Goal: Task Accomplishment & Management: Manage account settings

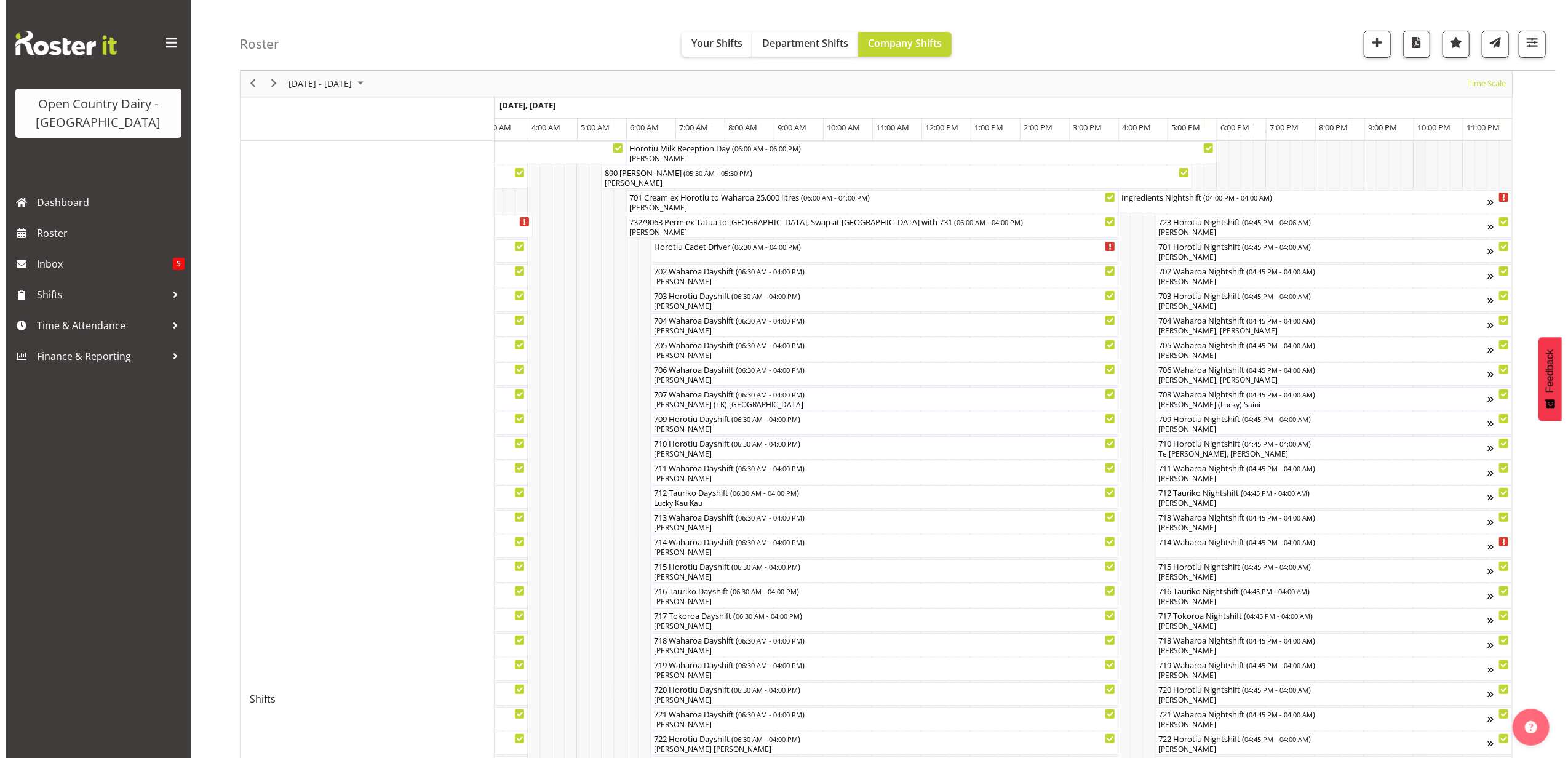
scroll to position [82, 0]
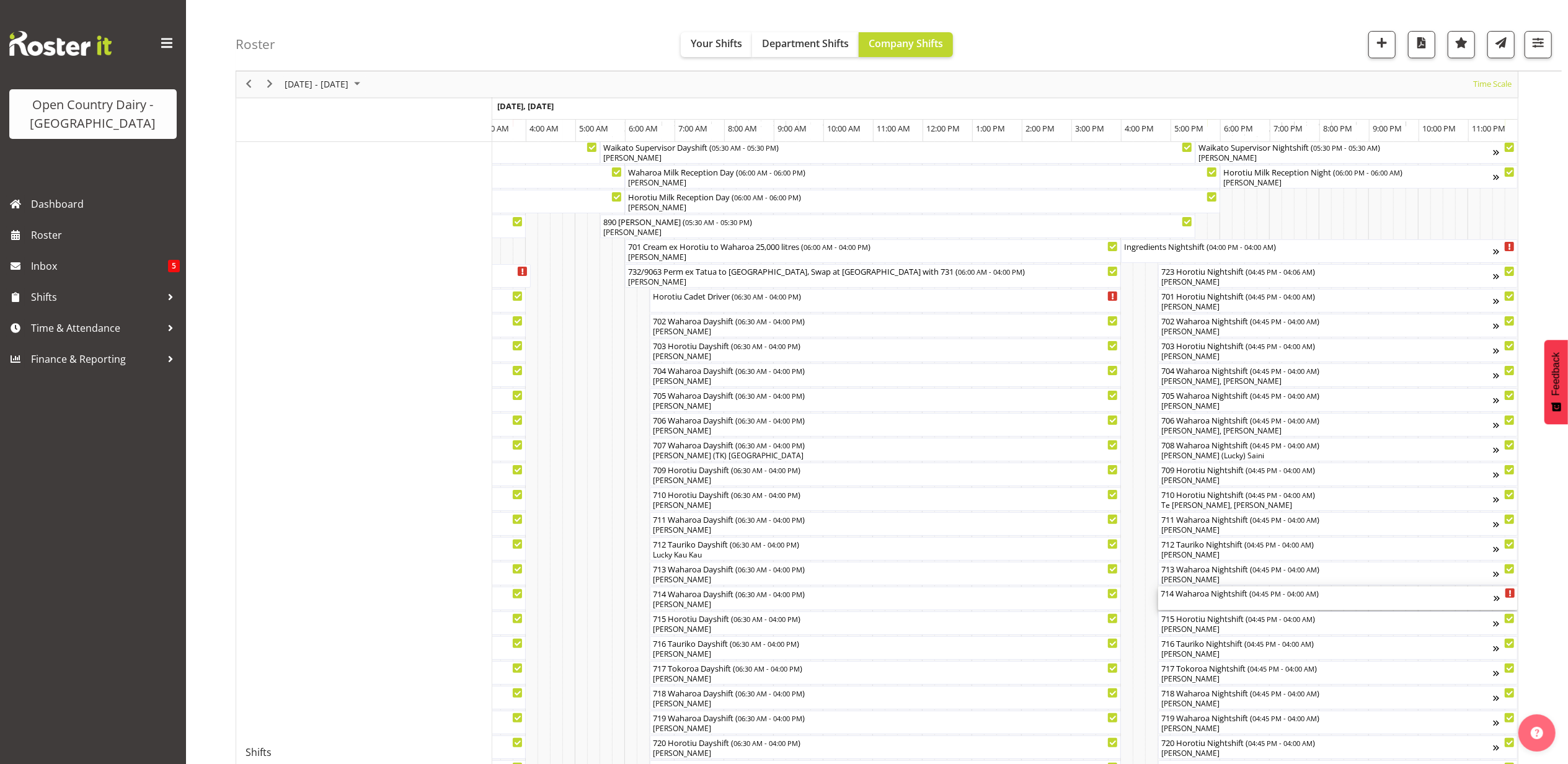
click at [1203, 596] on div "714 Waharoa Nightshift ( 04:45 PM - 04:00 AM )" at bounding box center [1327, 593] width 333 height 12
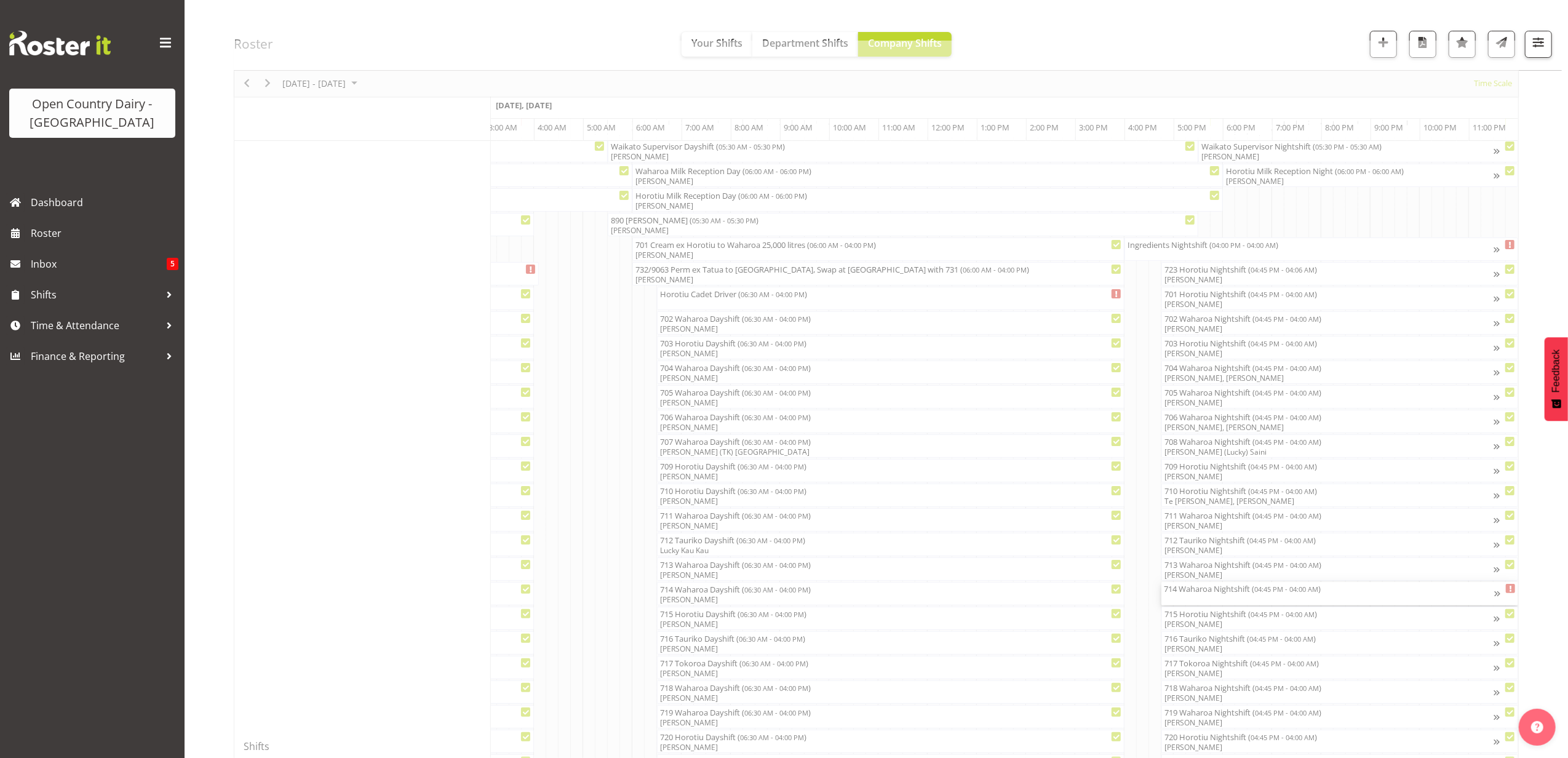
scroll to position [0, 7243]
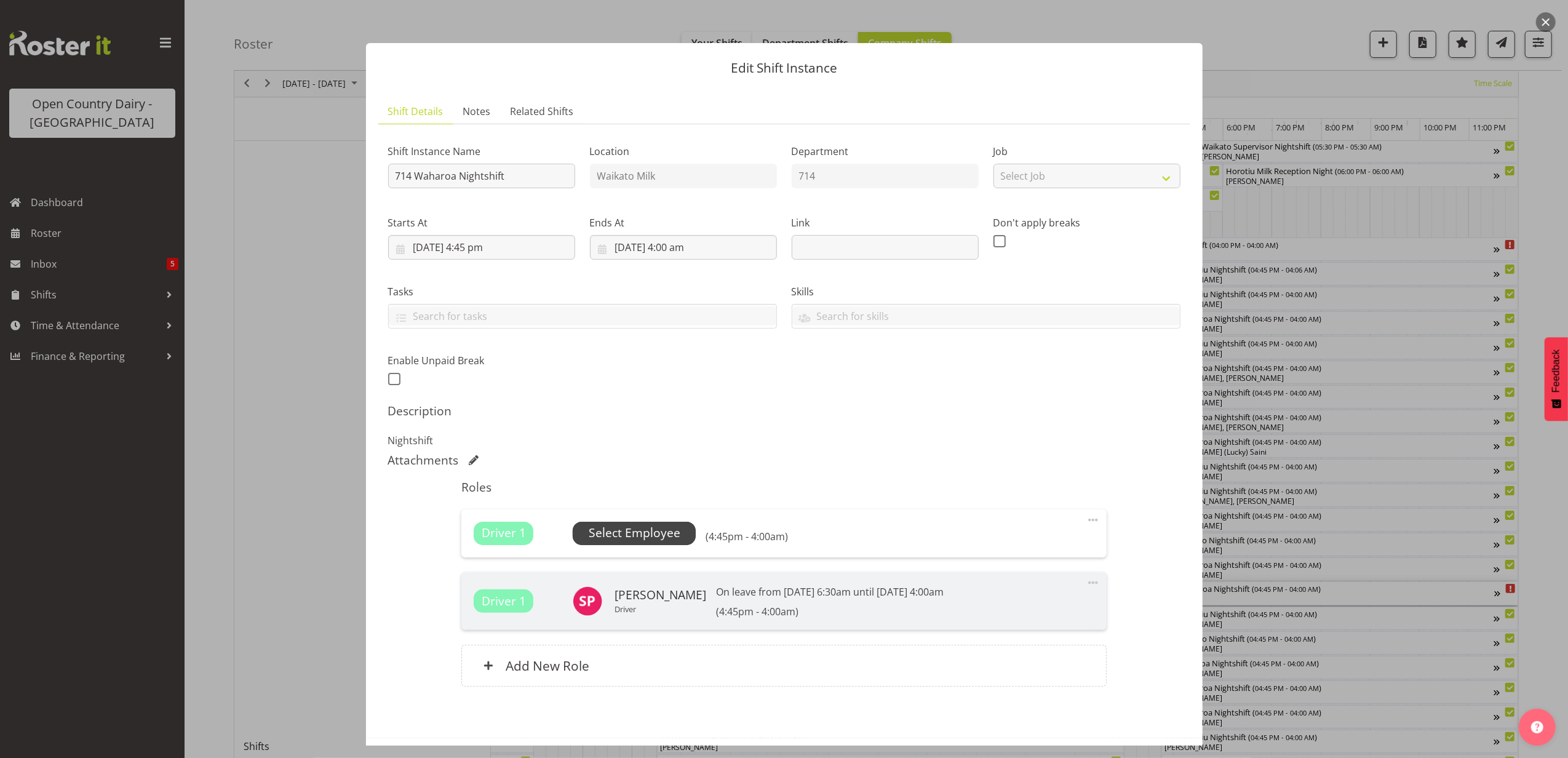
click at [655, 532] on span "Select Employee" at bounding box center [634, 533] width 92 height 18
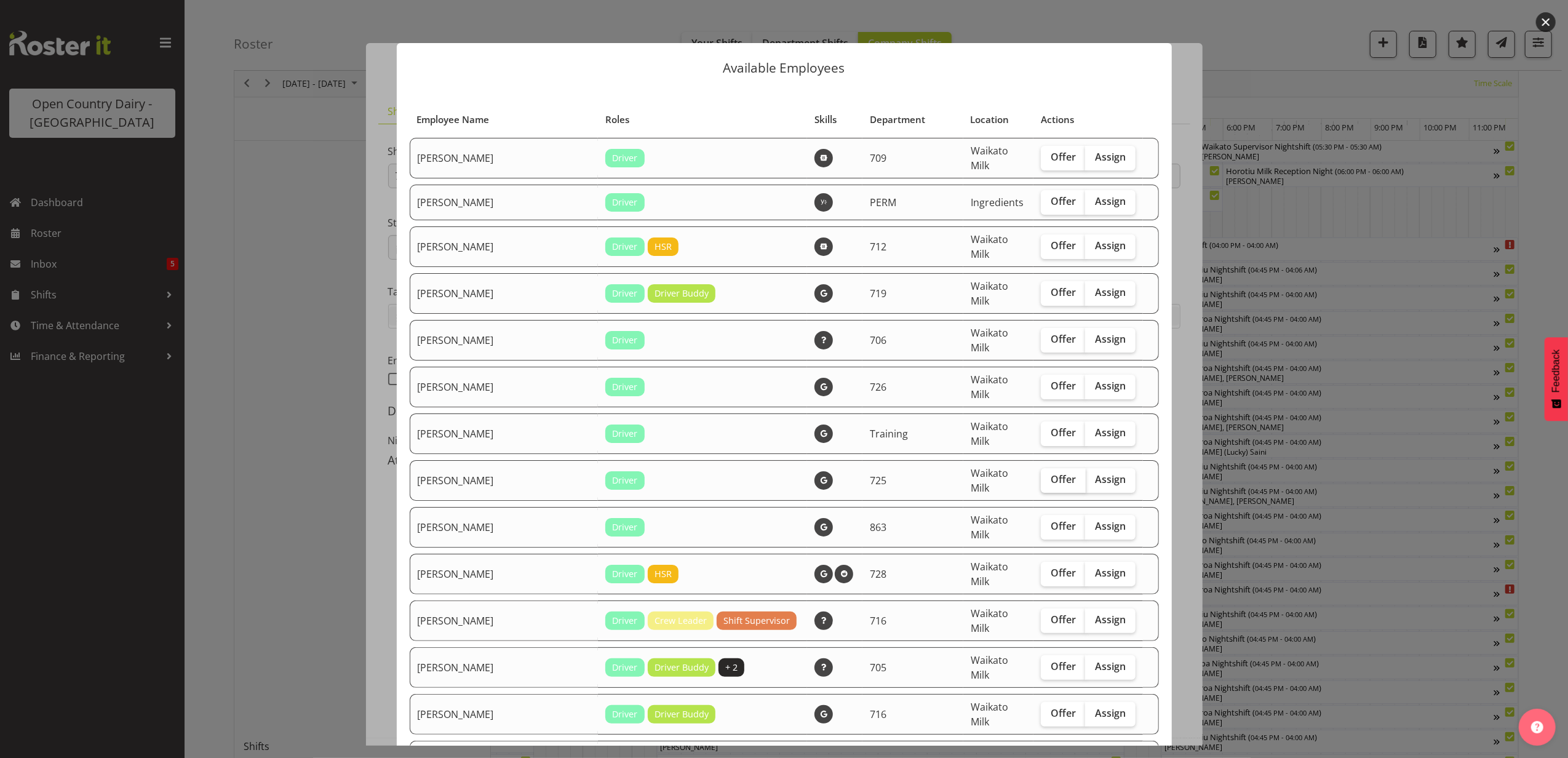
click at [1051, 474] on span "Offer" at bounding box center [1063, 479] width 25 height 12
click at [1046, 476] on input "Offer" at bounding box center [1045, 479] width 8 height 8
checkbox input "true"
click at [1051, 520] on span "Offer" at bounding box center [1063, 525] width 25 height 12
click at [1041, 523] on input "Offer" at bounding box center [1045, 526] width 8 height 8
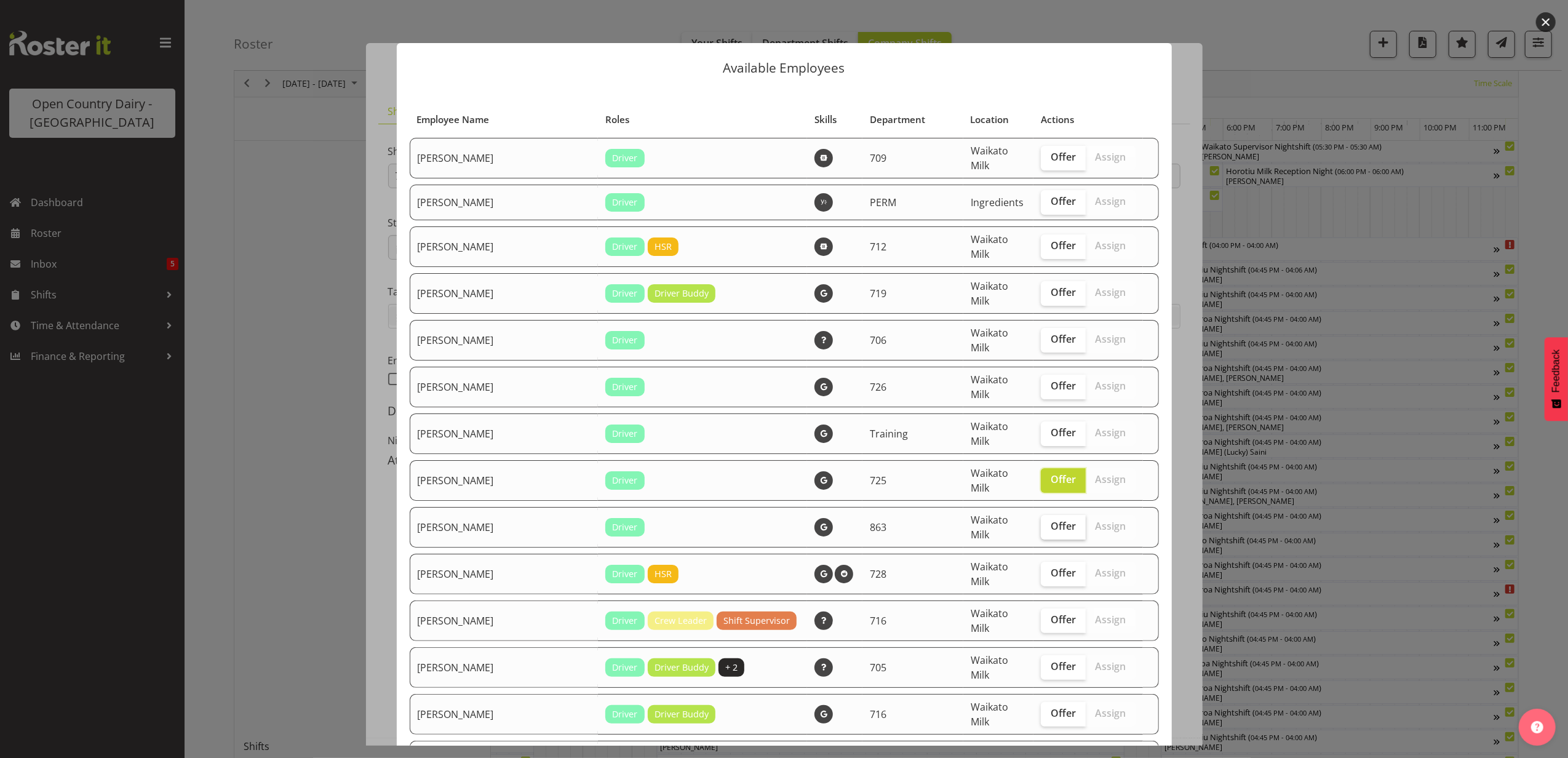
checkbox input "true"
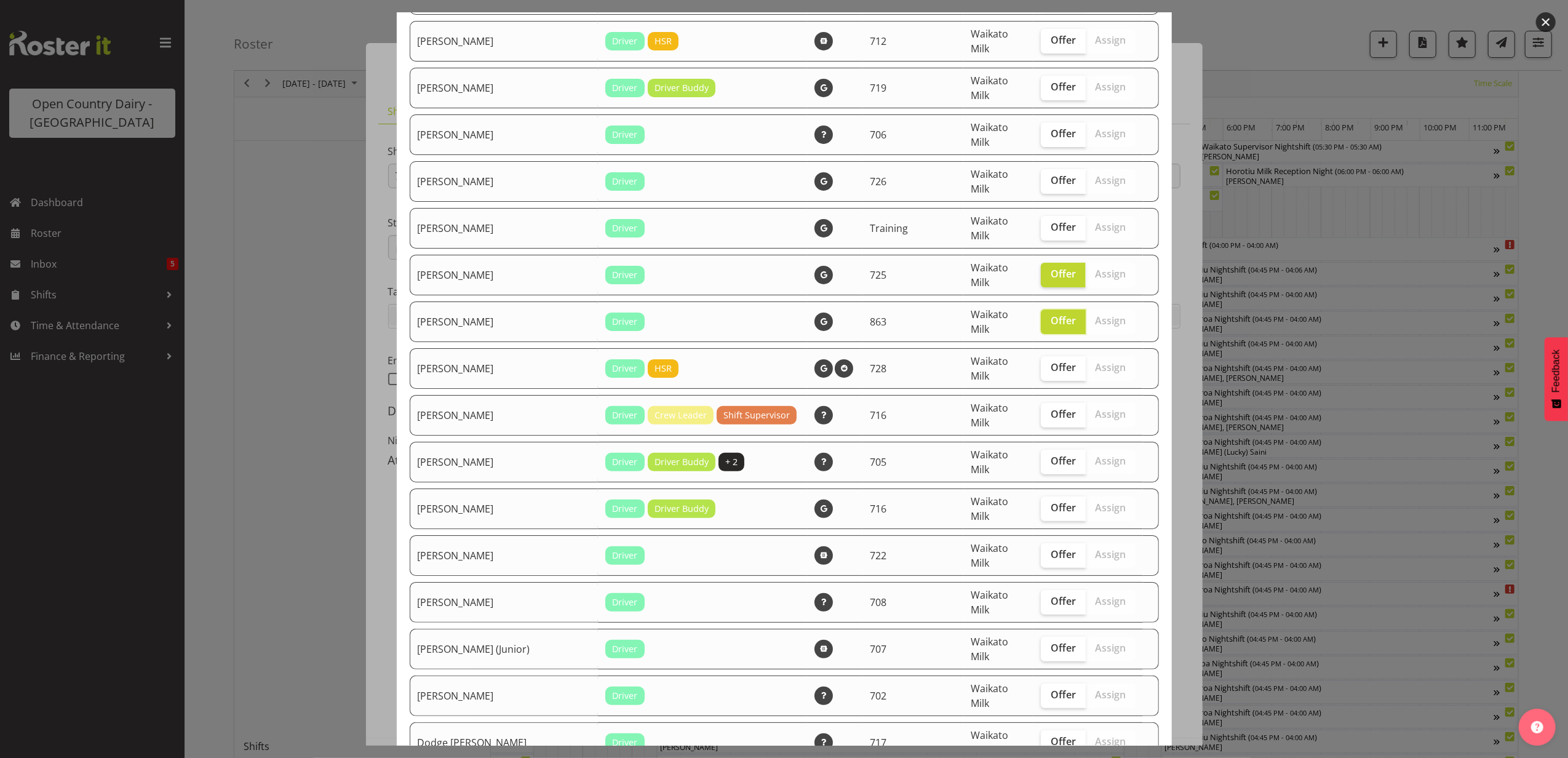
scroll to position [246, 0]
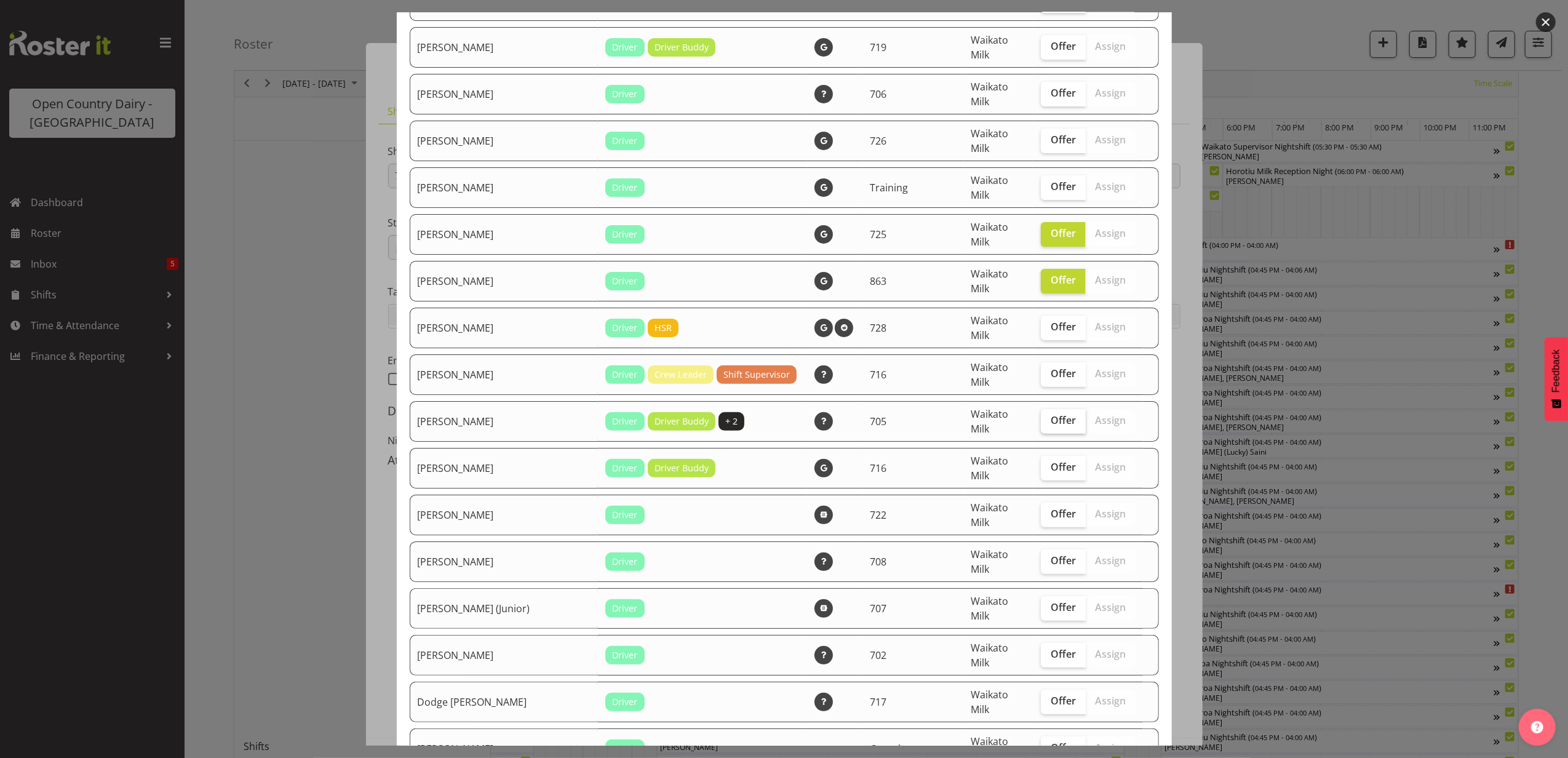
click at [1051, 415] on span "Offer" at bounding box center [1063, 420] width 25 height 12
click at [1041, 417] on input "Offer" at bounding box center [1045, 420] width 8 height 8
checkbox input "true"
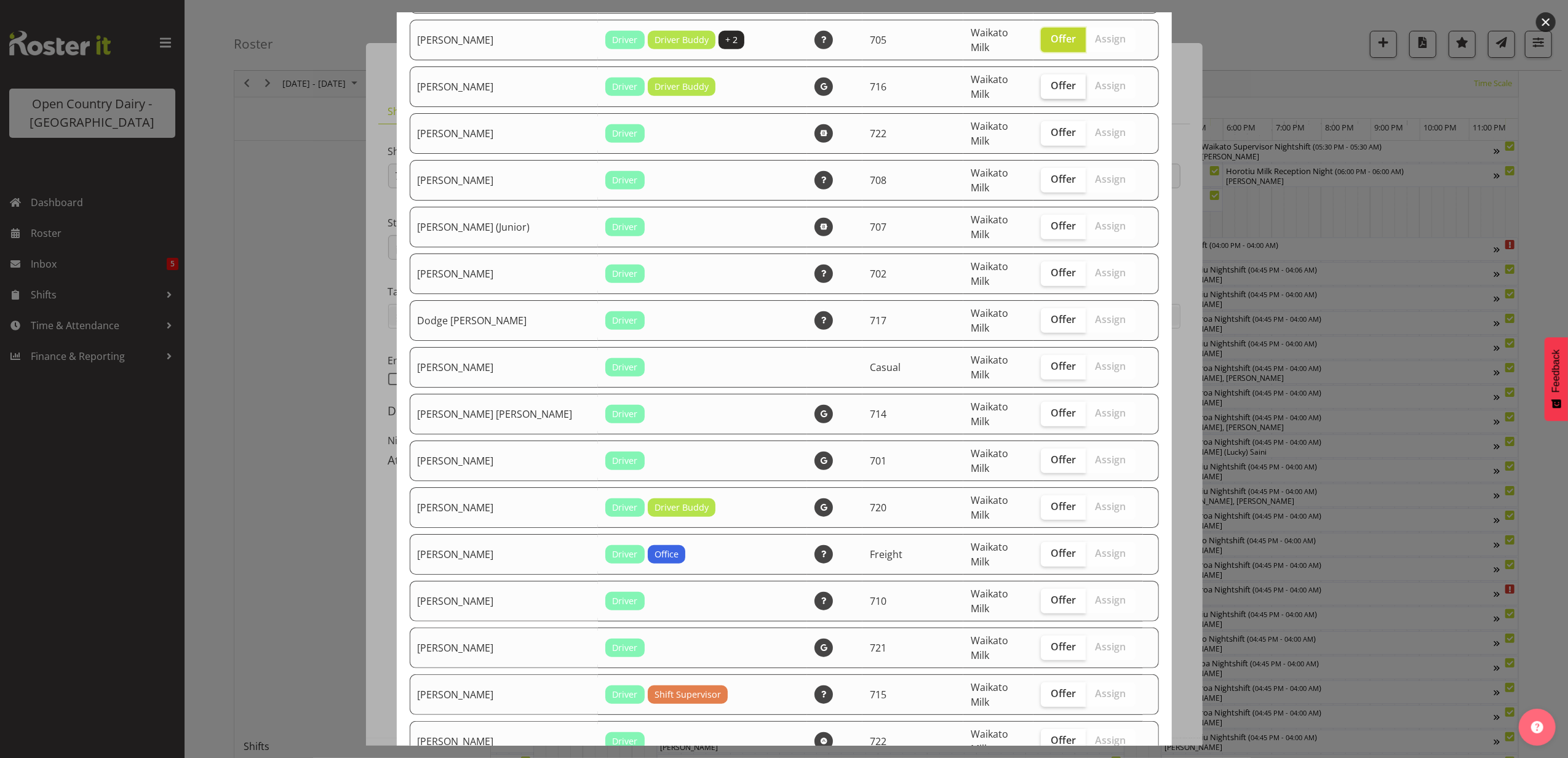
scroll to position [656, 0]
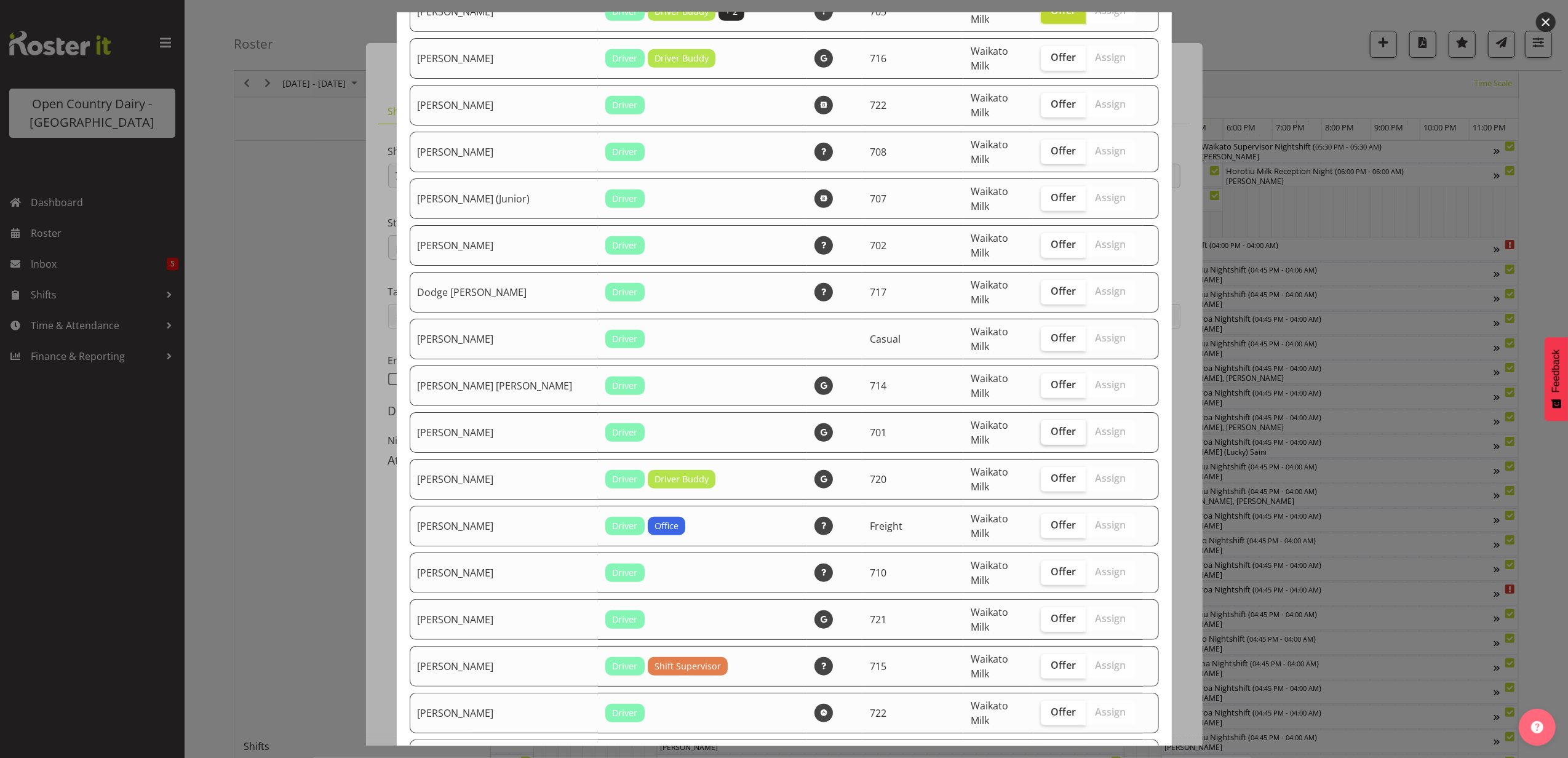
click at [1051, 425] on span "Offer" at bounding box center [1063, 431] width 25 height 12
click at [1043, 428] on input "Offer" at bounding box center [1045, 432] width 8 height 8
checkbox input "true"
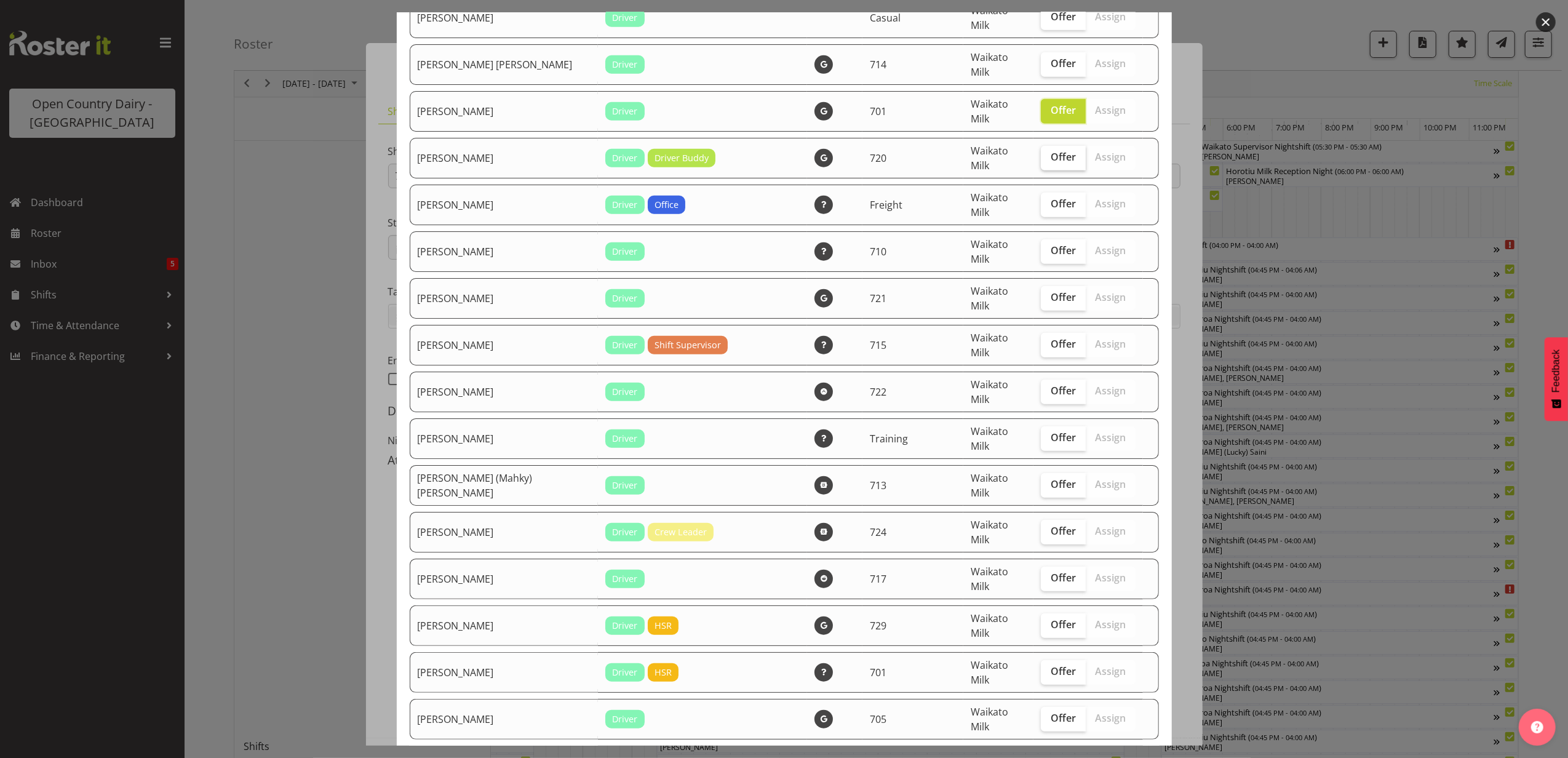
scroll to position [985, 0]
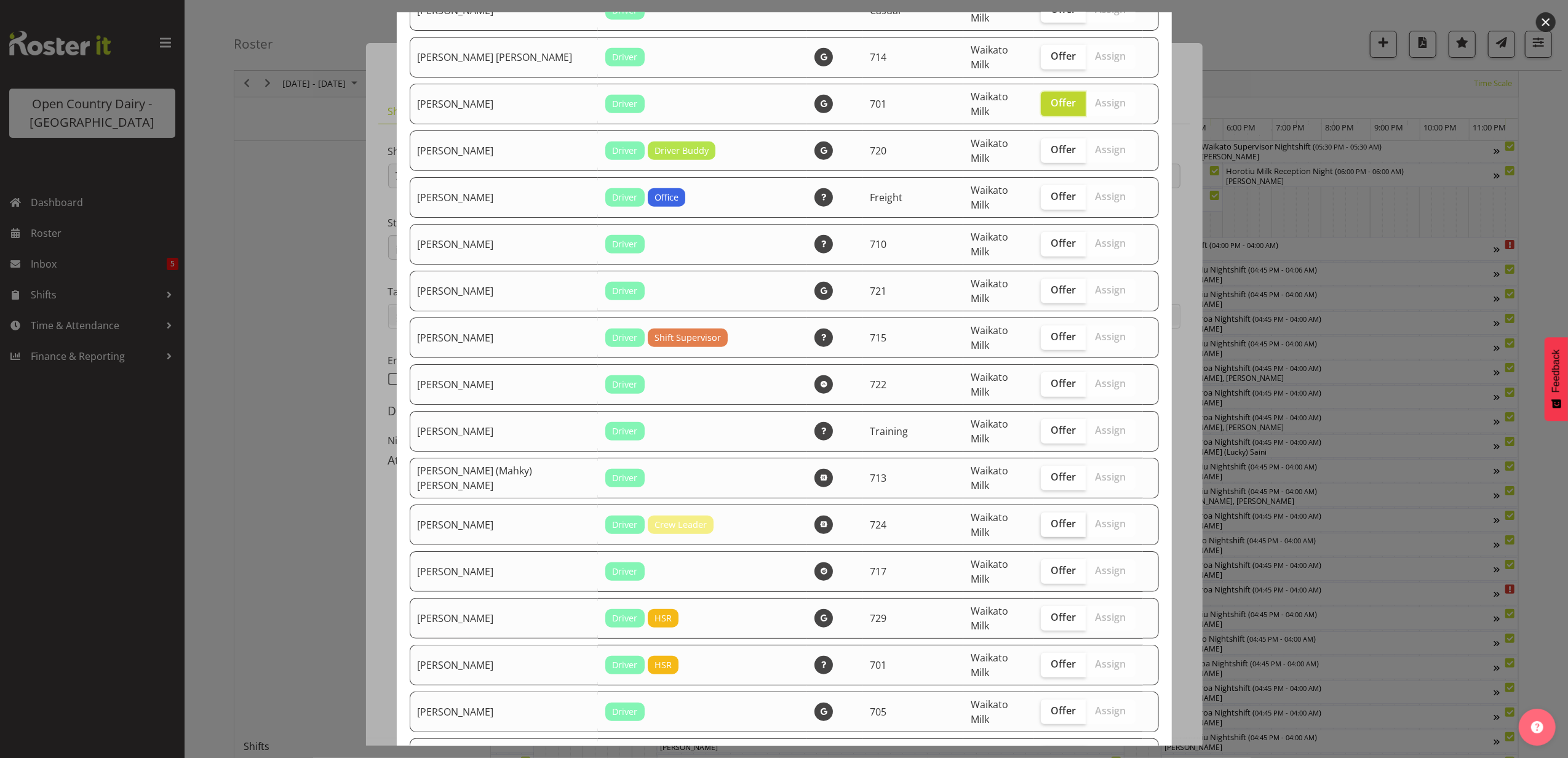
click at [1051, 518] on span "Offer" at bounding box center [1063, 523] width 25 height 12
click at [1044, 520] on input "Offer" at bounding box center [1045, 523] width 8 height 8
checkbox input "true"
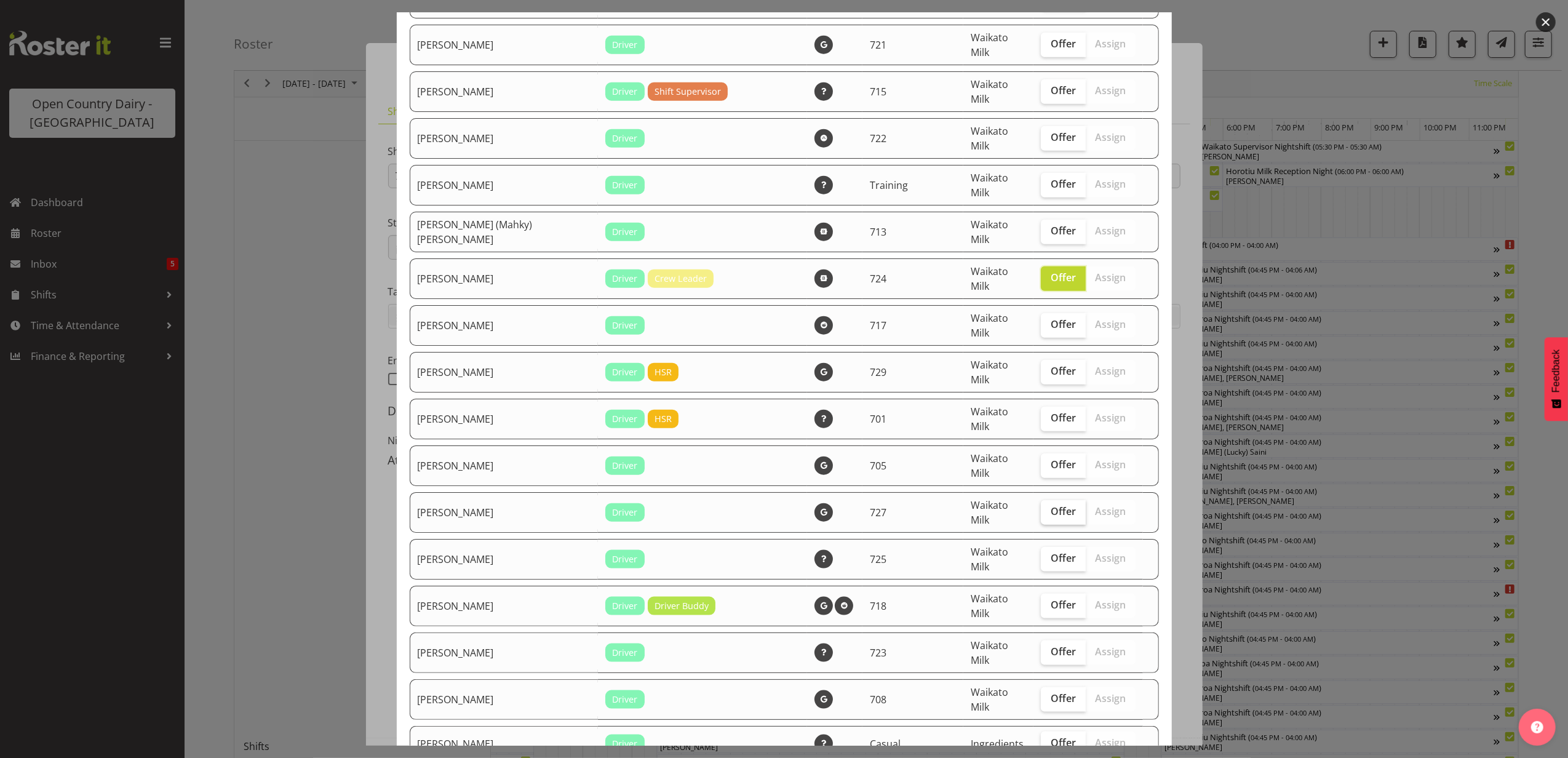
click at [1052, 506] on span "Offer" at bounding box center [1063, 511] width 25 height 12
click at [1049, 508] on input "Offer" at bounding box center [1045, 511] width 8 height 8
checkbox input "true"
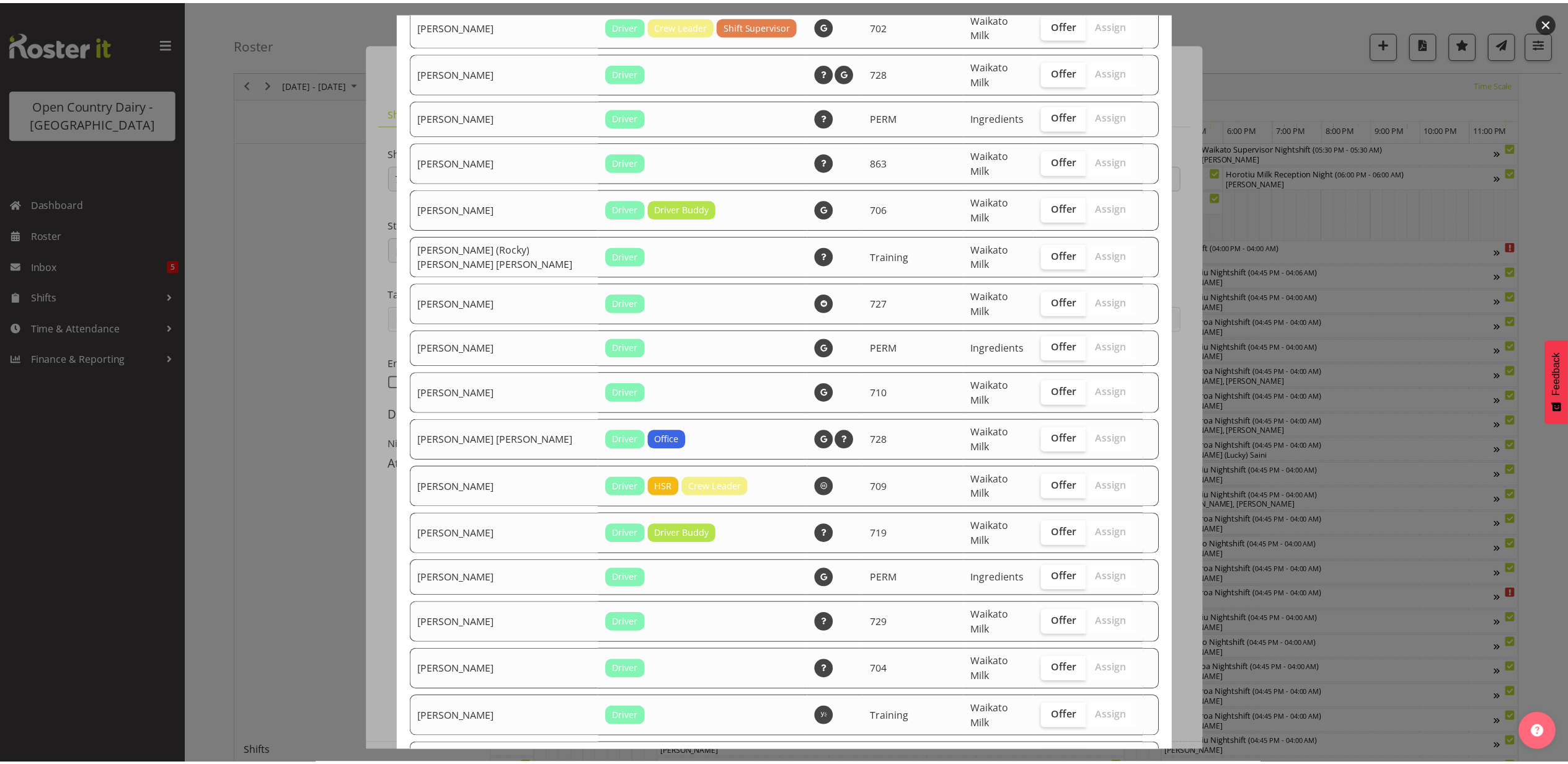
scroll to position [2200, 0]
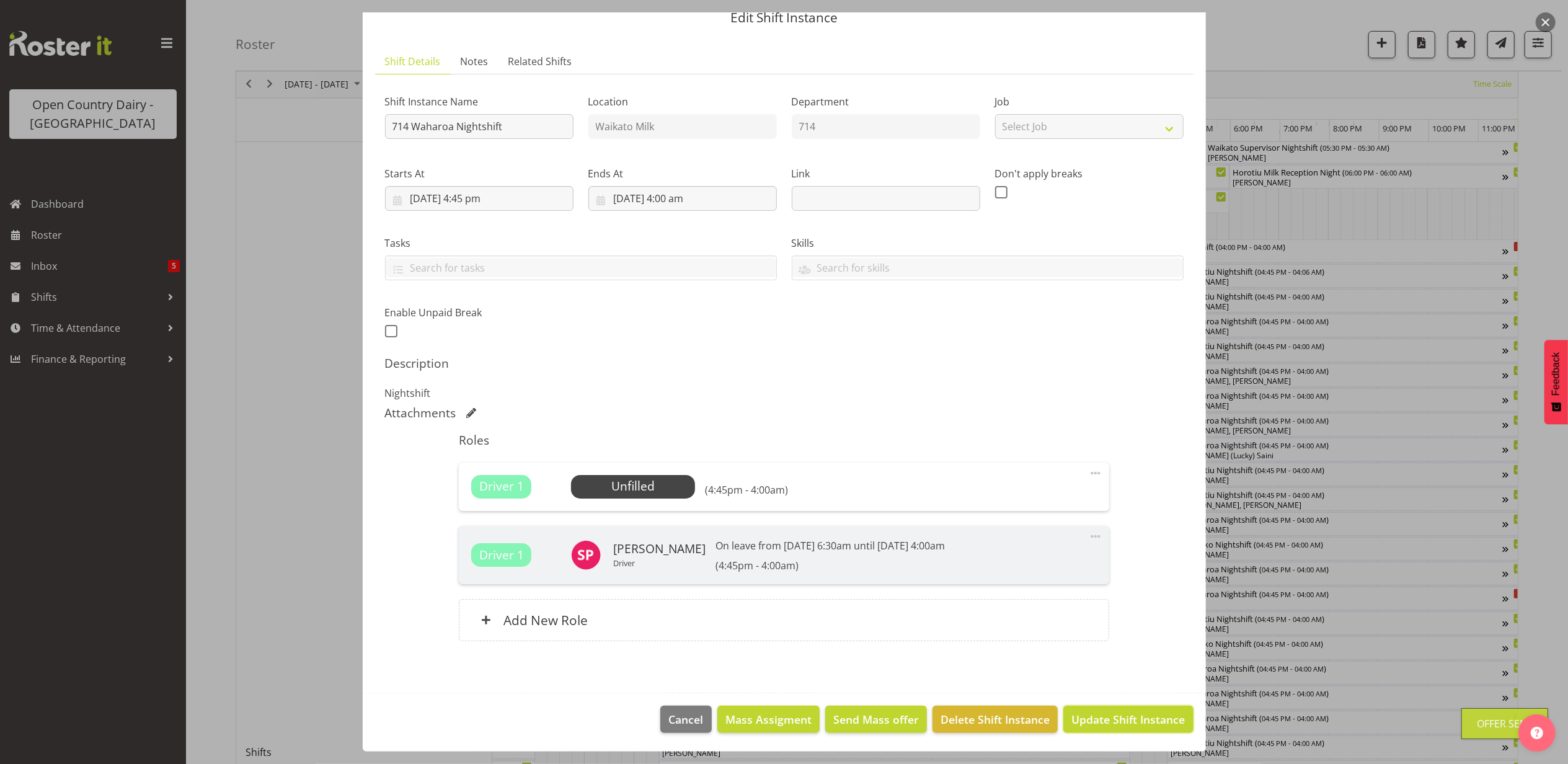
click at [1132, 727] on span "Update Shift Instance" at bounding box center [1128, 720] width 113 height 16
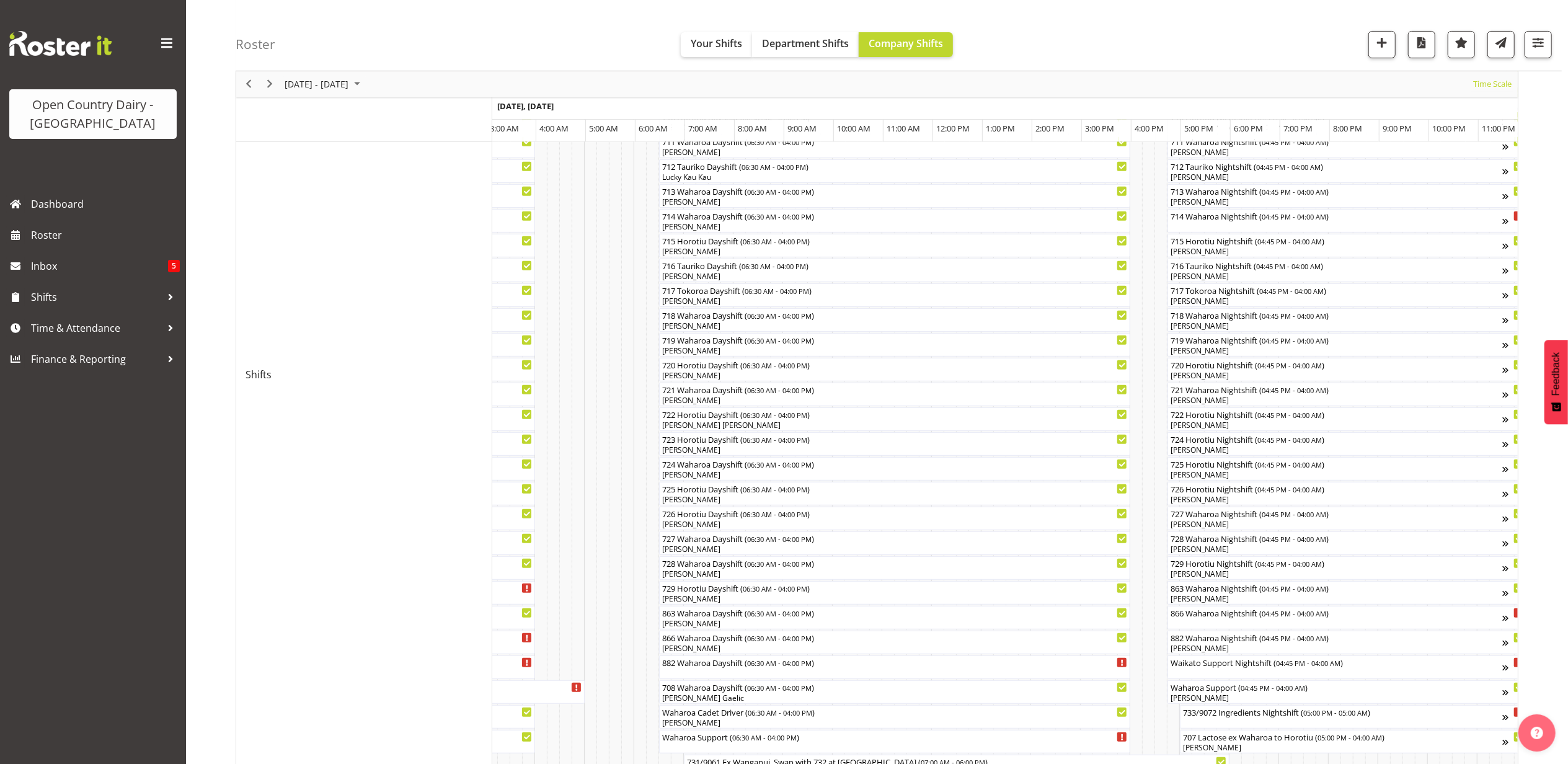
scroll to position [662, 0]
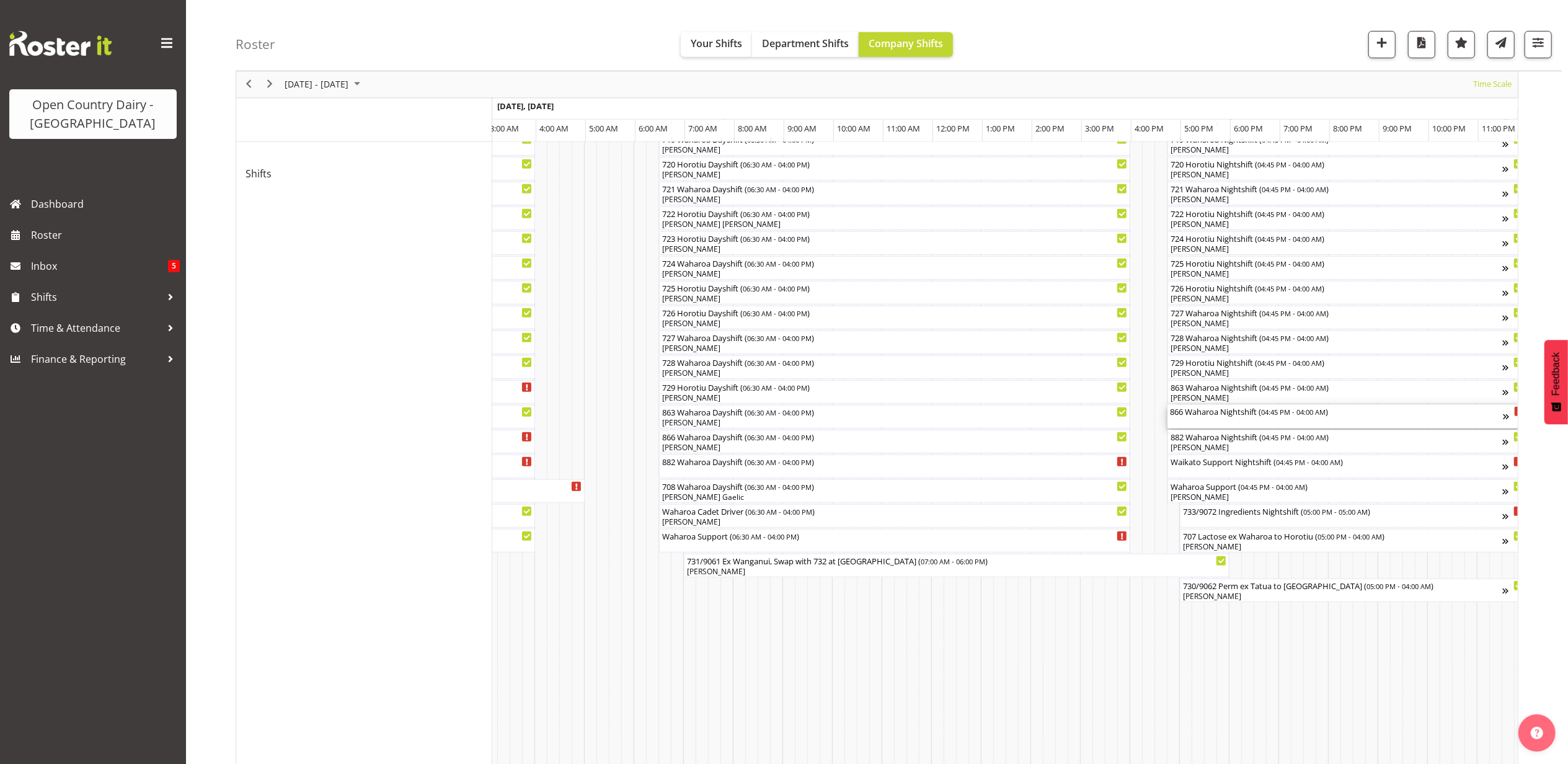
click at [1182, 421] on div "866 Waharoa Nightshift ( 04:45 PM - 04:00 AM )" at bounding box center [1336, 416] width 333 height 24
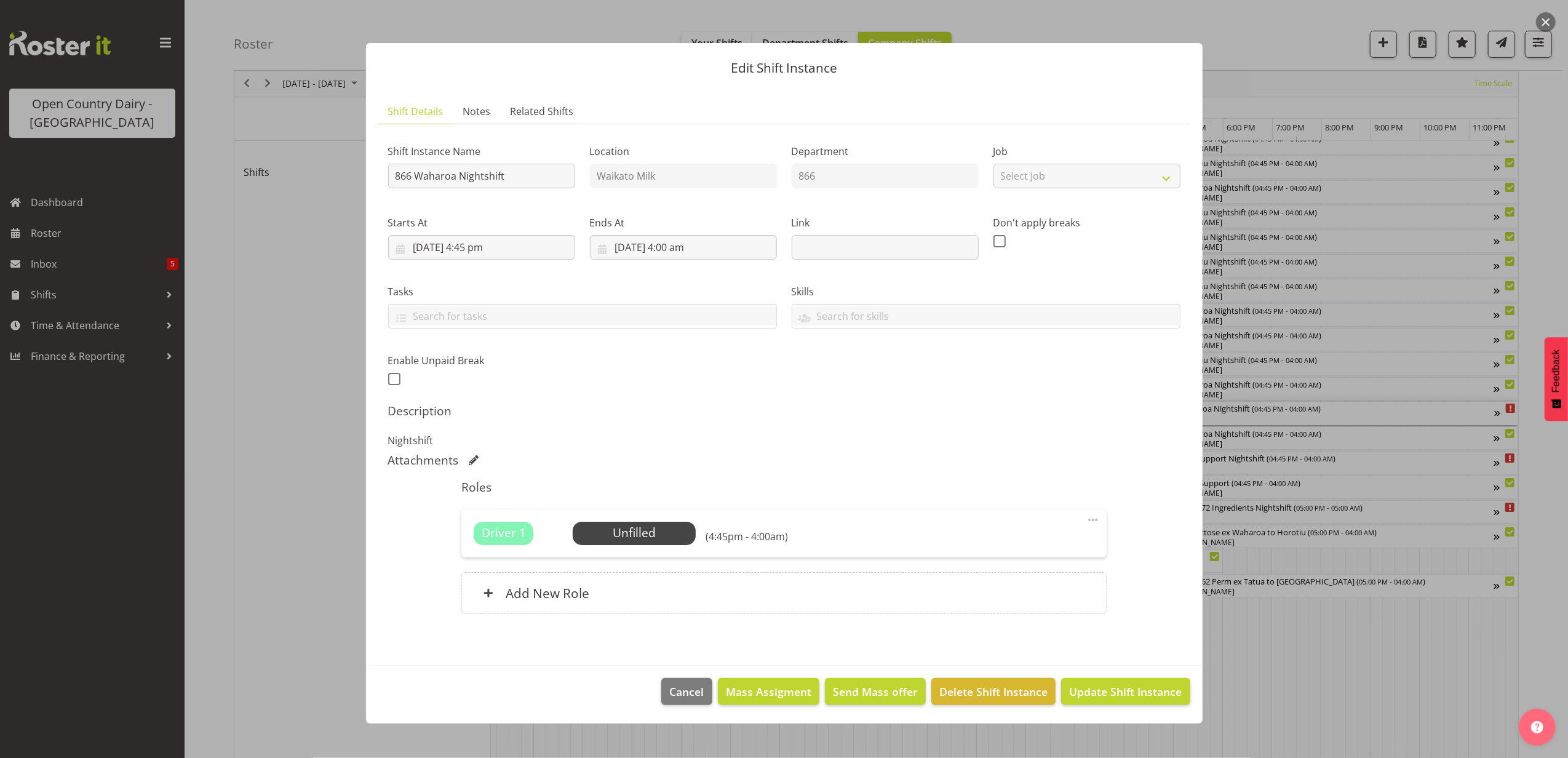
click at [1543, 18] on button "button" at bounding box center [1546, 22] width 20 height 20
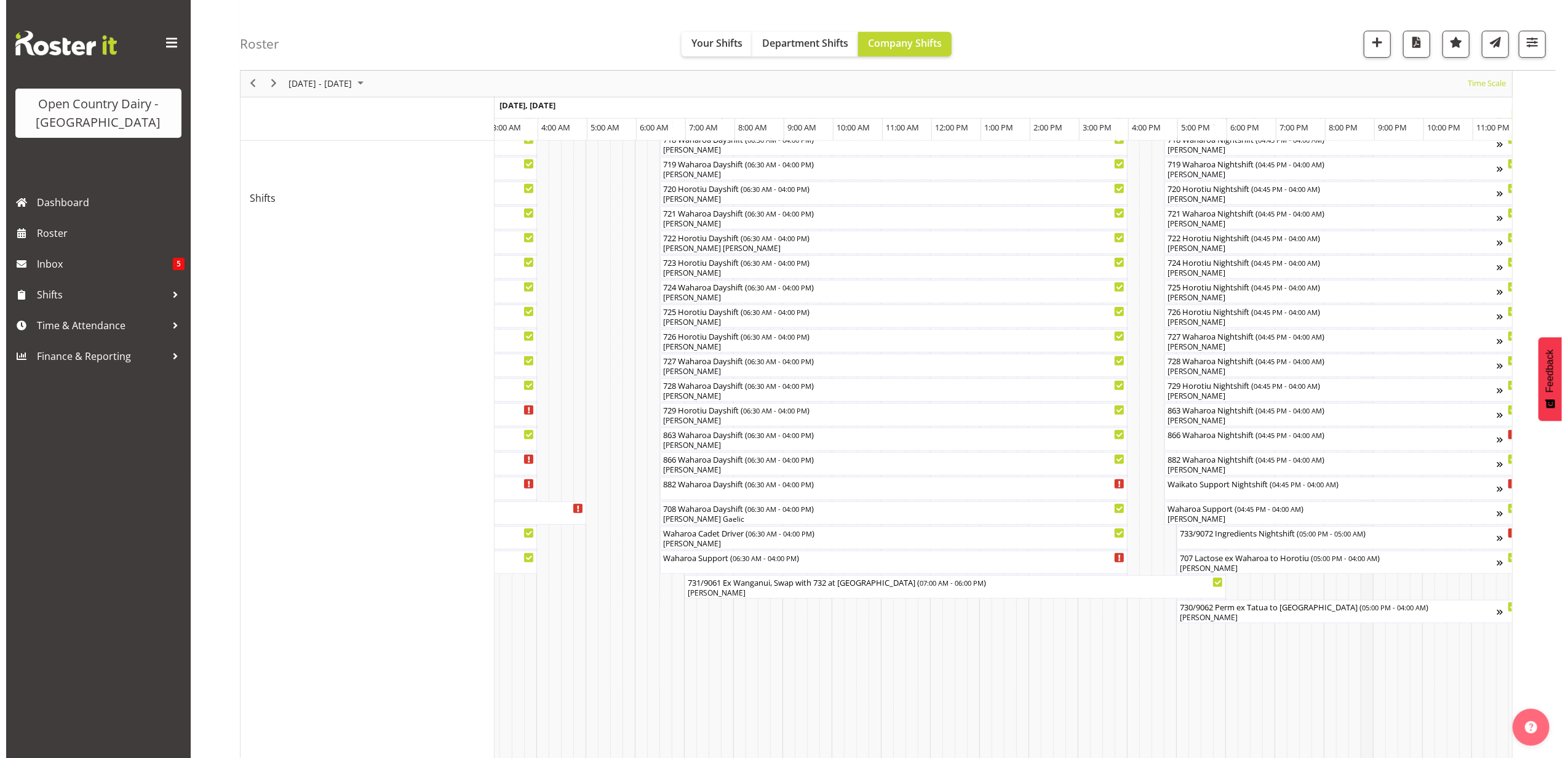
scroll to position [575, 0]
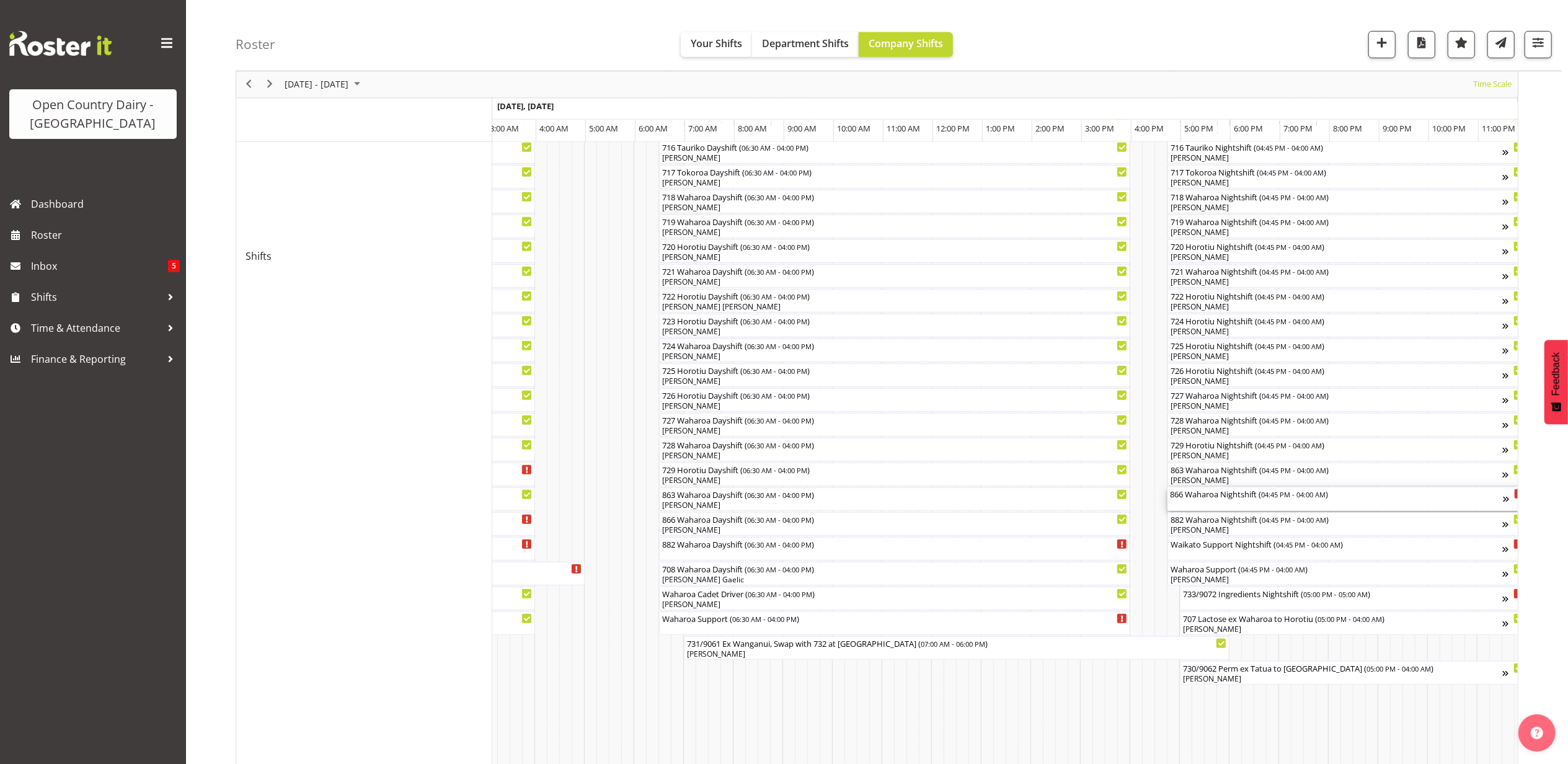
click at [1204, 497] on div "866 Waharoa Nightshift ( 04:45 PM - 04:00 AM )" at bounding box center [1336, 493] width 333 height 12
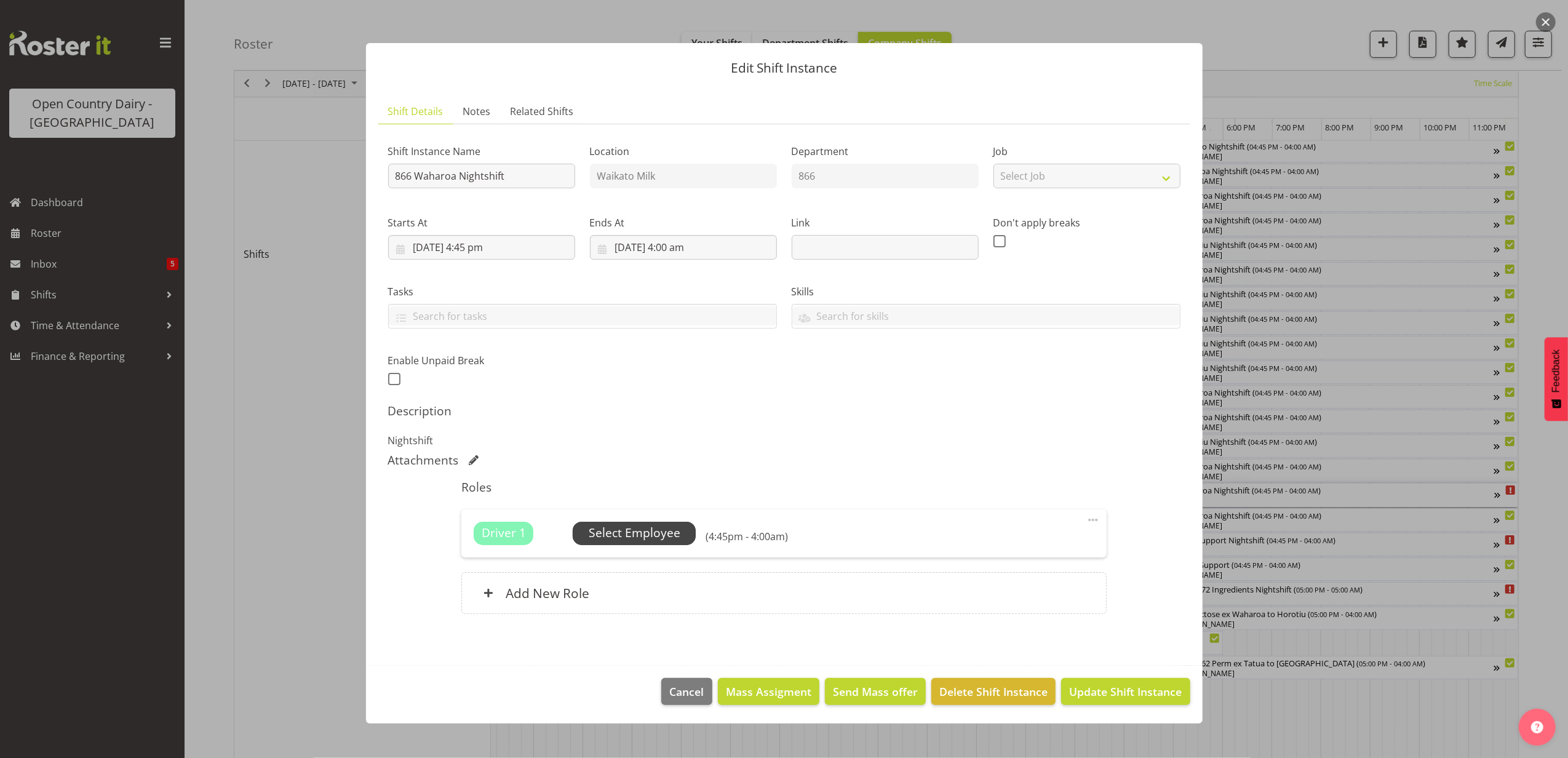
click at [636, 529] on span "Select Employee" at bounding box center [634, 533] width 92 height 18
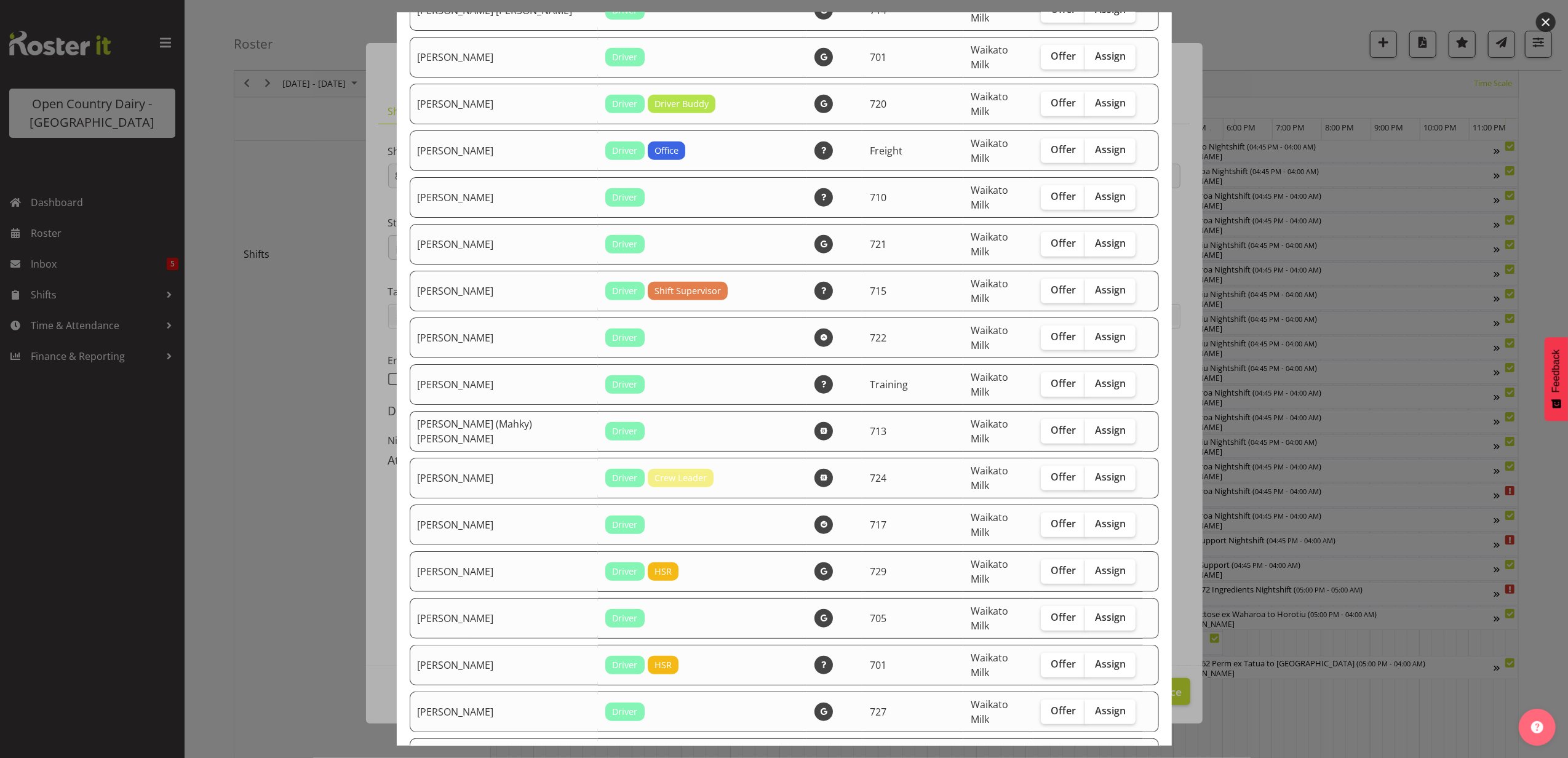
scroll to position [2133, 0]
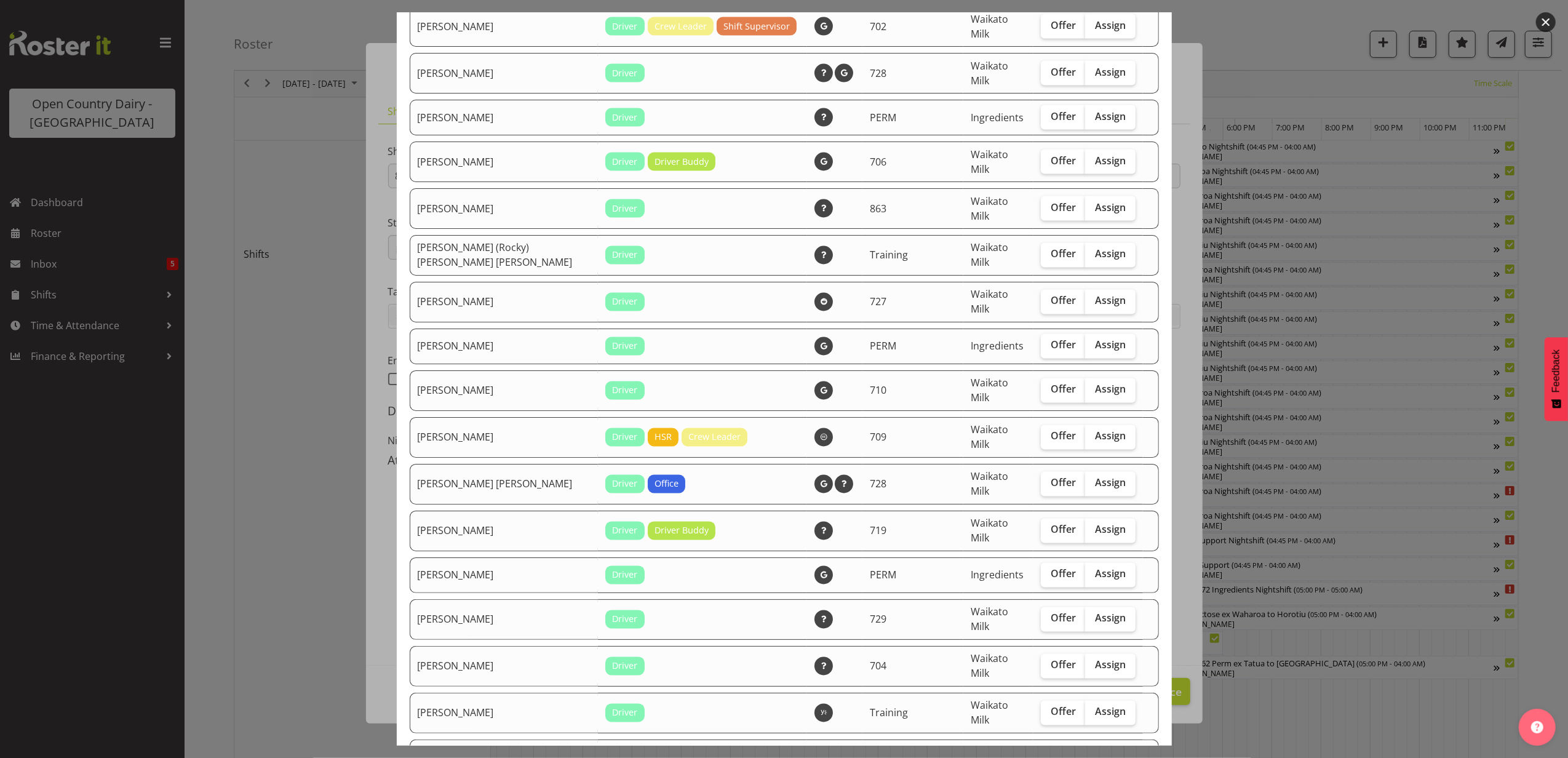
checkbox input "true"
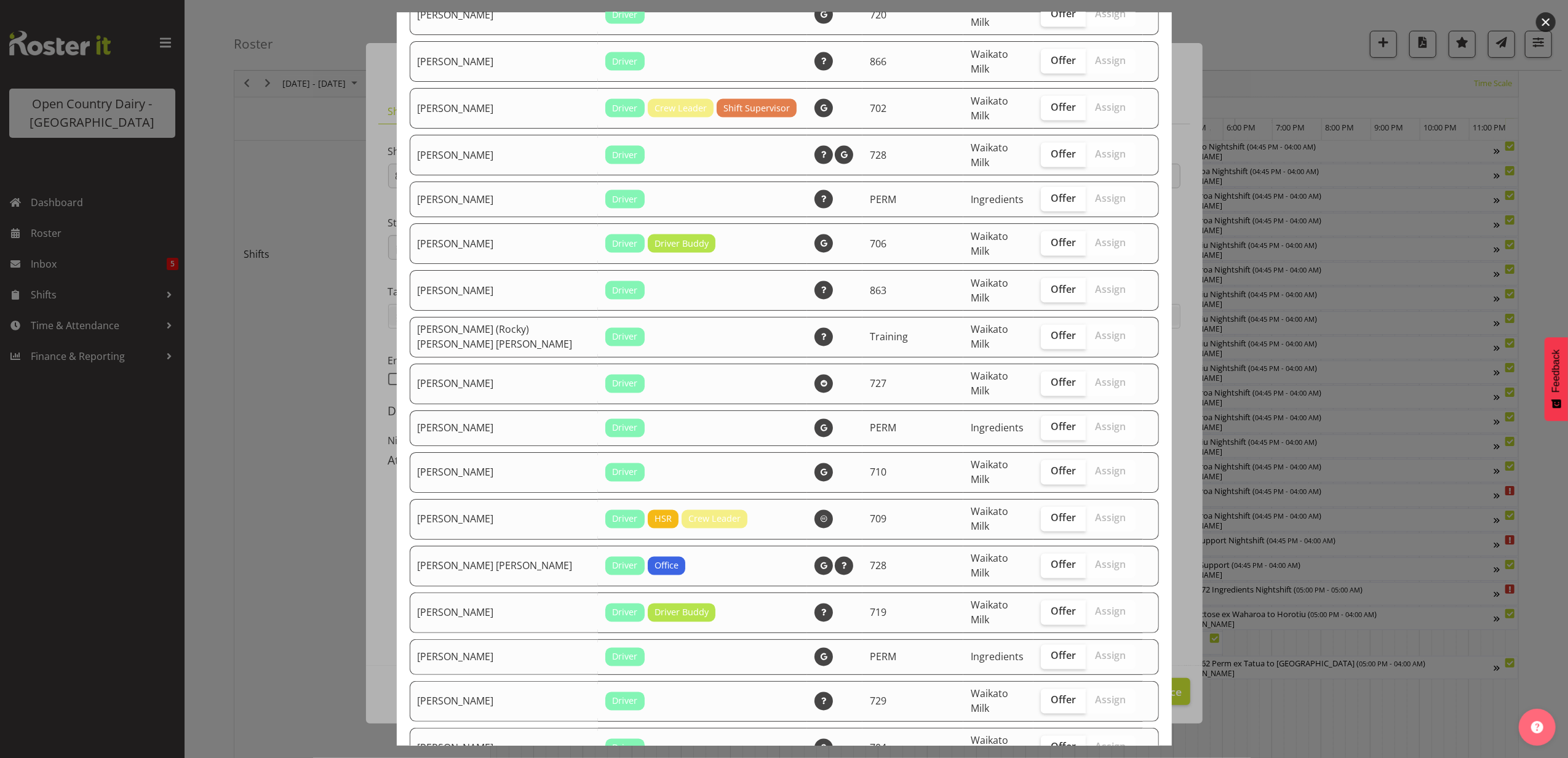
scroll to position [1970, 0]
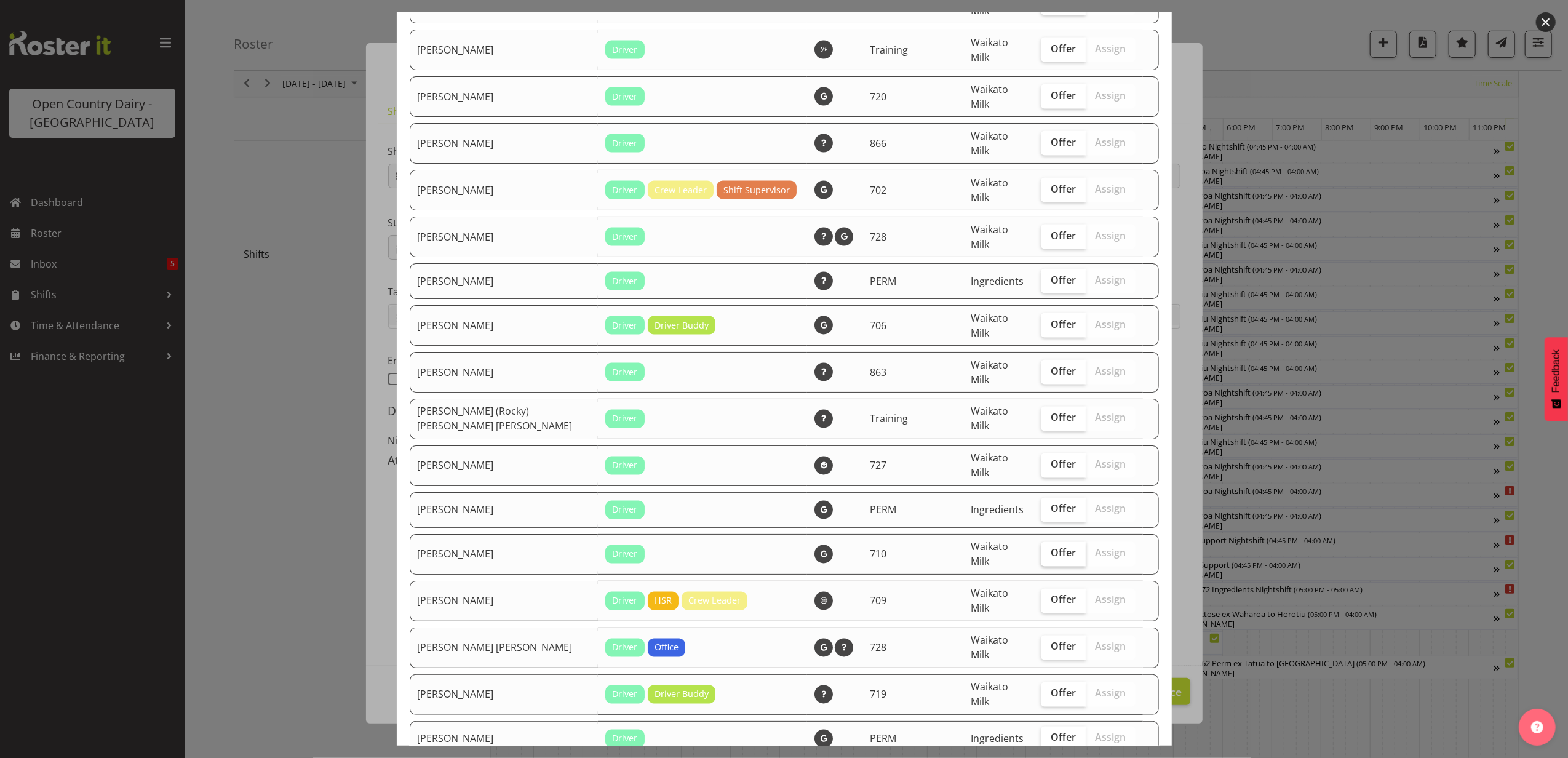
click at [1051, 547] on span "Offer" at bounding box center [1063, 553] width 25 height 12
click at [1043, 550] on input "Offer" at bounding box center [1045, 553] width 8 height 8
checkbox input "true"
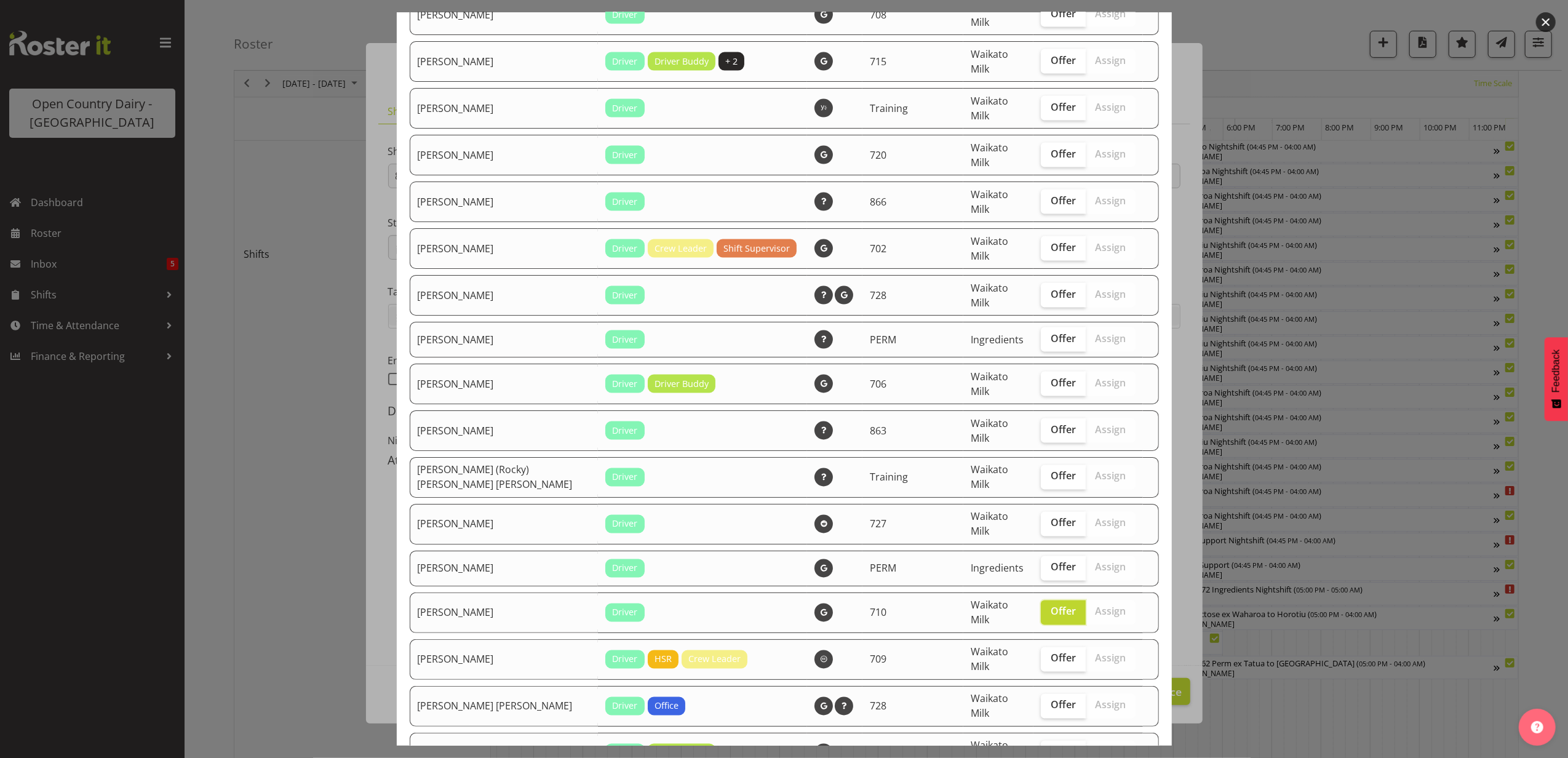
scroll to position [1887, 0]
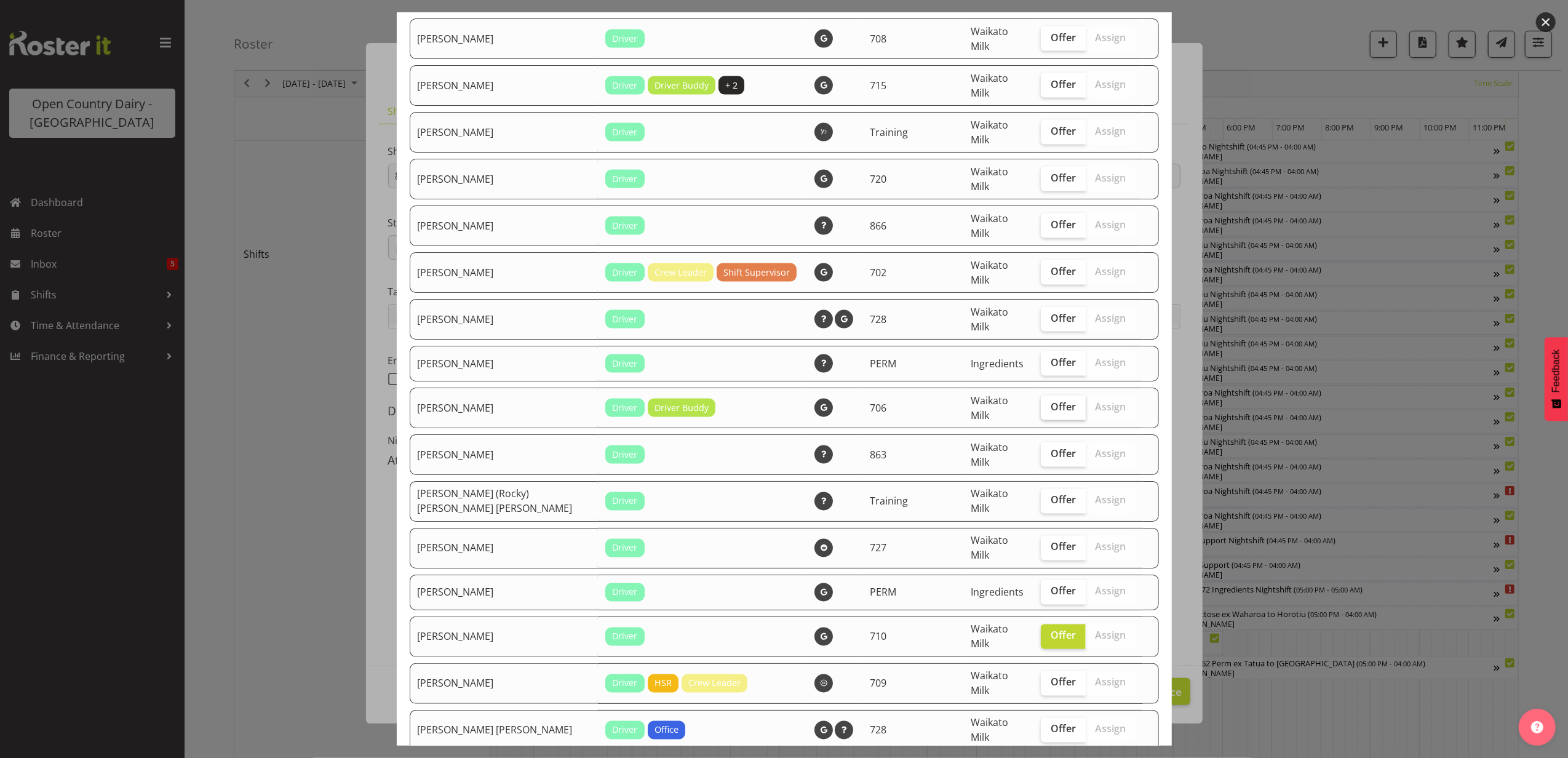
click at [1042, 396] on label "Offer" at bounding box center [1063, 408] width 45 height 25
click at [1042, 403] on input "Offer" at bounding box center [1045, 407] width 8 height 8
checkbox input "true"
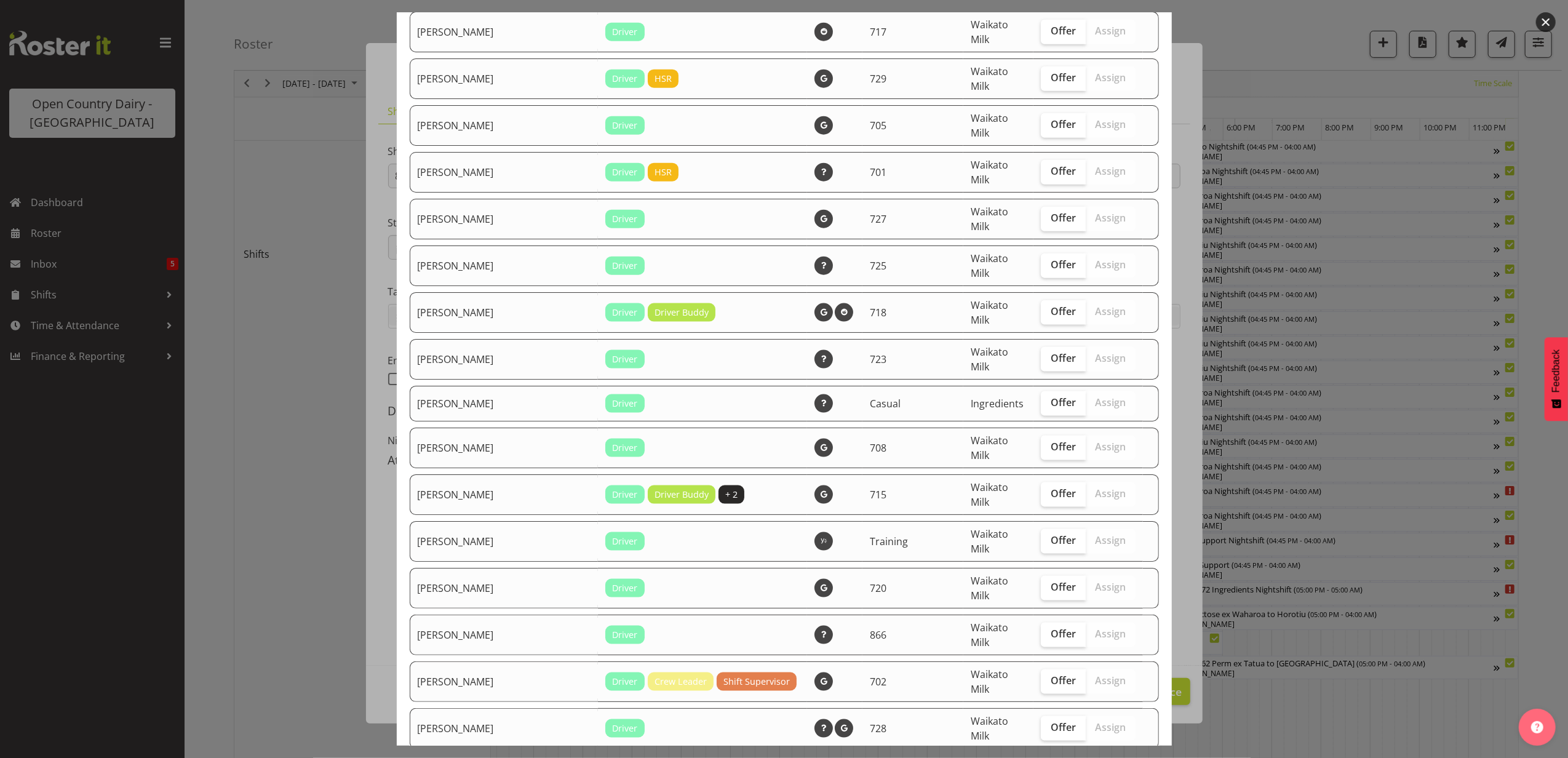
scroll to position [1477, 0]
click at [1051, 488] on span "Offer" at bounding box center [1063, 493] width 25 height 12
click at [1041, 491] on input "Offer" at bounding box center [1045, 494] width 8 height 8
checkbox input "true"
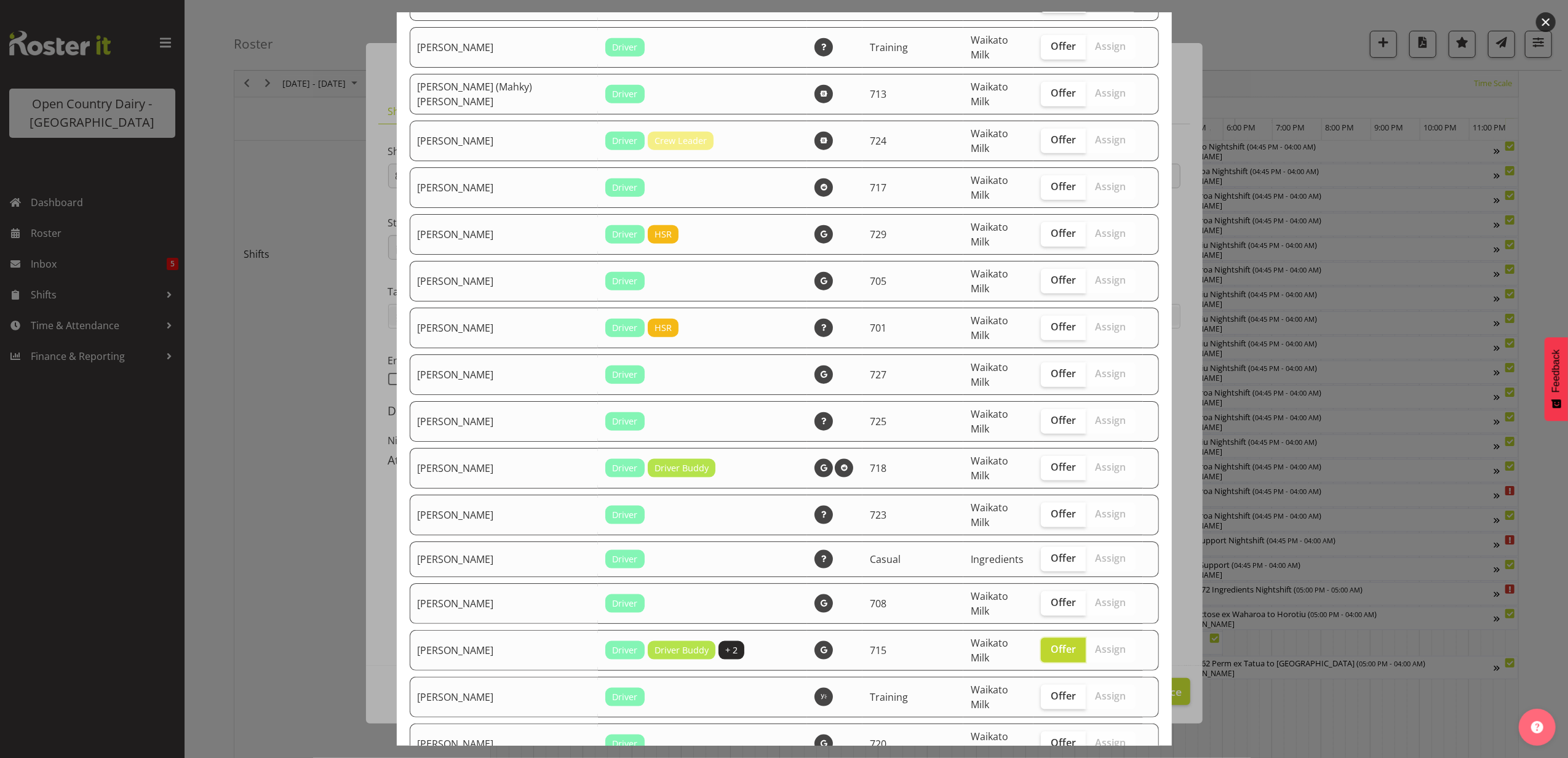
scroll to position [1231, 0]
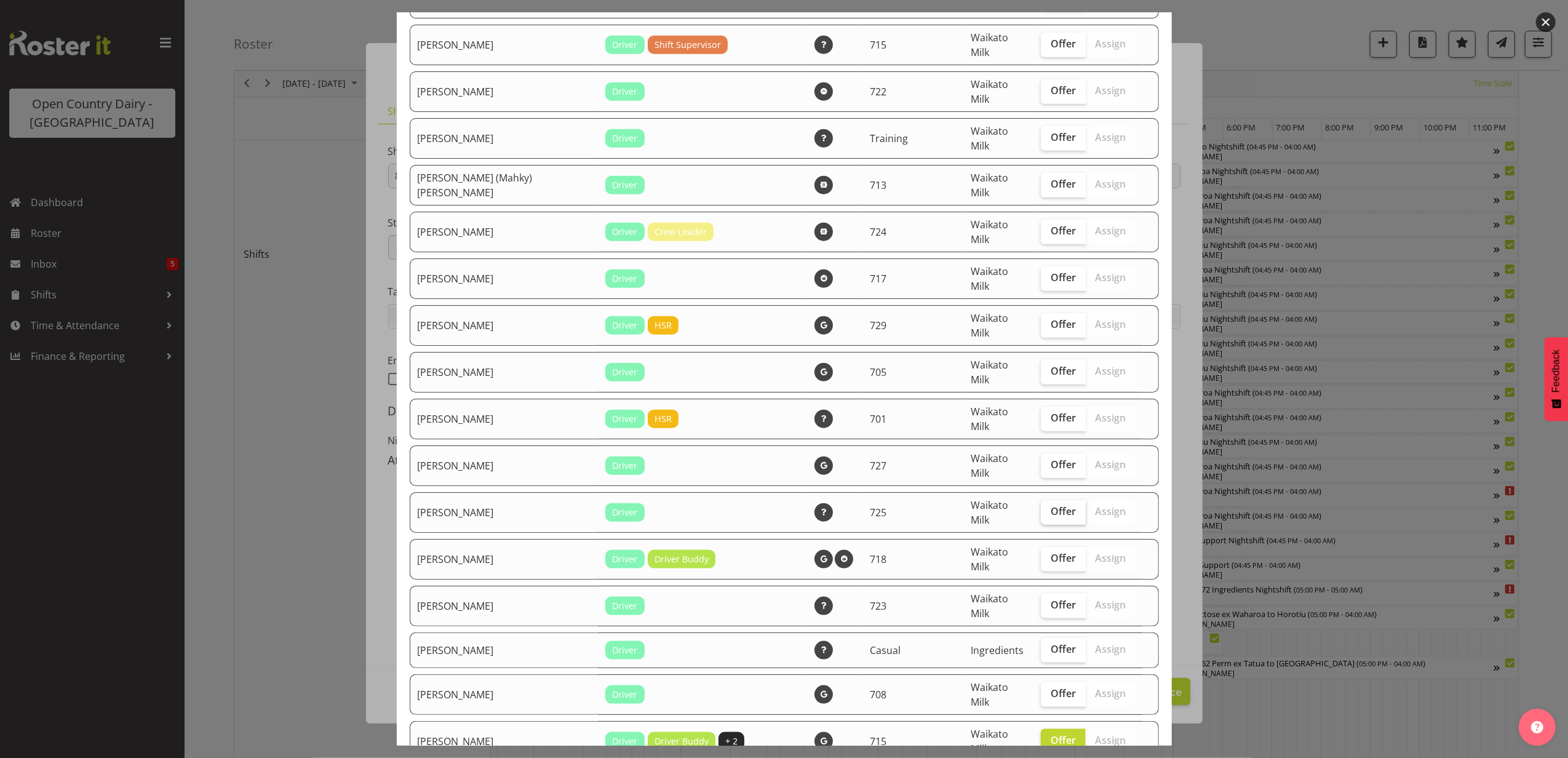
click at [1046, 501] on label "Offer" at bounding box center [1063, 513] width 45 height 25
click at [1046, 508] on input "Offer" at bounding box center [1045, 511] width 8 height 8
checkbox input "true"
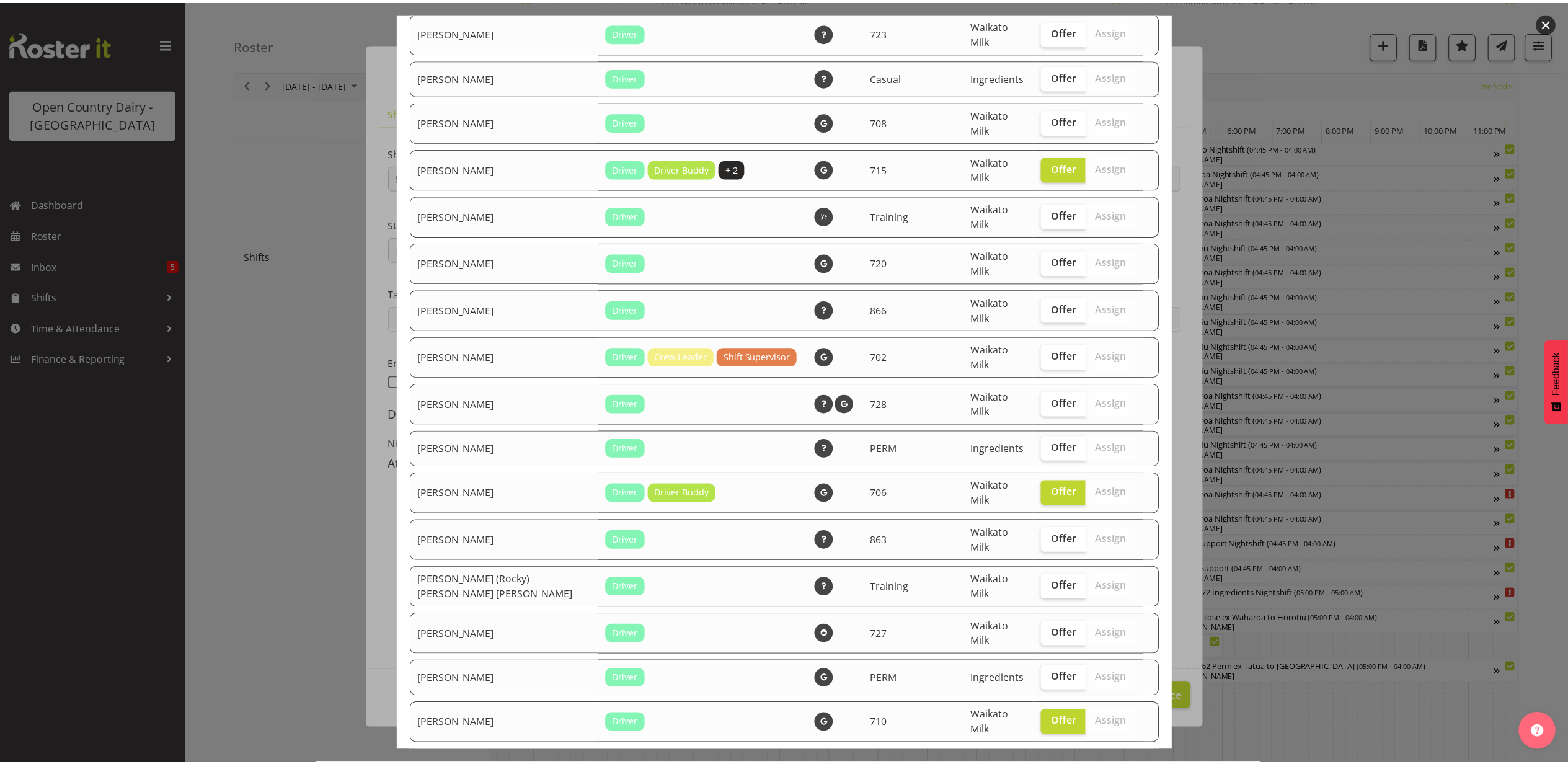
scroll to position [2157, 0]
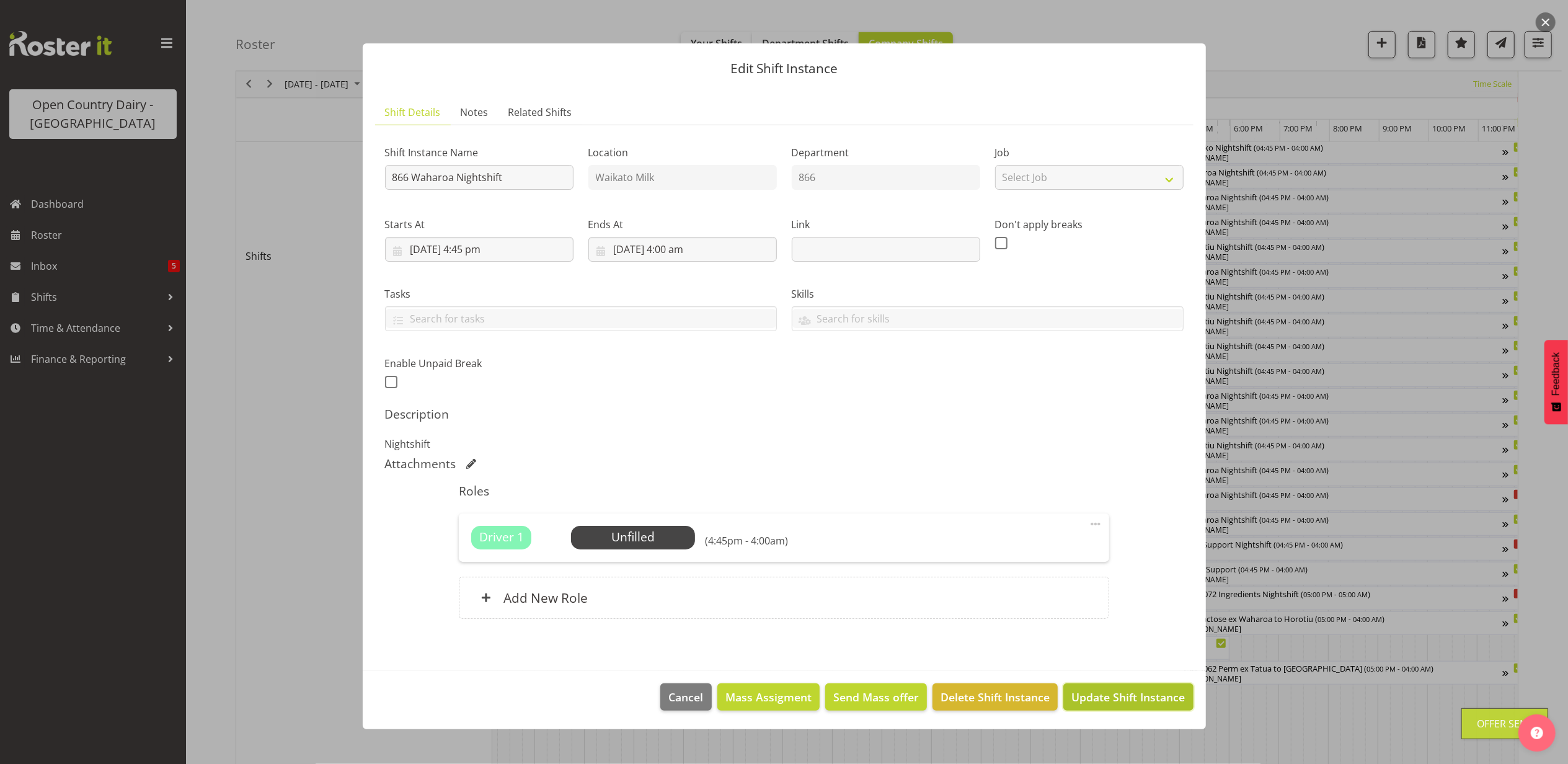
click at [1164, 692] on span "Update Shift Instance" at bounding box center [1128, 697] width 113 height 16
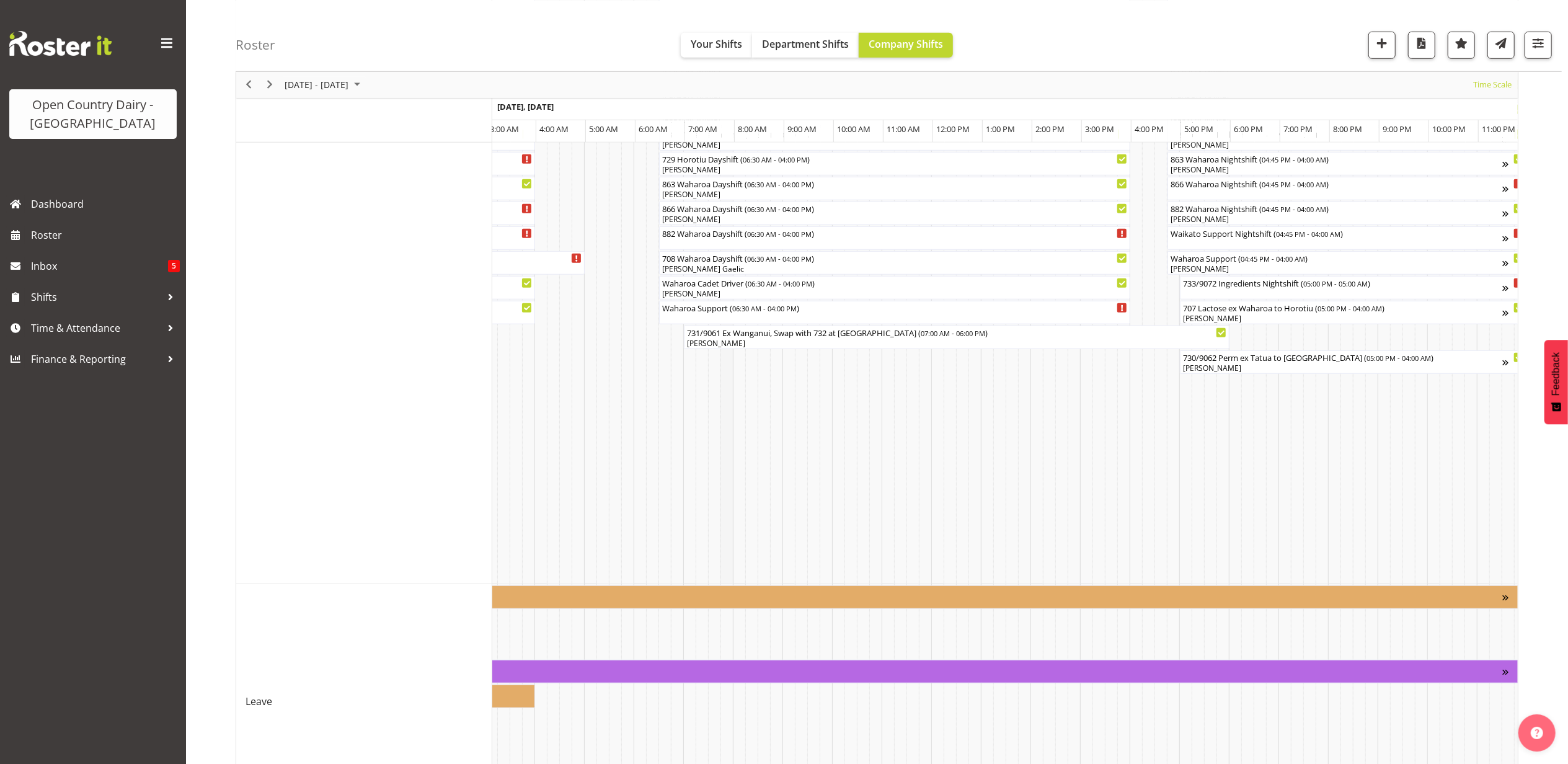
scroll to position [1005, 0]
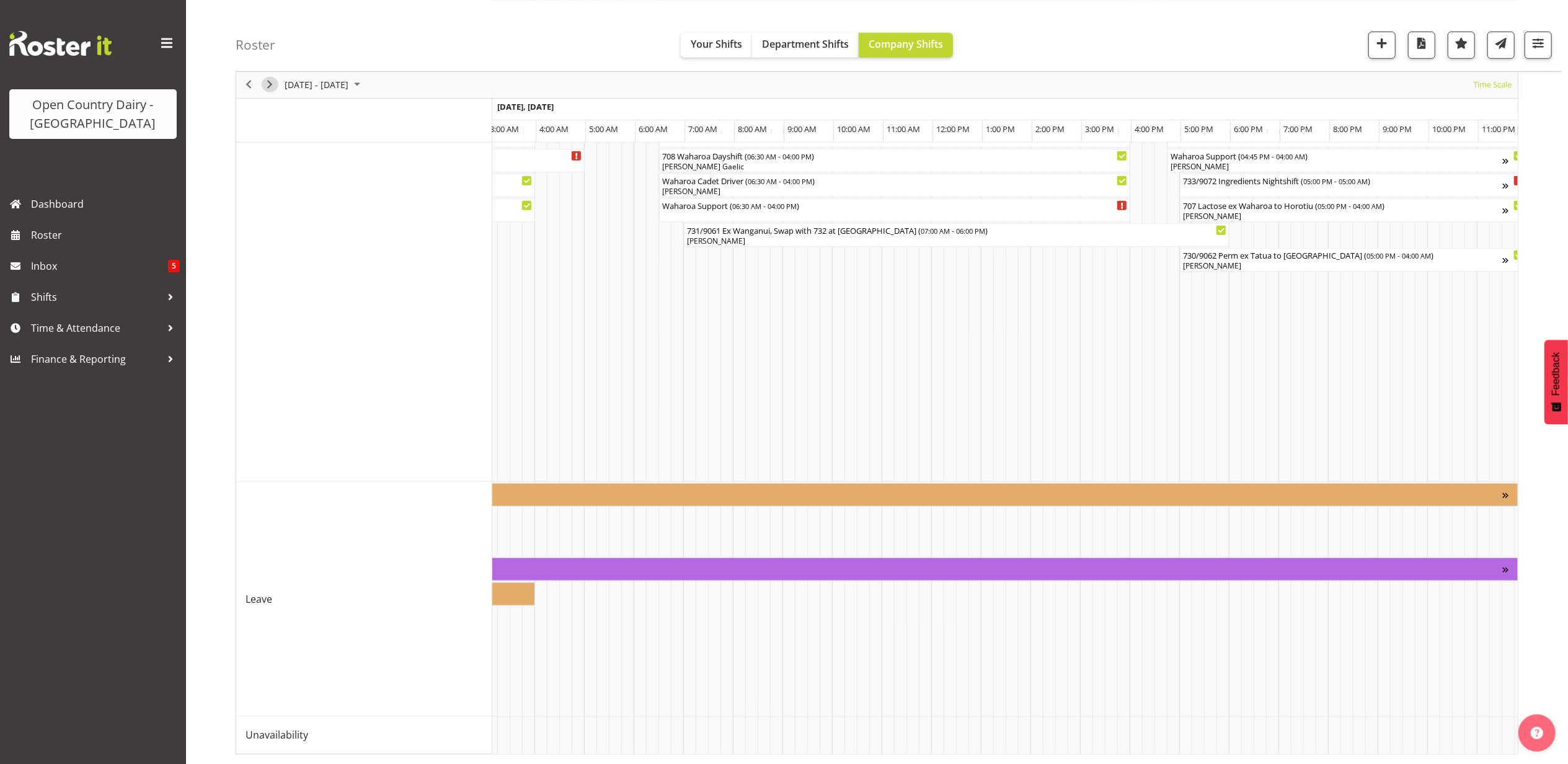
click at [269, 88] on span "Next" at bounding box center [269, 85] width 15 height 16
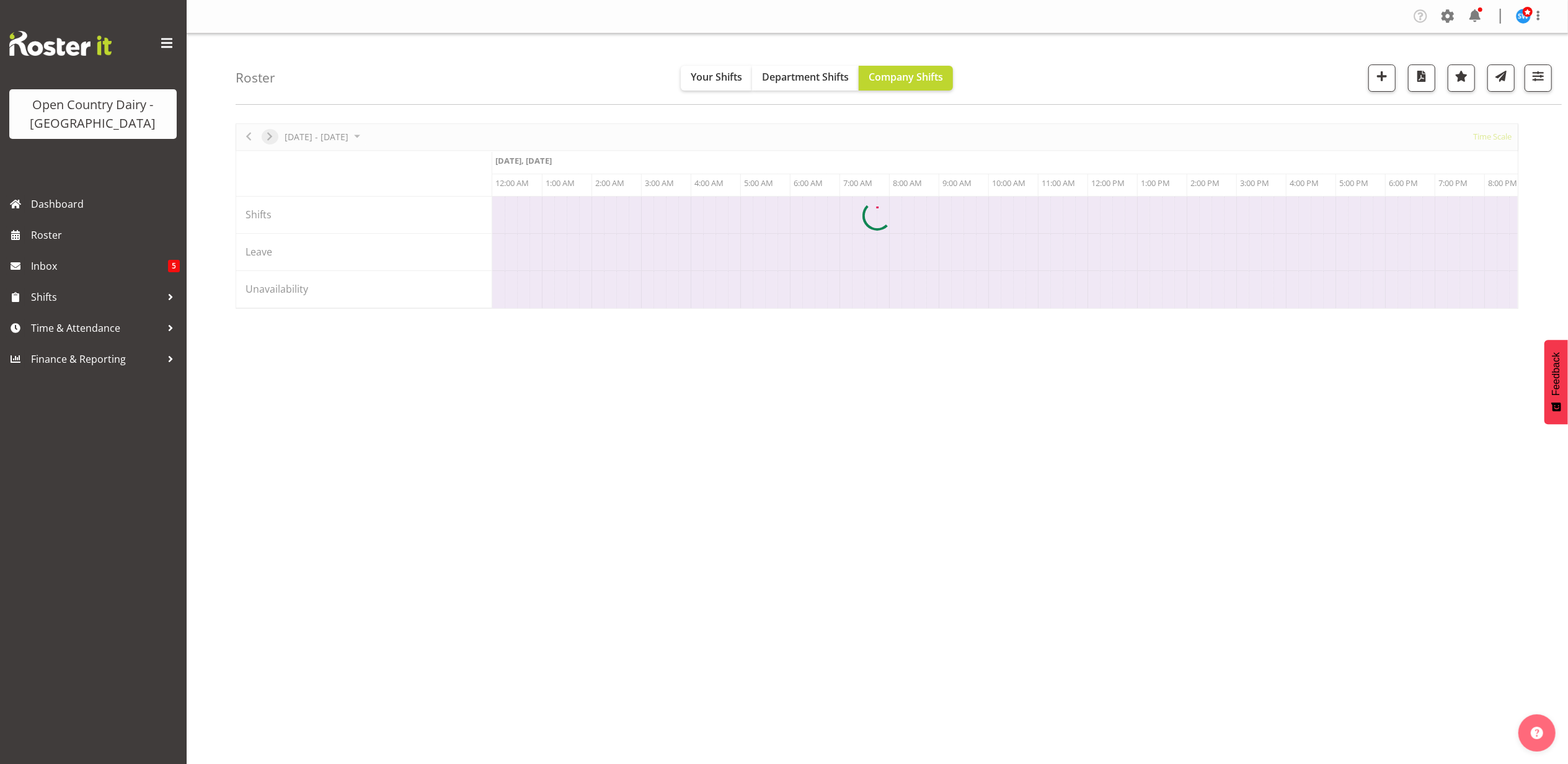
scroll to position [0, 0]
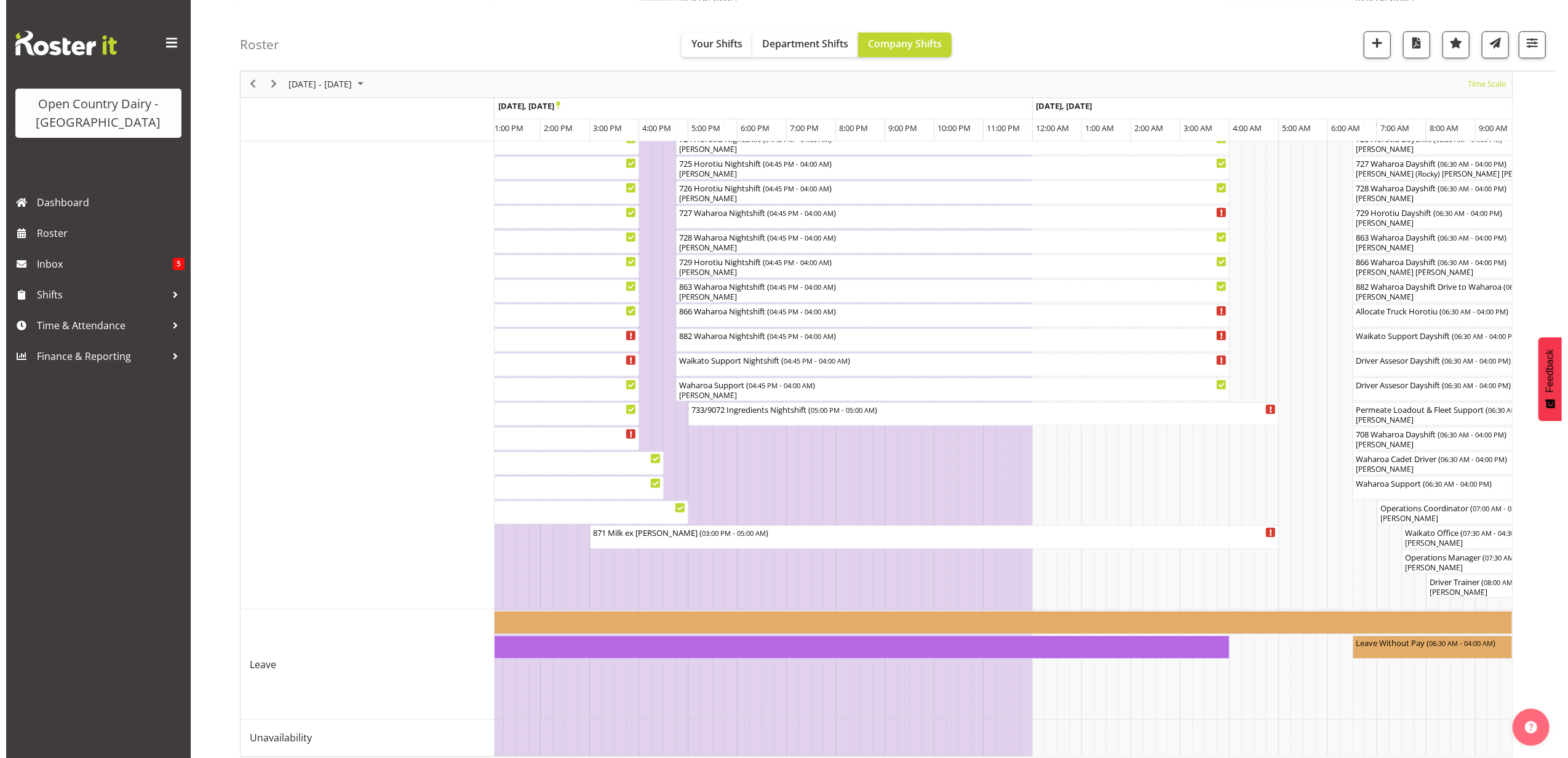
scroll to position [849, 0]
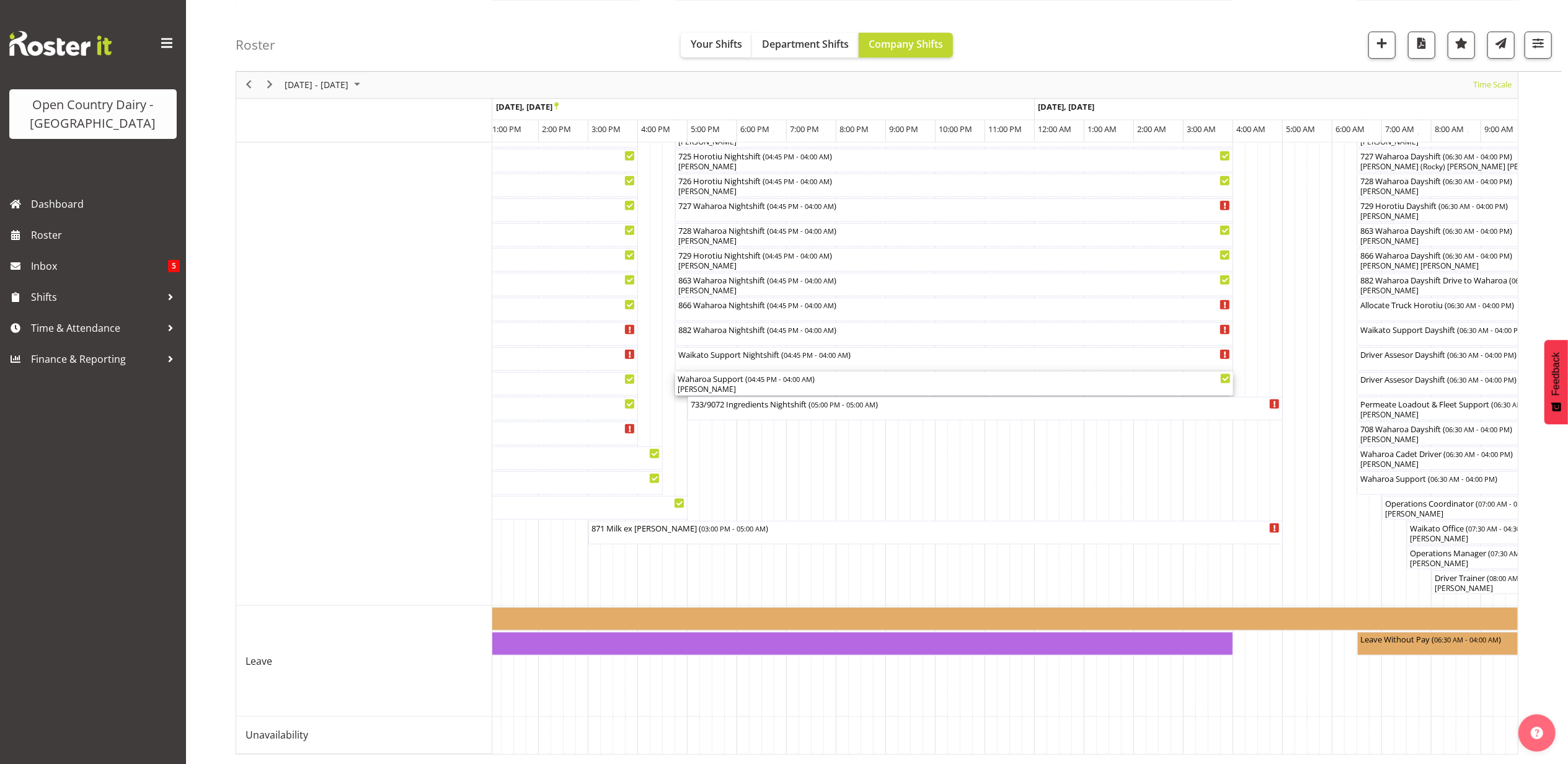
click at [718, 384] on div "[PERSON_NAME]" at bounding box center [954, 390] width 553 height 11
click at [0, 0] on div at bounding box center [0, 0] width 0 height 0
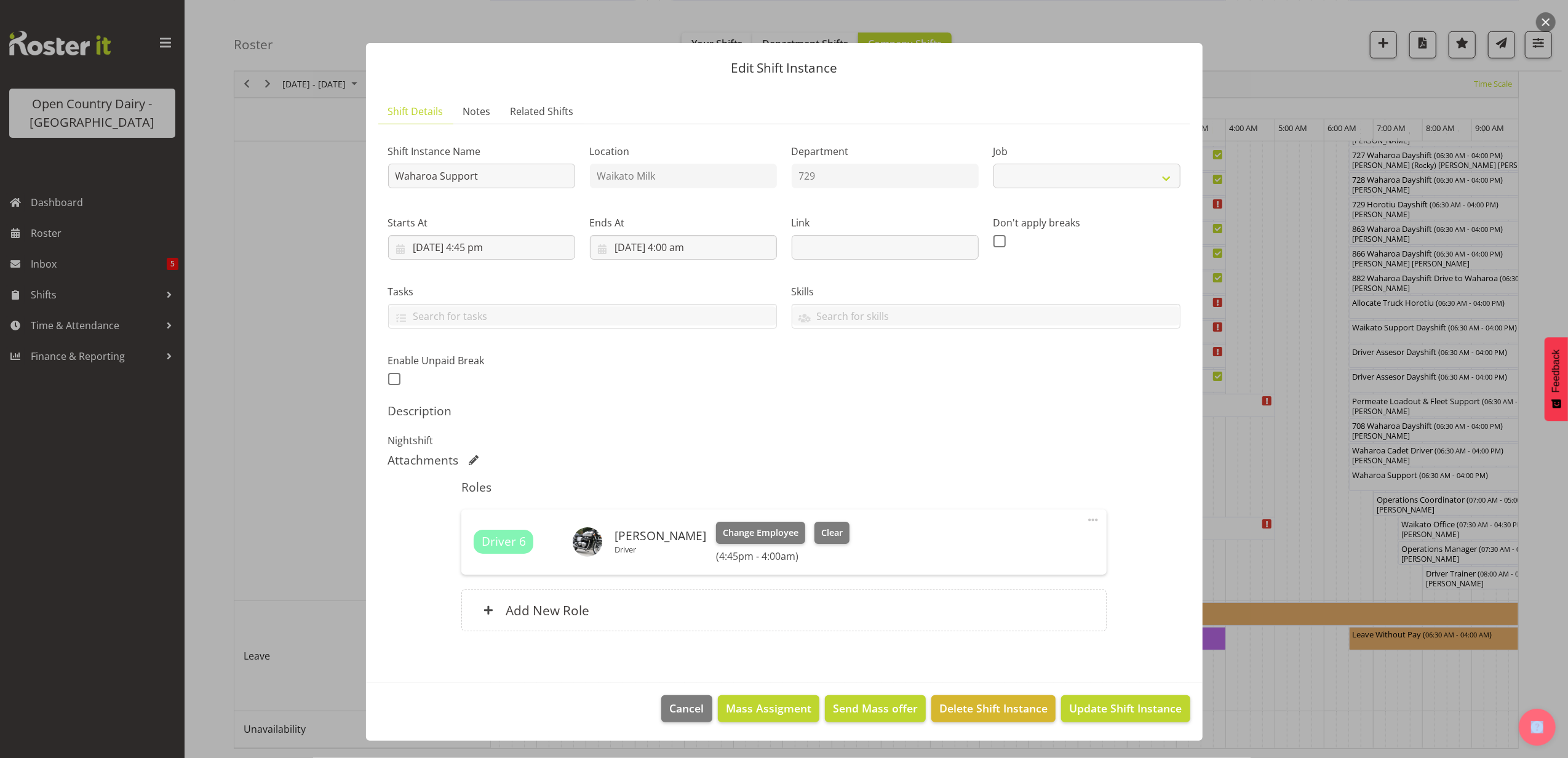
select select "9052"
click at [848, 540] on button "Clear" at bounding box center [832, 533] width 35 height 22
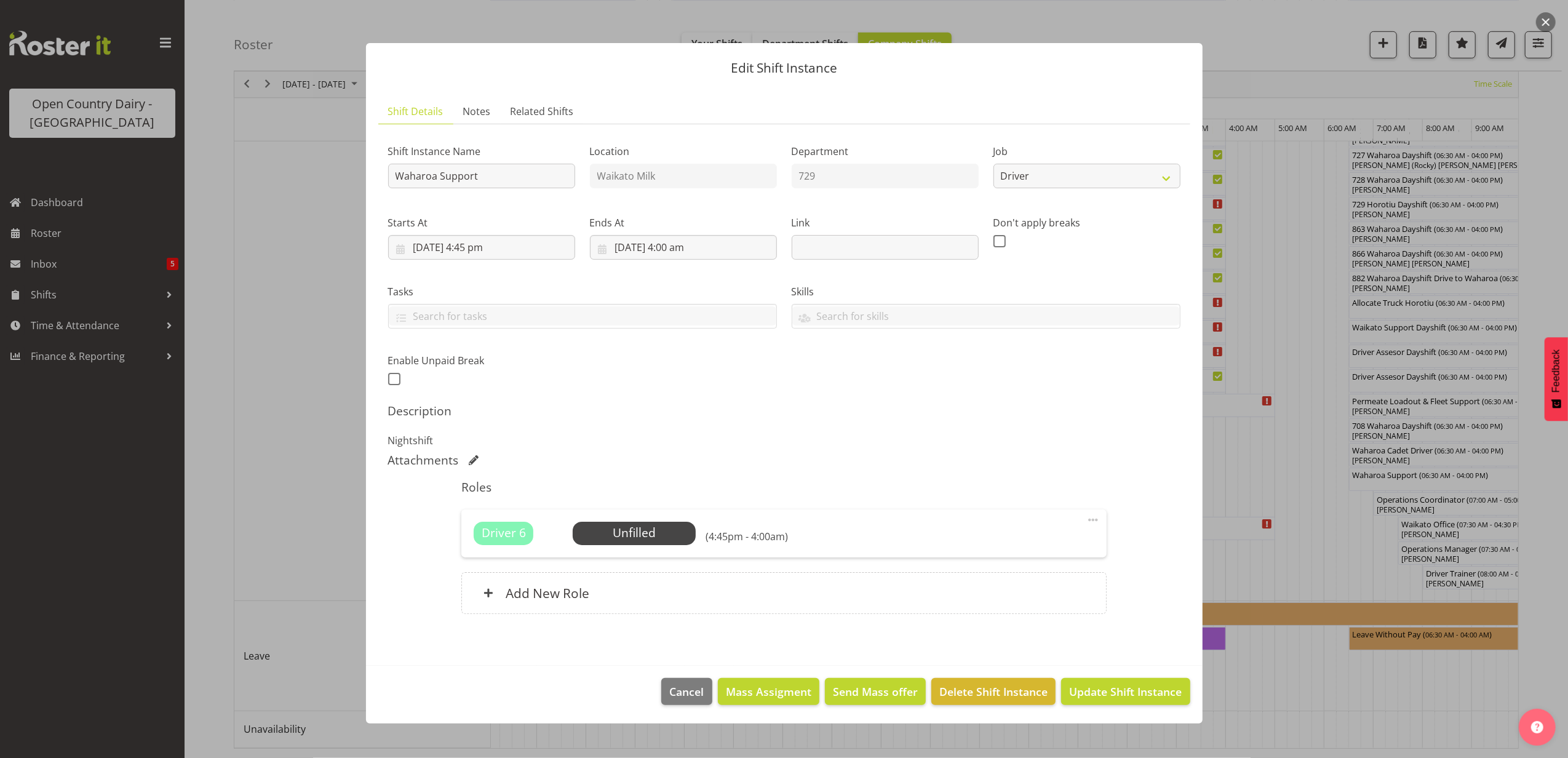
click at [1148, 712] on footer "Cancel Mass Assigment Send Mass offer Delete Shift Instance Update Shift Instan…" at bounding box center [784, 695] width 837 height 58
click at [1142, 690] on span "Update Shift Instance" at bounding box center [1125, 692] width 112 height 16
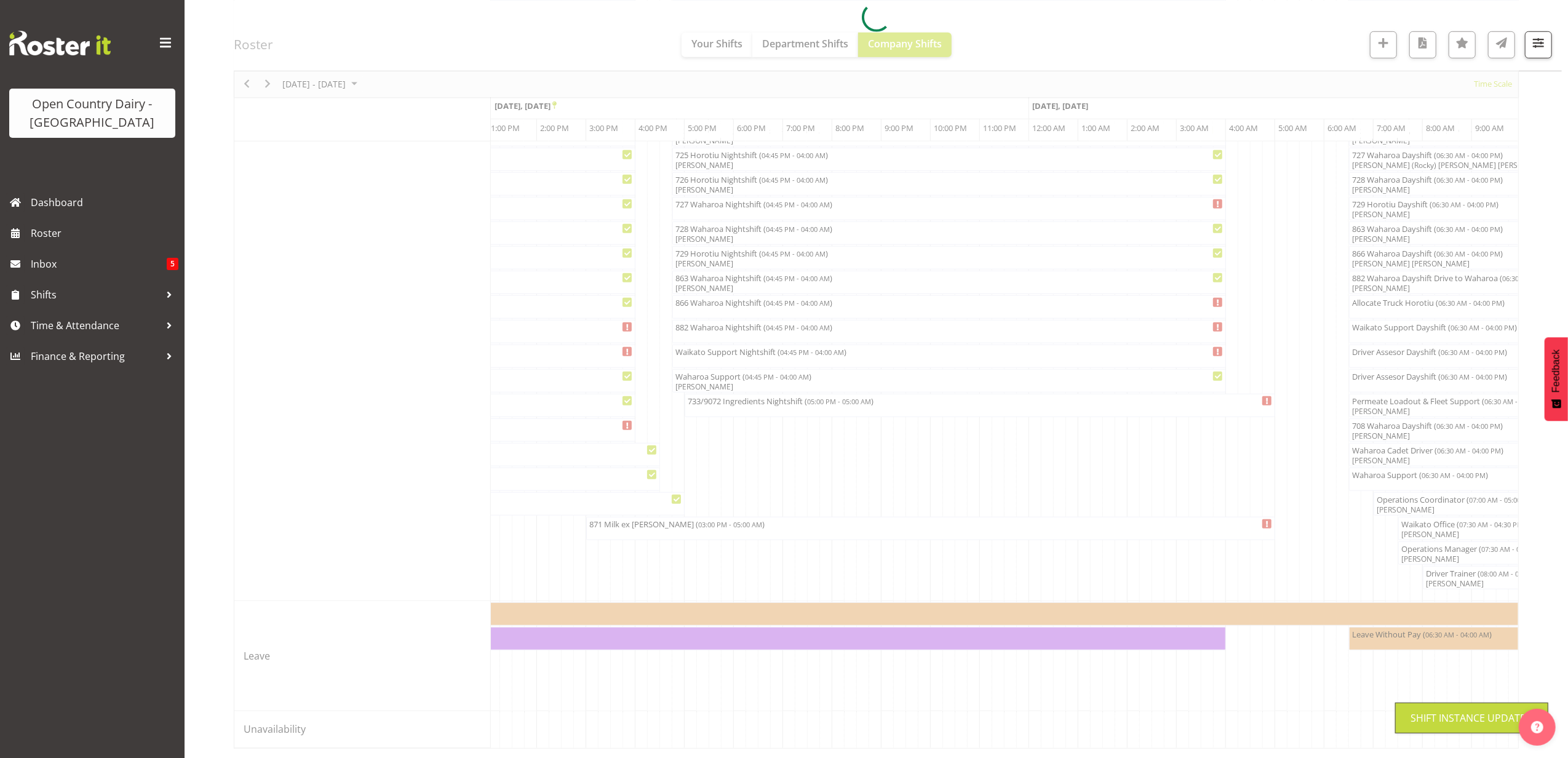
scroll to position [0, 0]
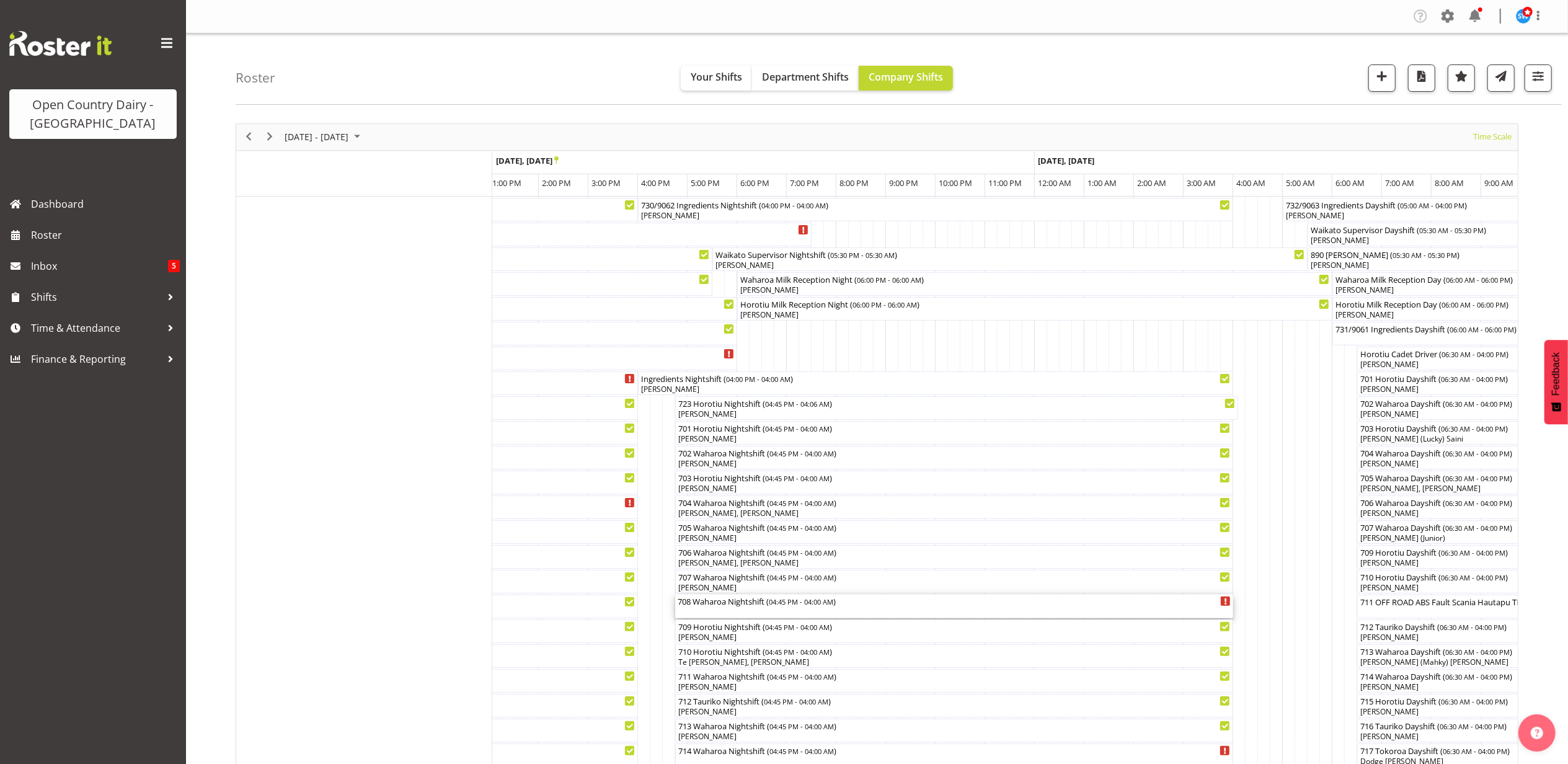
click at [708, 609] on div "708 Waharoa Nightshift ( 04:45 PM - 04:00 AM )" at bounding box center [954, 606] width 553 height 24
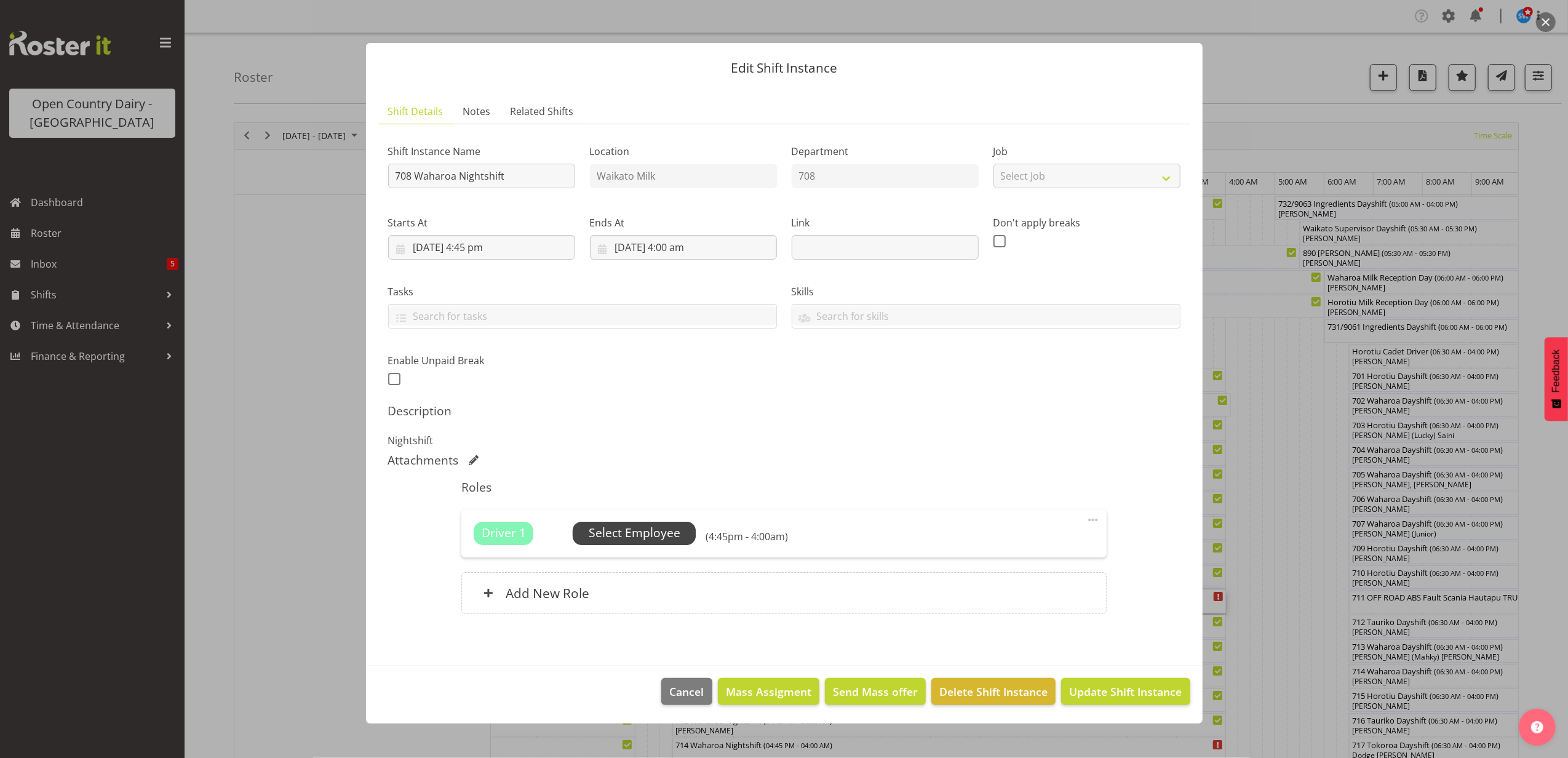
click at [660, 534] on span "Select Employee" at bounding box center [634, 533] width 92 height 18
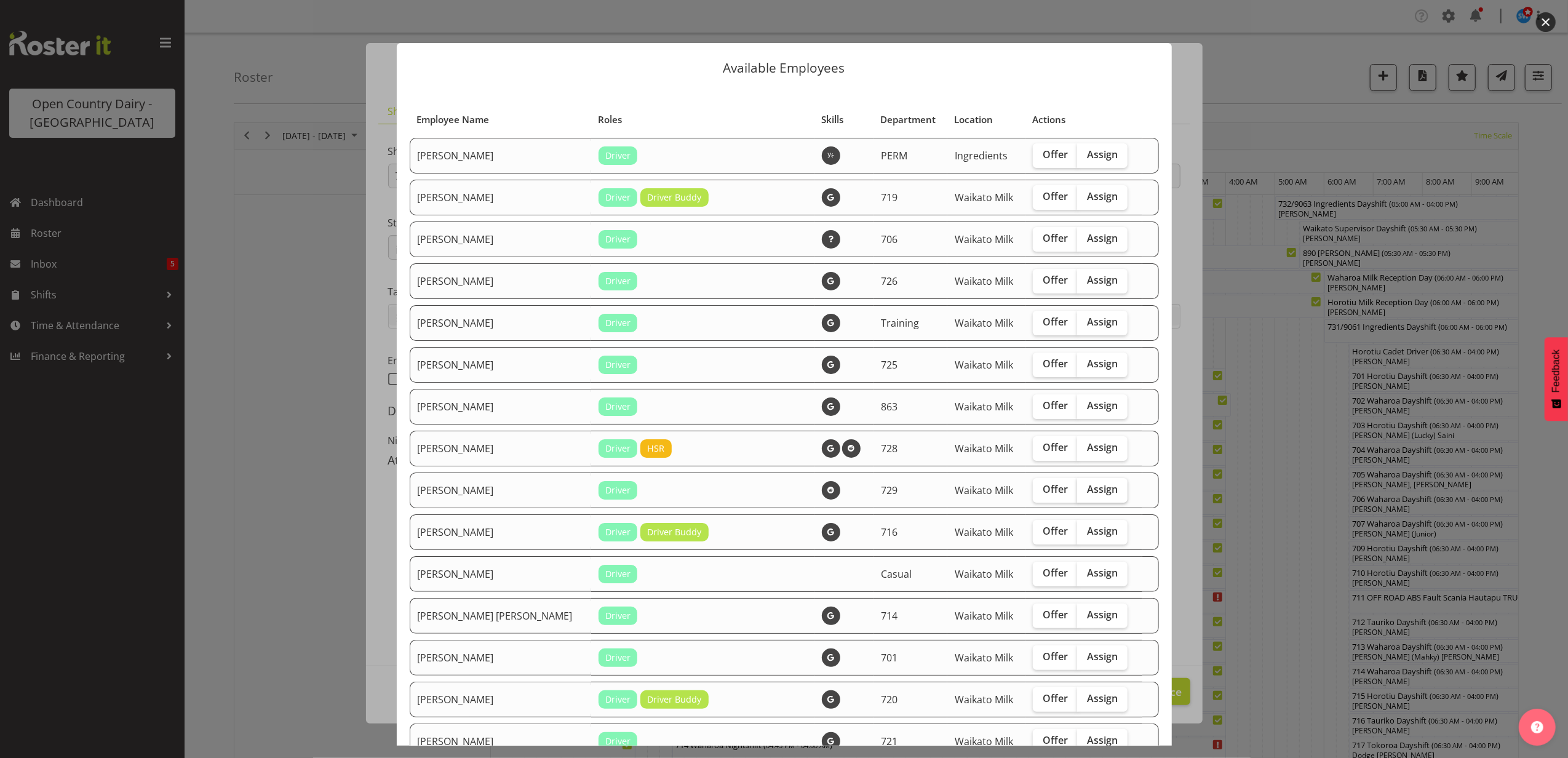
click at [1087, 491] on span "Assign" at bounding box center [1102, 489] width 31 height 12
click at [1078, 491] on input "Assign" at bounding box center [1081, 489] width 8 height 8
checkbox input "true"
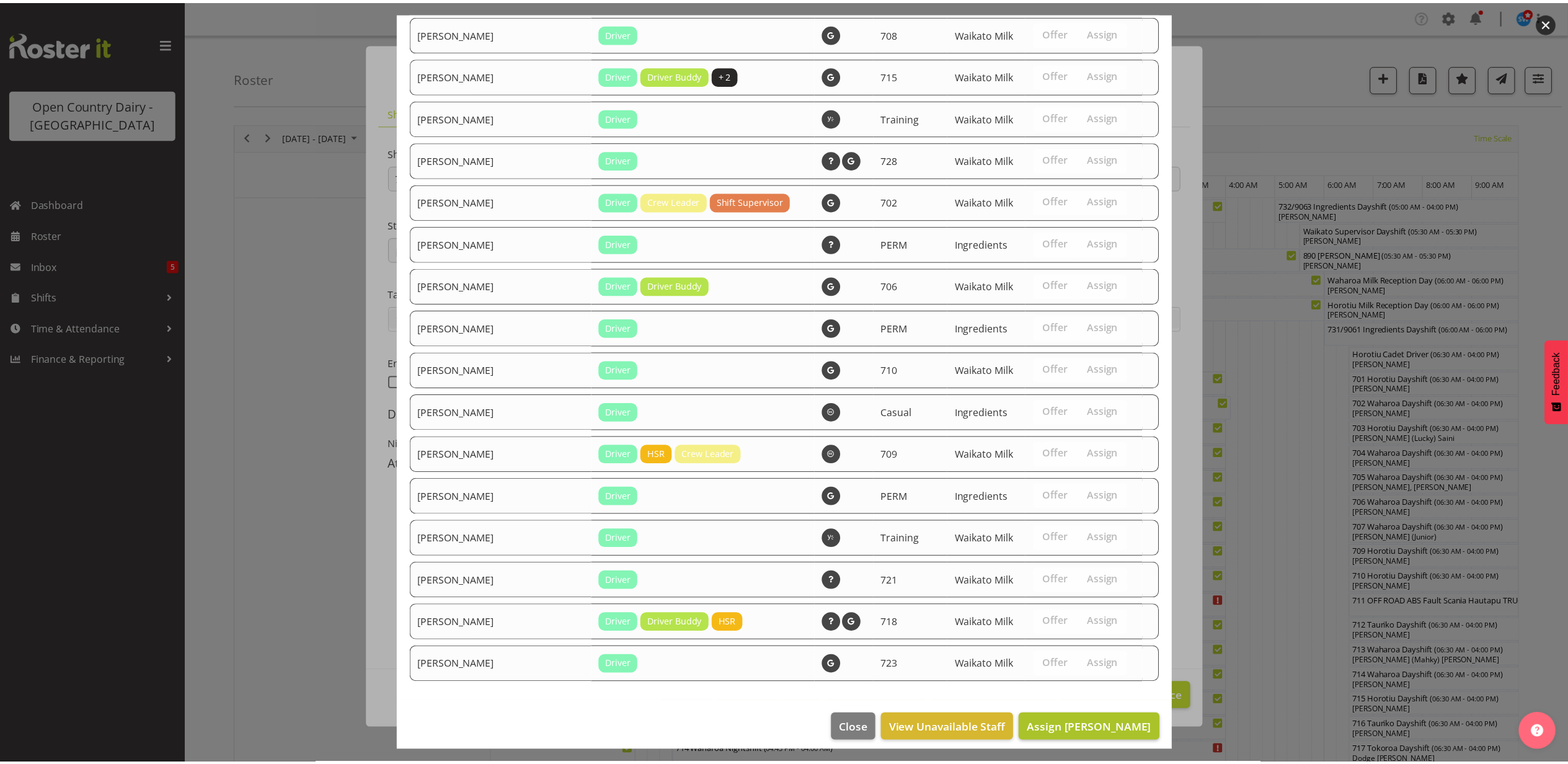
scroll to position [1103, 0]
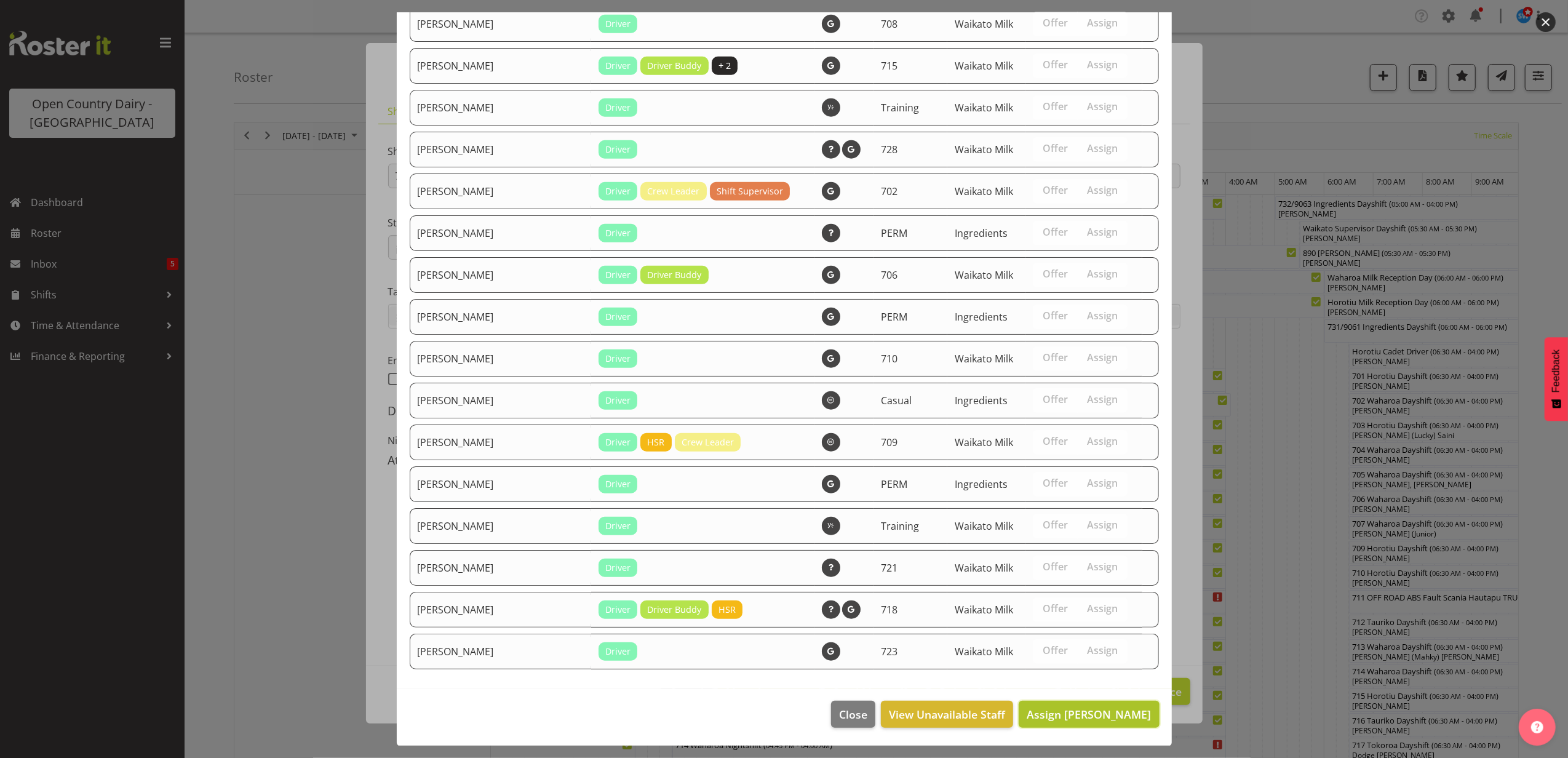
click at [1090, 712] on span "Assign Craig Schlager-Reay" at bounding box center [1089, 715] width 124 height 15
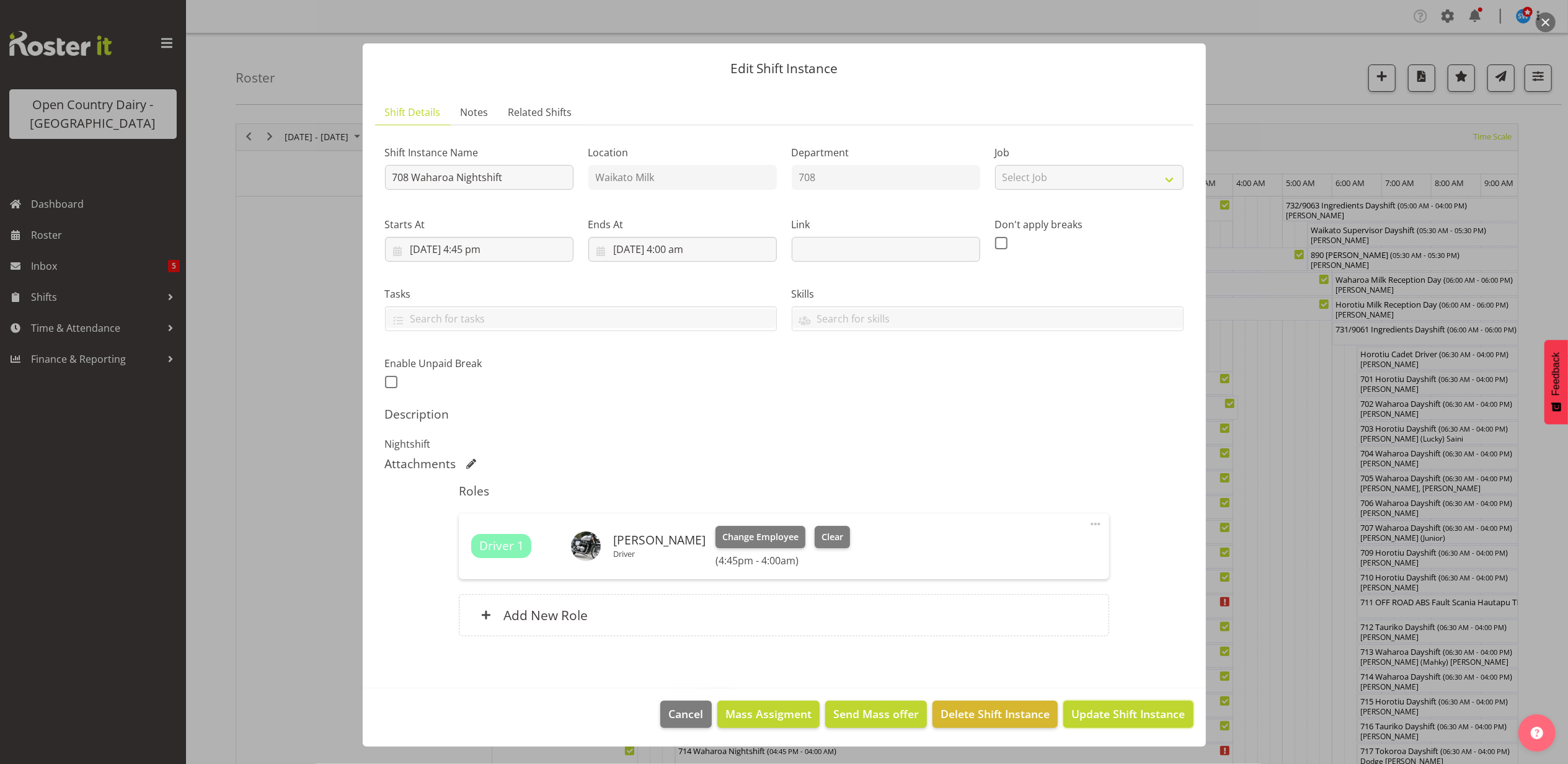
click at [1099, 717] on span "Update Shift Instance" at bounding box center [1128, 714] width 113 height 16
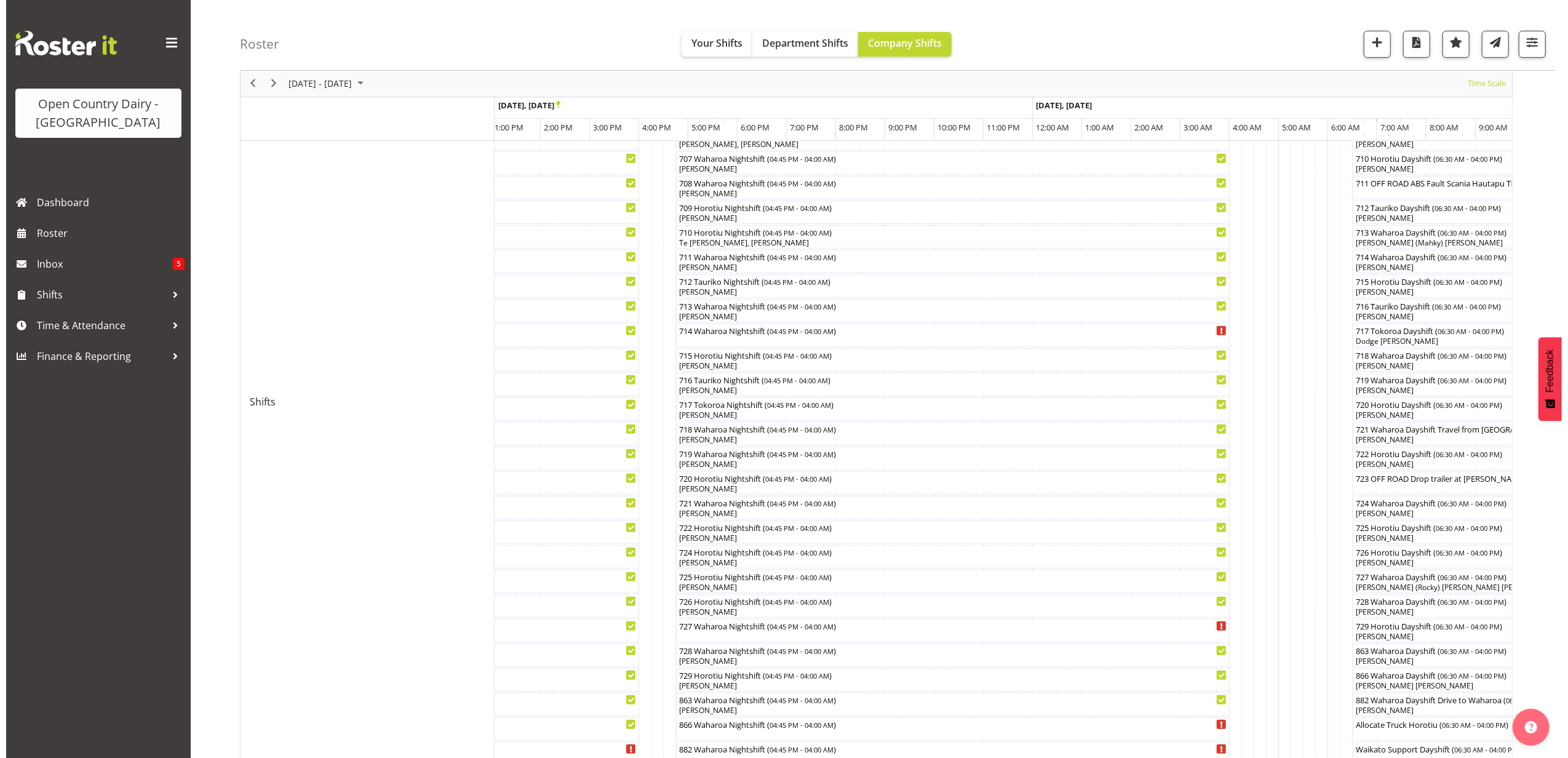
scroll to position [410, 0]
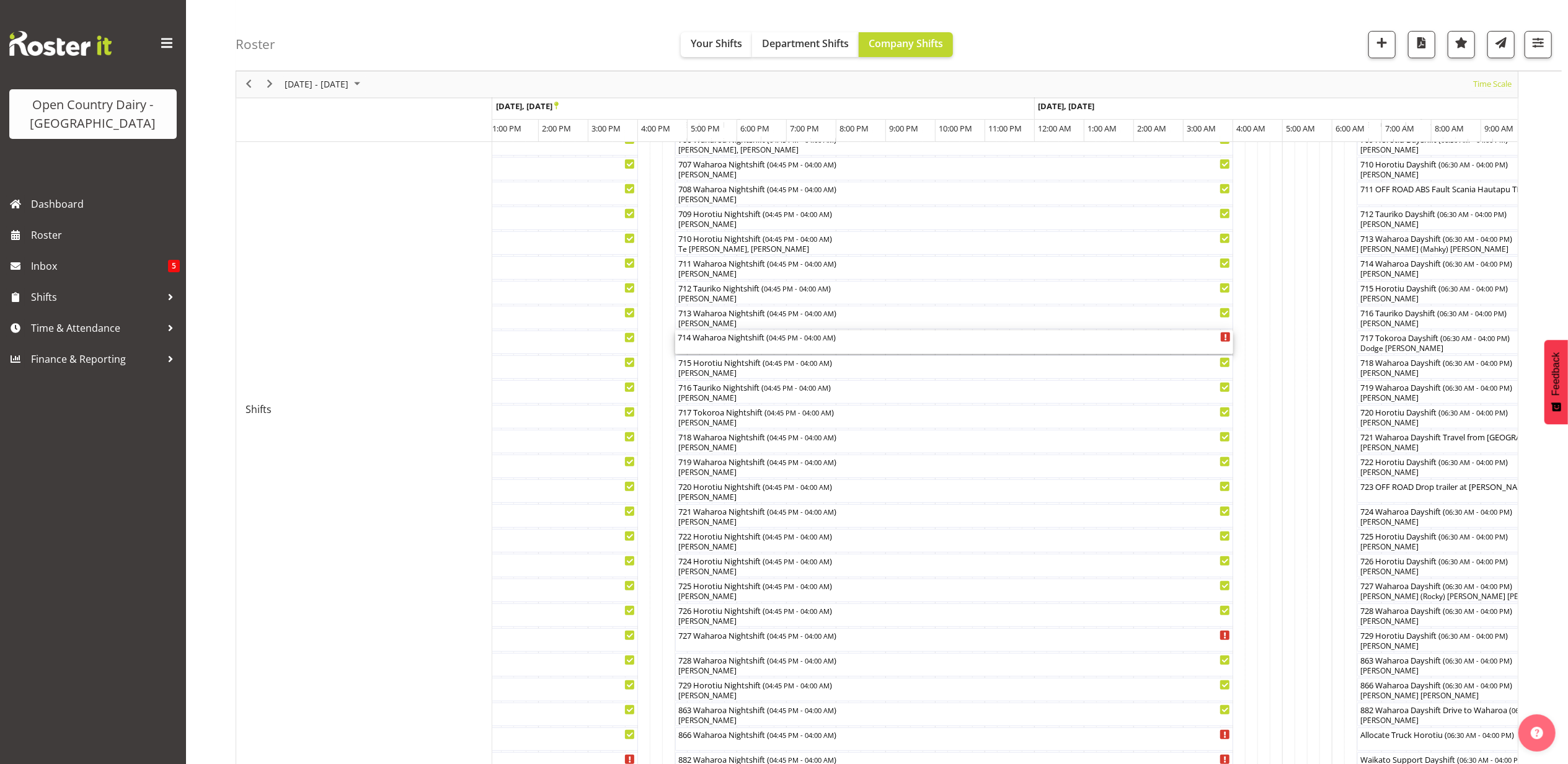
click at [710, 343] on div "714 Waharoa Nightshift ( 04:45 PM - 04:00 AM )" at bounding box center [954, 342] width 553 height 24
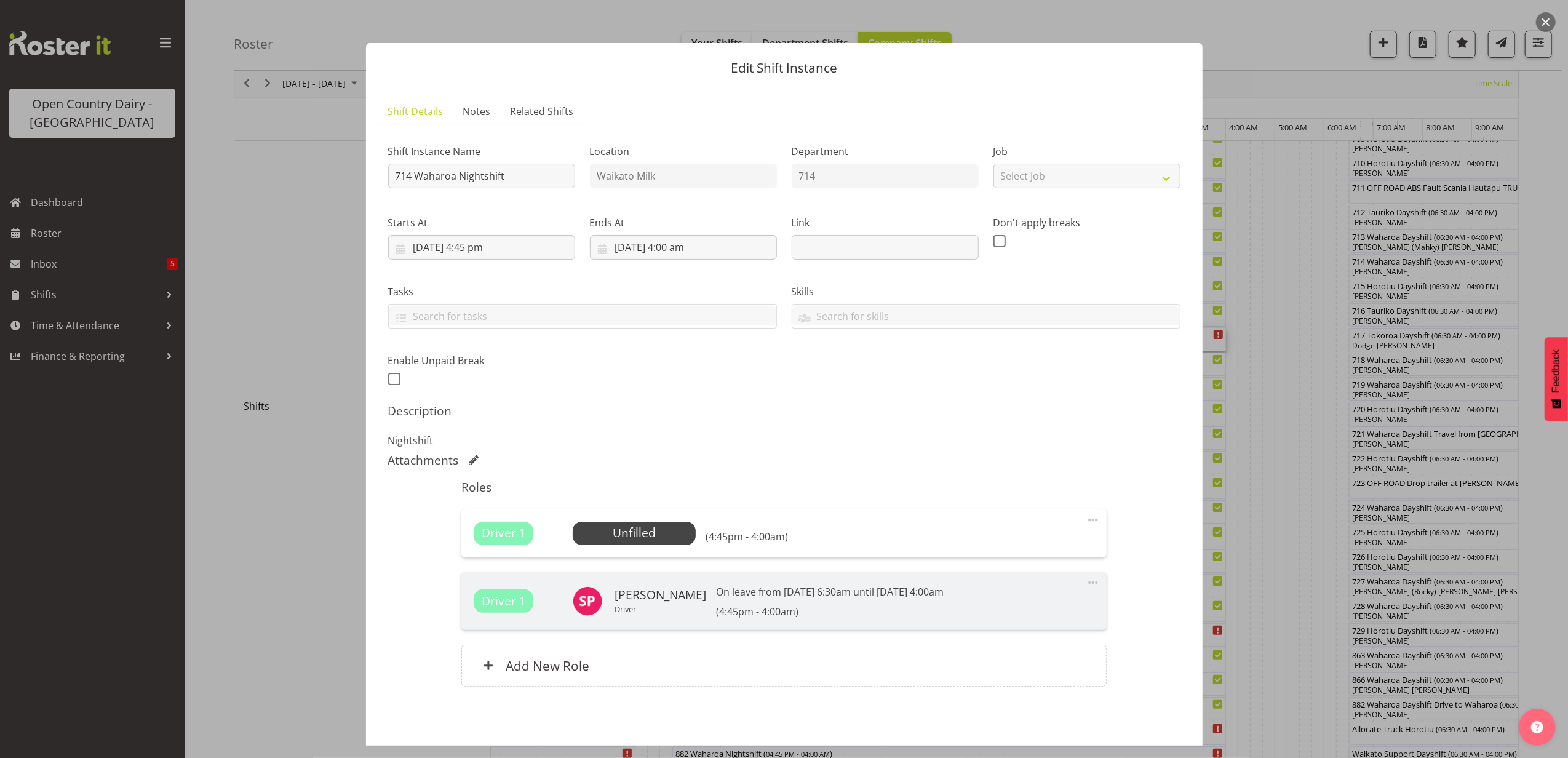
scroll to position [52, 0]
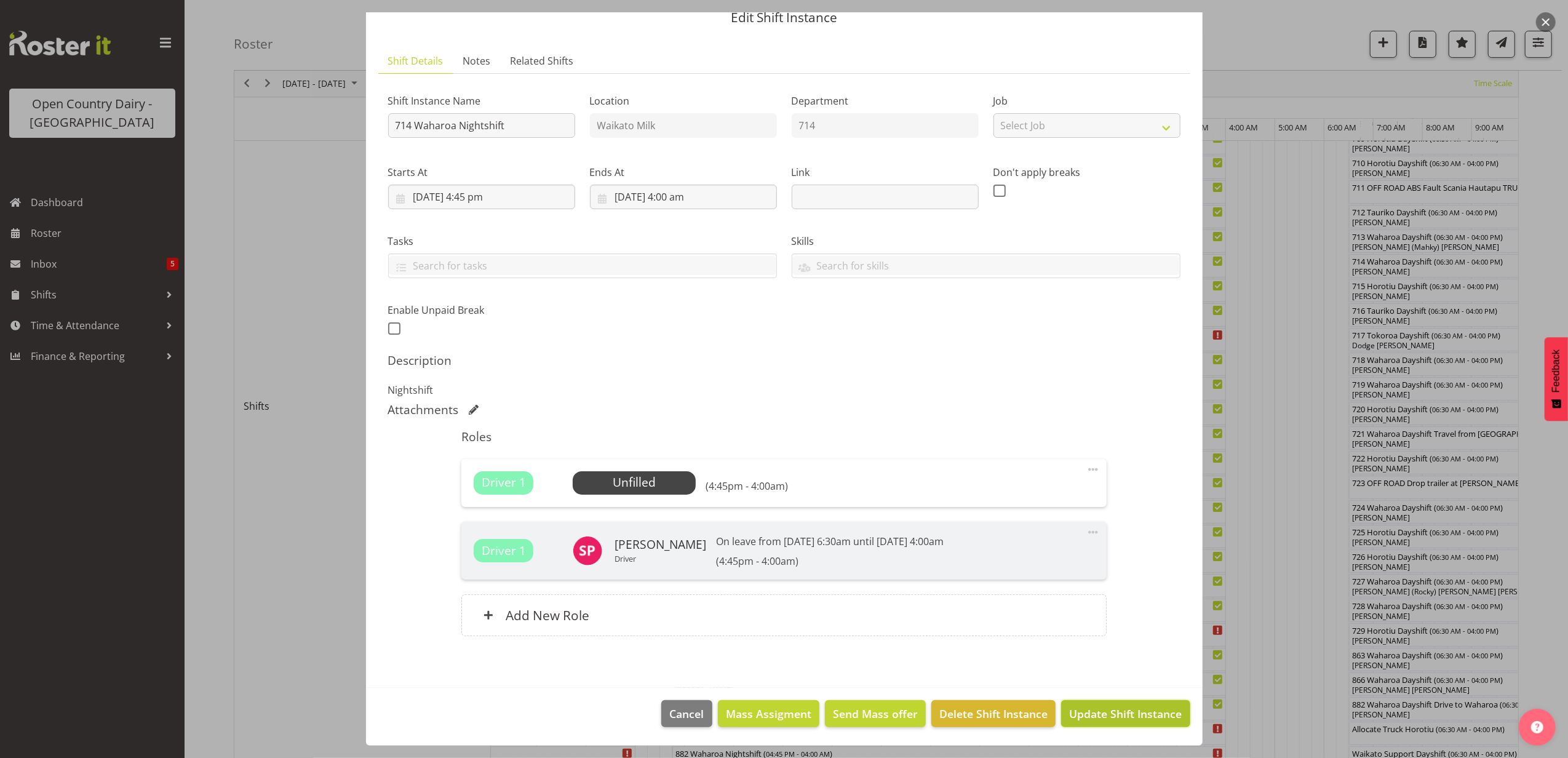
click at [1101, 717] on span "Update Shift Instance" at bounding box center [1125, 714] width 112 height 16
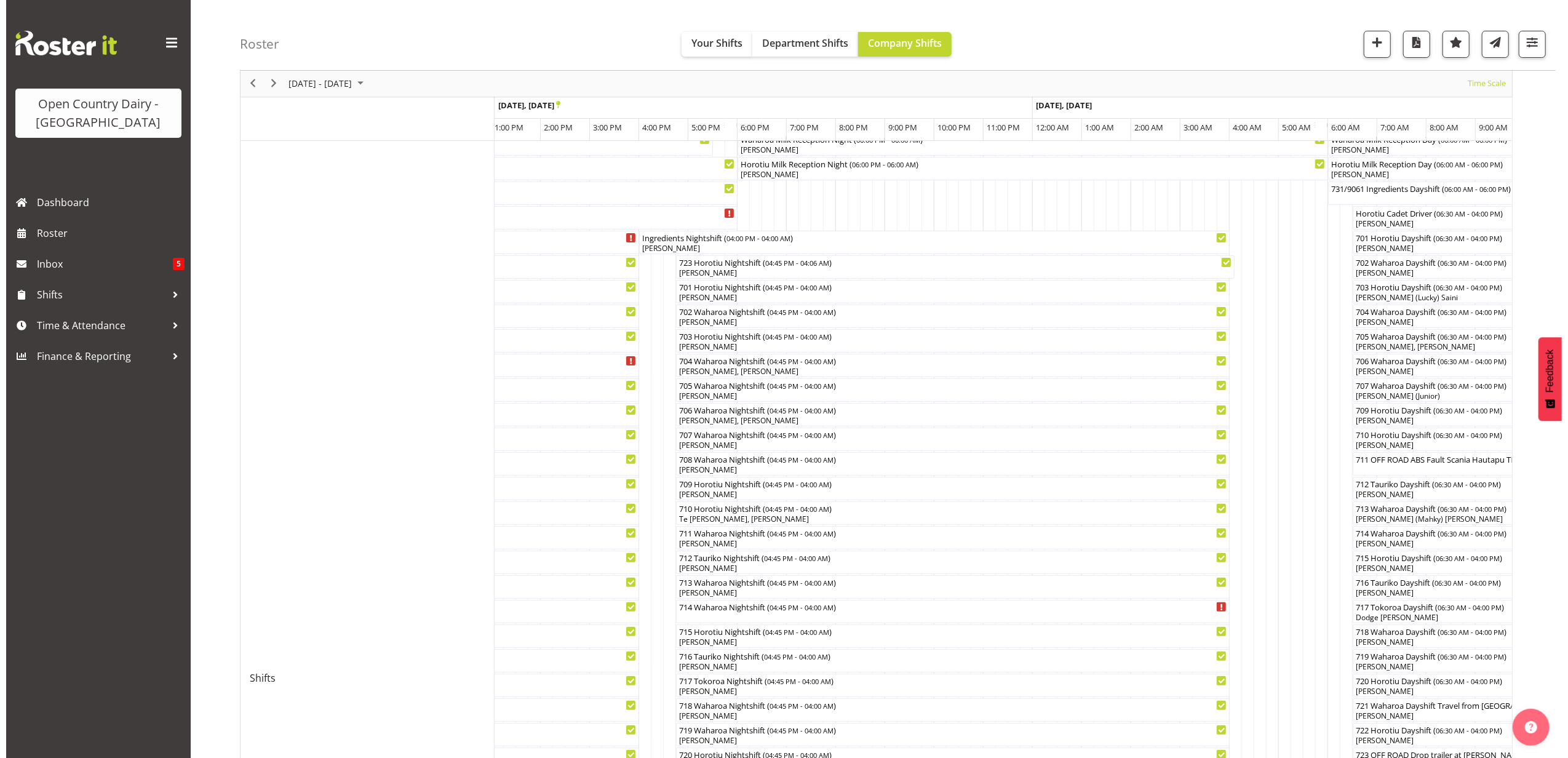
scroll to position [410, 0]
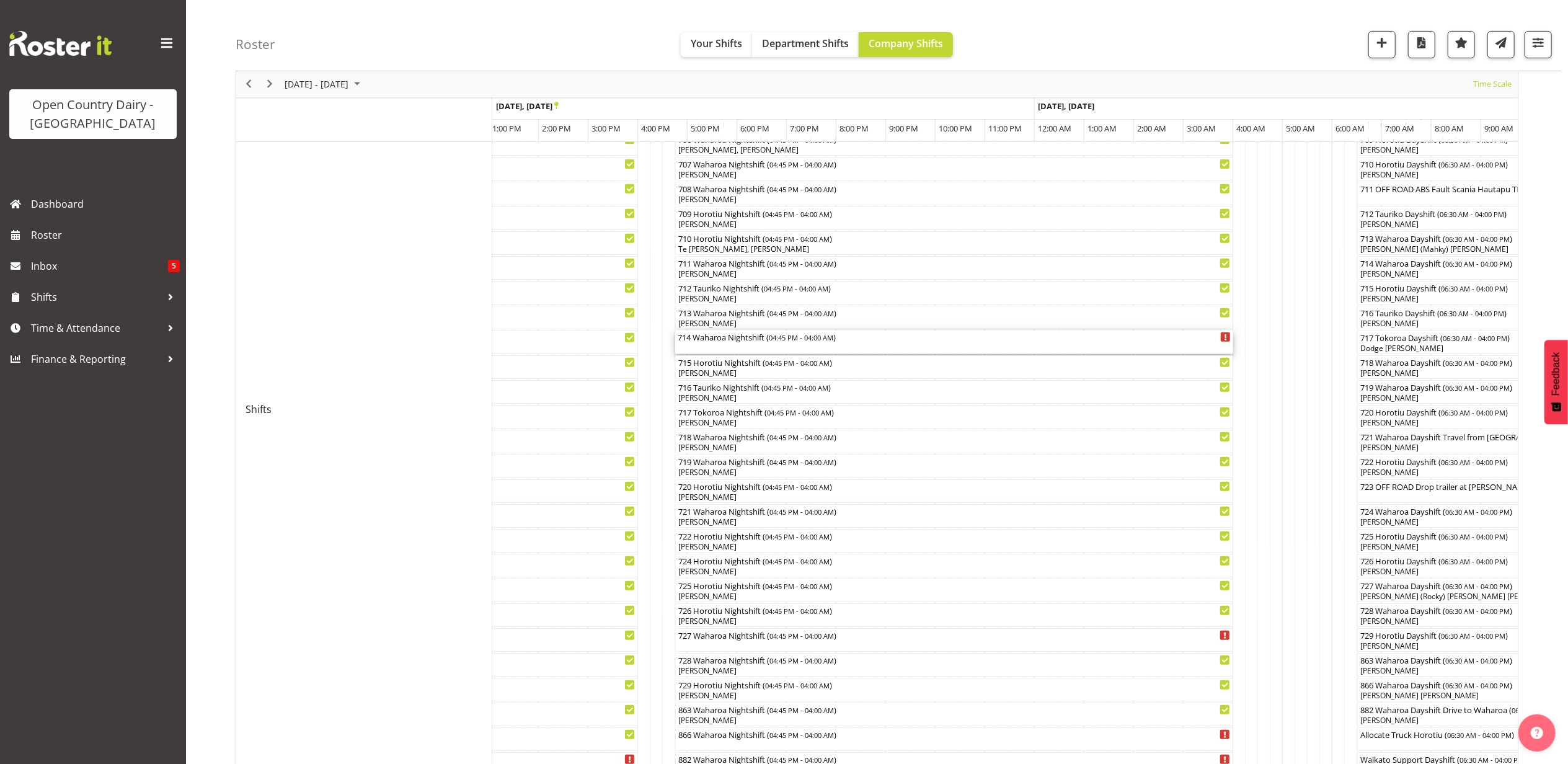
click at [722, 348] on div "714 Waharoa Nightshift ( 04:45 PM - 04:00 AM )" at bounding box center [954, 342] width 553 height 24
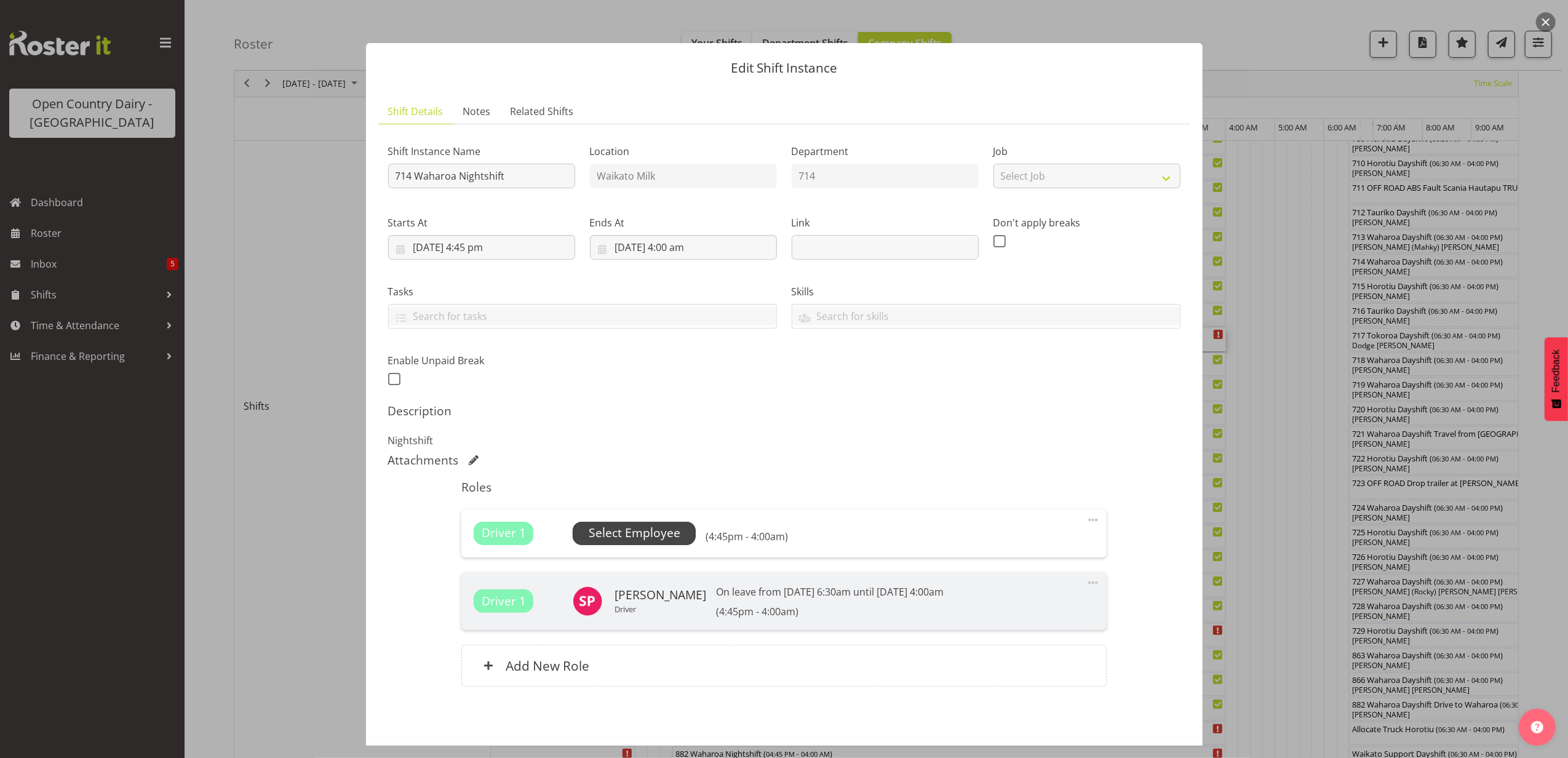
click at [623, 529] on span "Select Employee" at bounding box center [634, 533] width 92 height 18
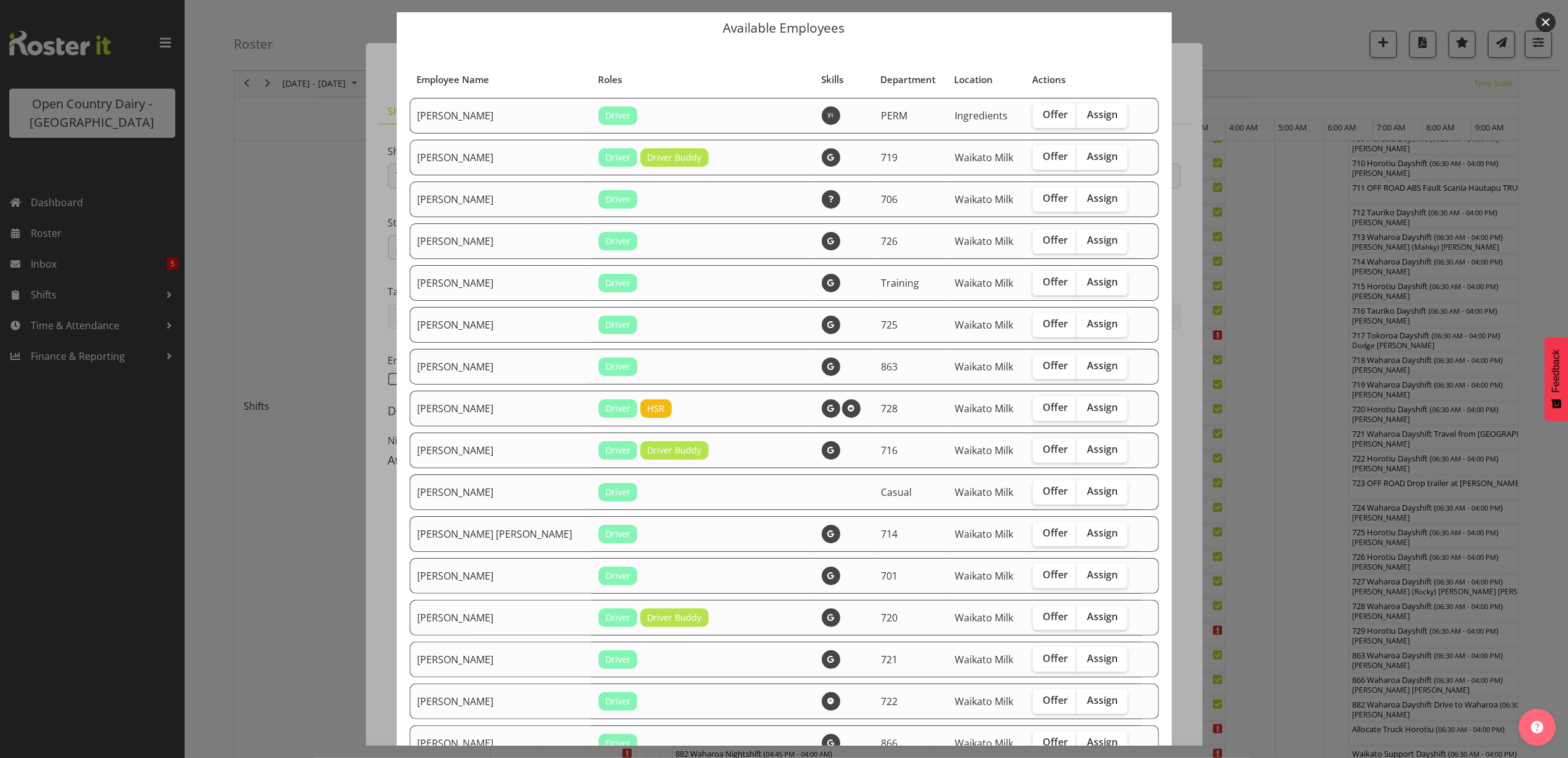
scroll to position [0, 0]
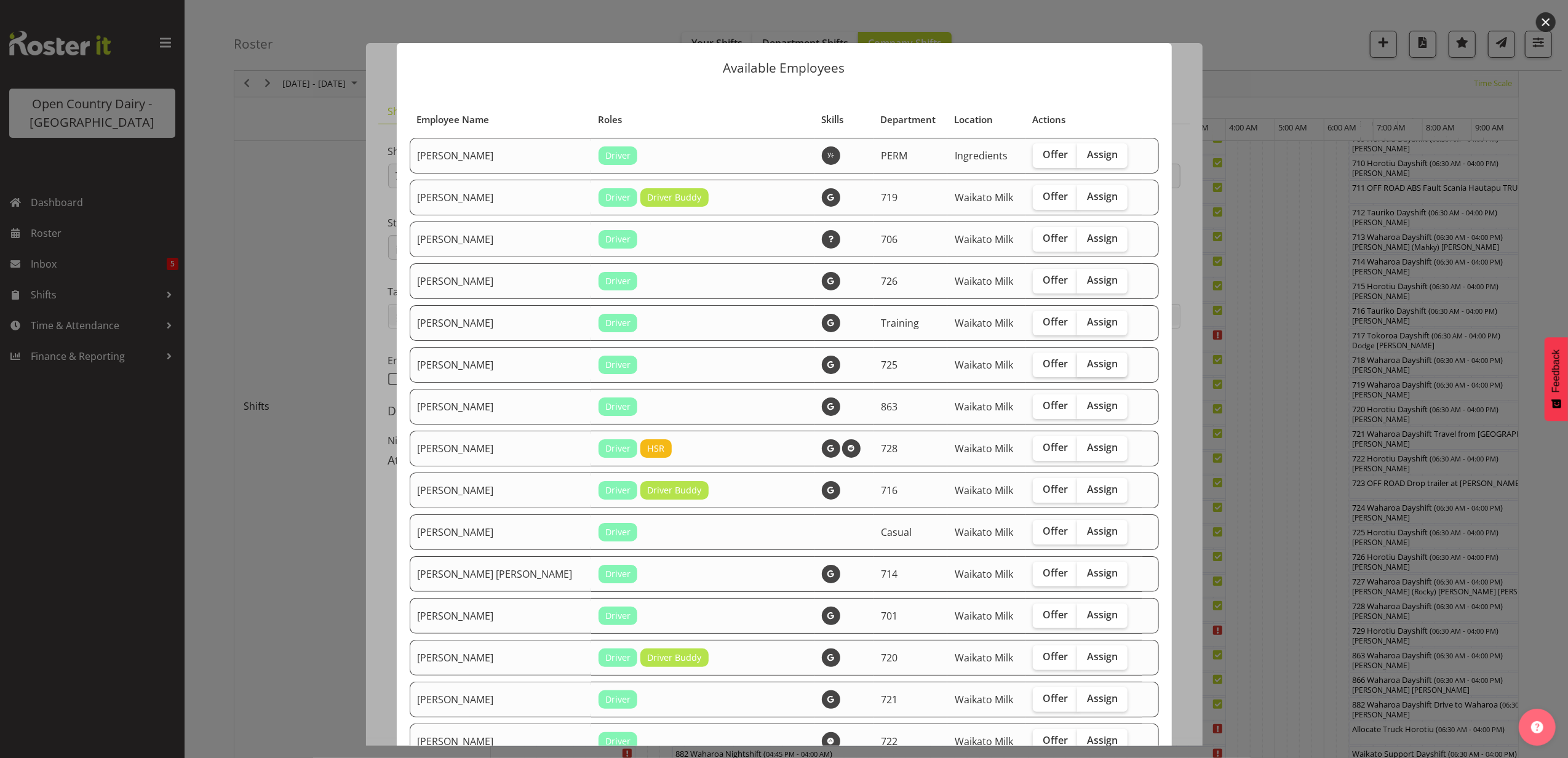
click at [1092, 363] on span "Assign" at bounding box center [1102, 363] width 31 height 12
click at [1085, 363] on input "Assign" at bounding box center [1081, 363] width 8 height 8
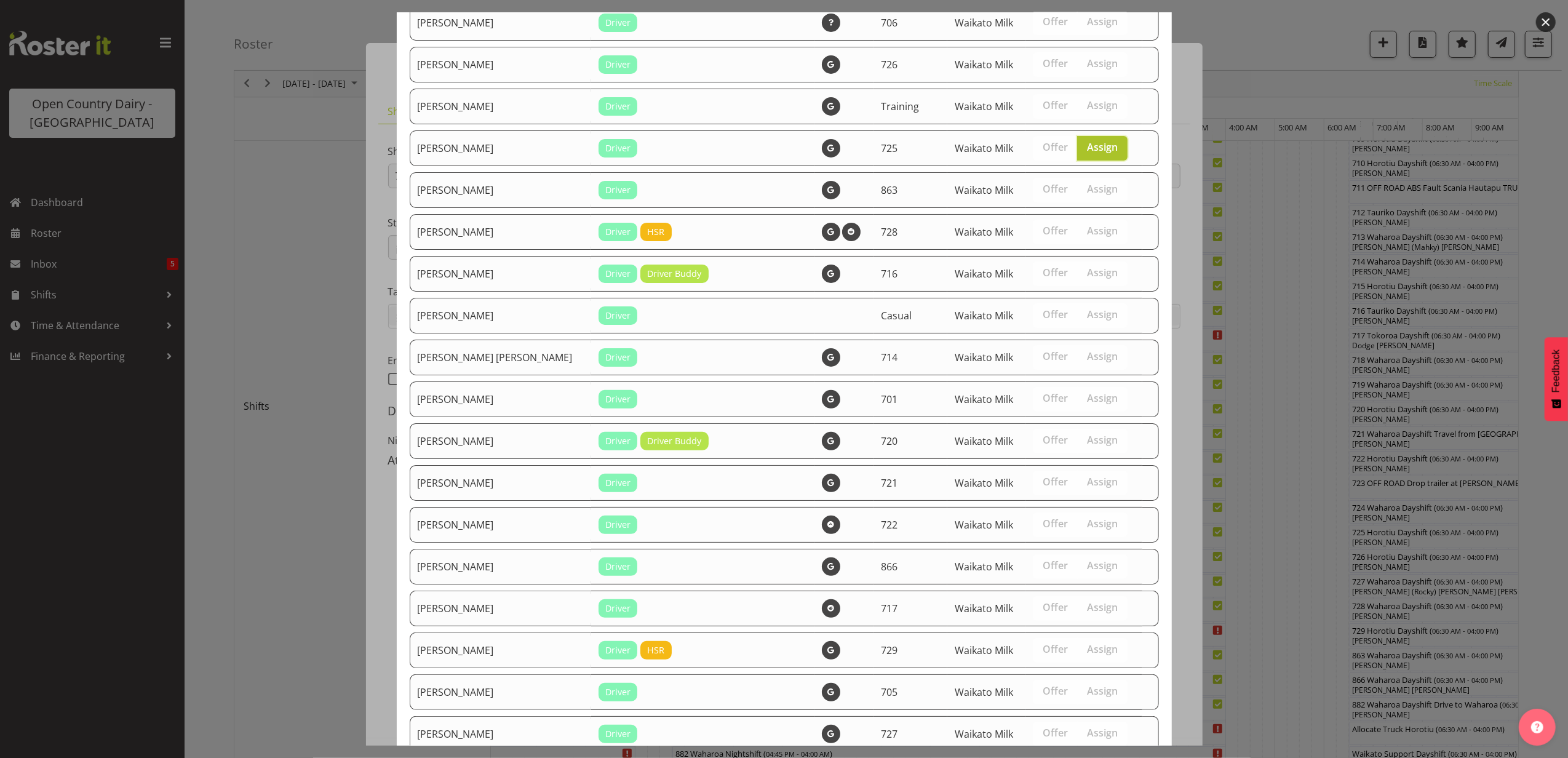
scroll to position [246, 0]
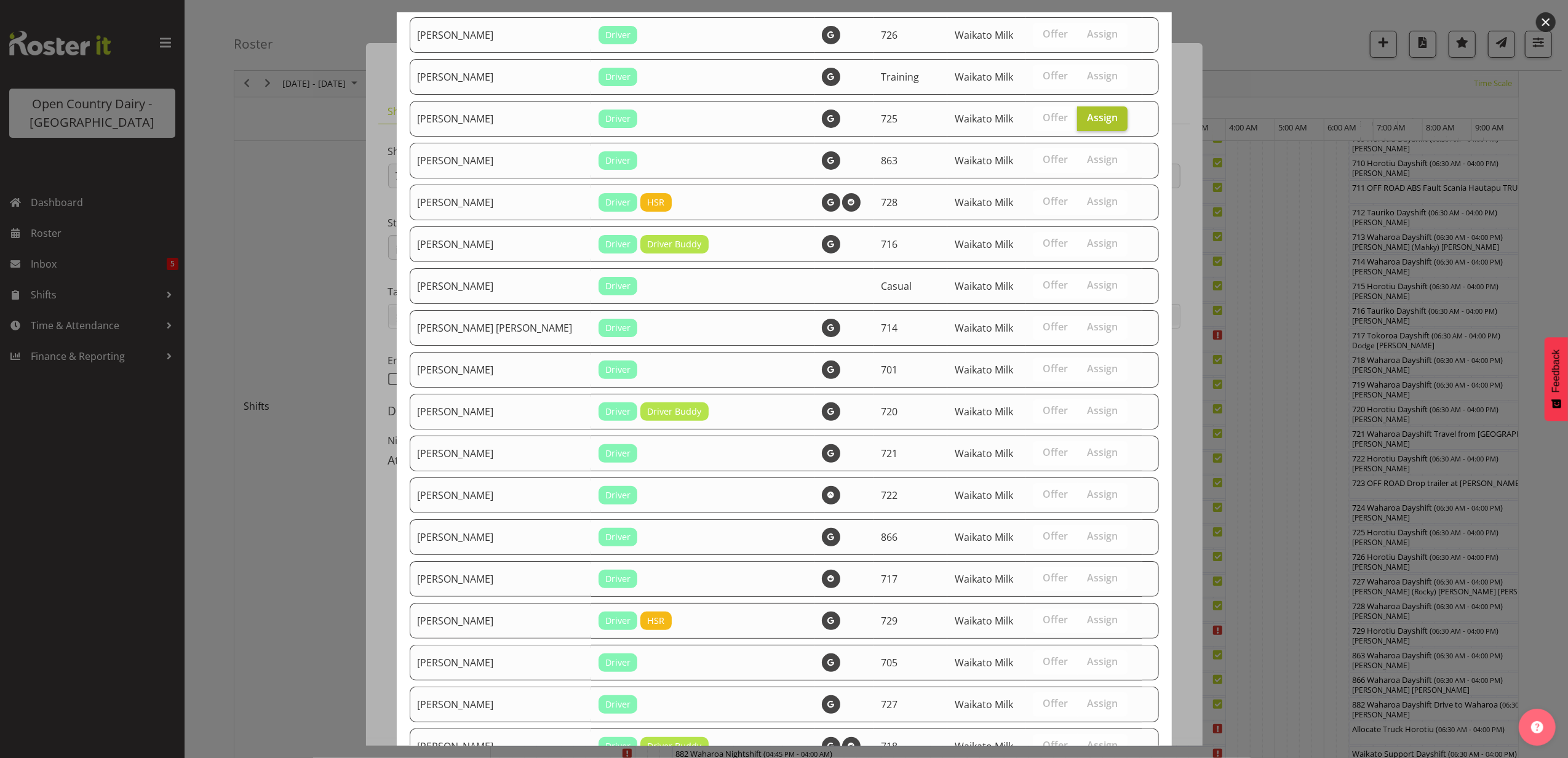
click at [1087, 118] on span "Assign" at bounding box center [1102, 117] width 31 height 12
click at [1083, 118] on input "Assign" at bounding box center [1081, 117] width 8 height 8
checkbox input "false"
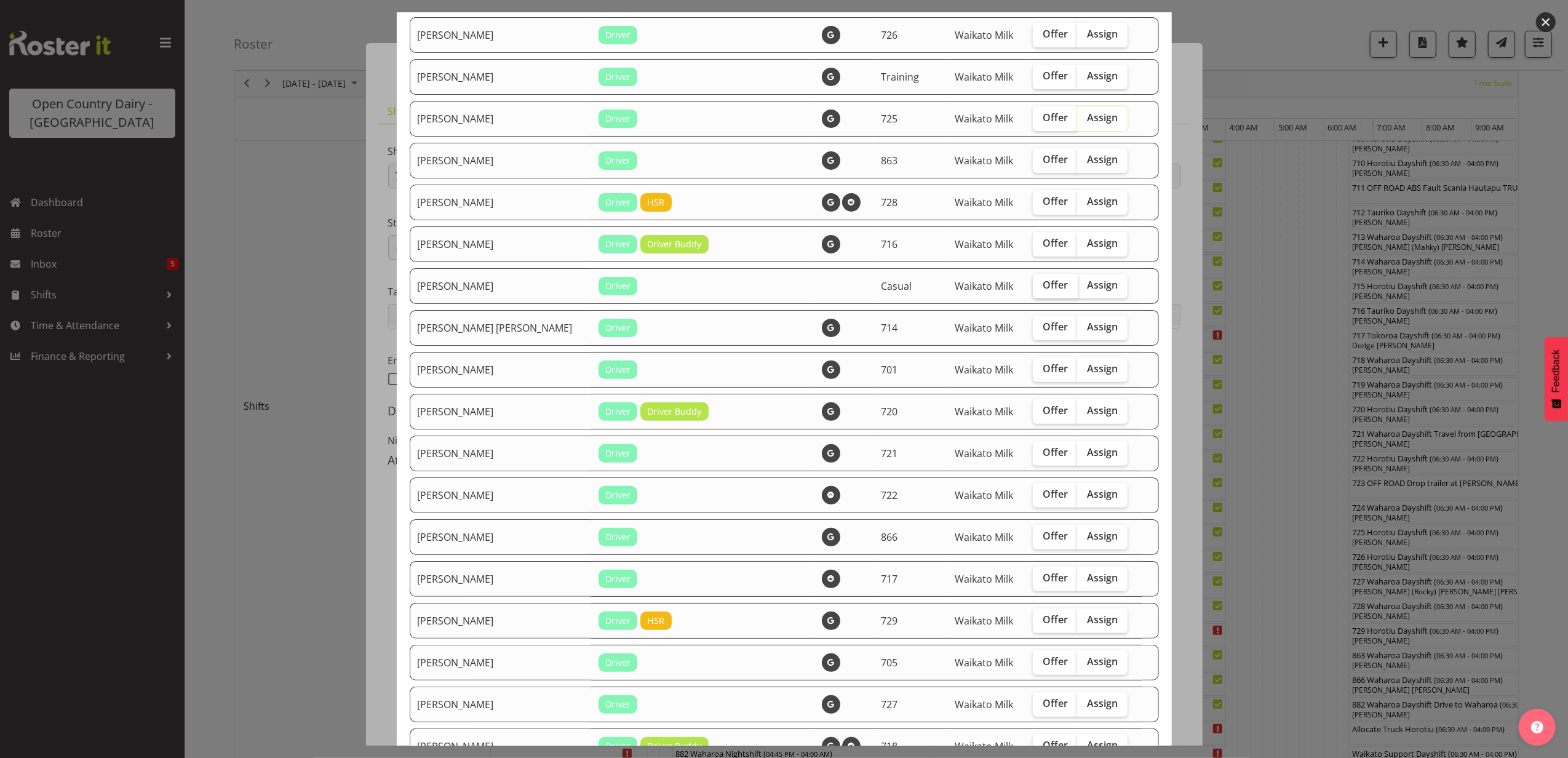
click at [1033, 291] on label "Offer" at bounding box center [1055, 286] width 45 height 25
click at [1033, 289] on input "Offer" at bounding box center [1036, 285] width 8 height 8
checkbox input "true"
click at [1043, 117] on span "Offer" at bounding box center [1055, 117] width 25 height 12
click at [1033, 117] on input "Offer" at bounding box center [1036, 117] width 8 height 8
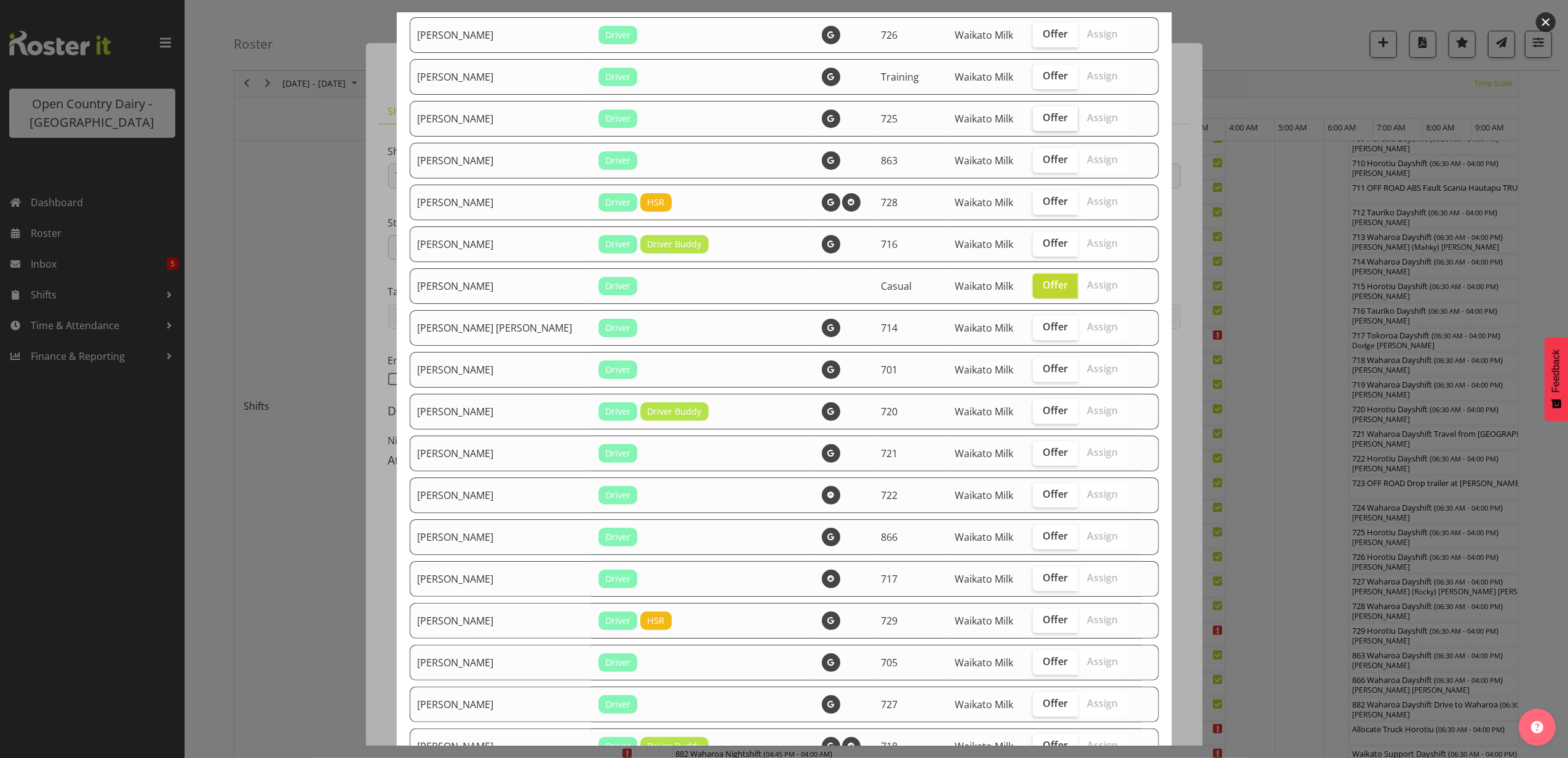
checkbox input "true"
click at [1043, 368] on span "Offer" at bounding box center [1055, 368] width 25 height 12
click at [1033, 368] on input "Offer" at bounding box center [1036, 368] width 8 height 8
checkbox input "true"
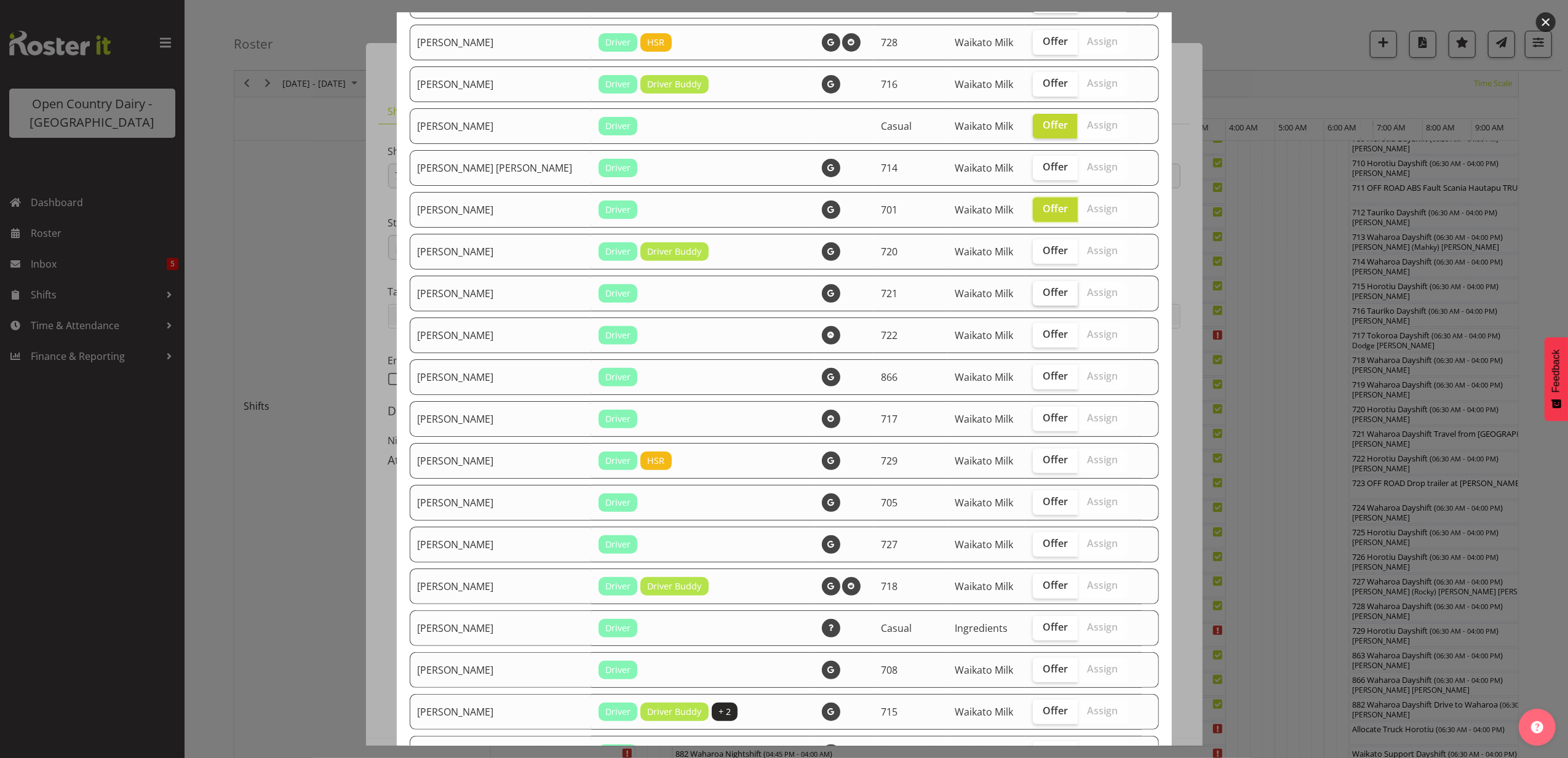
scroll to position [410, 0]
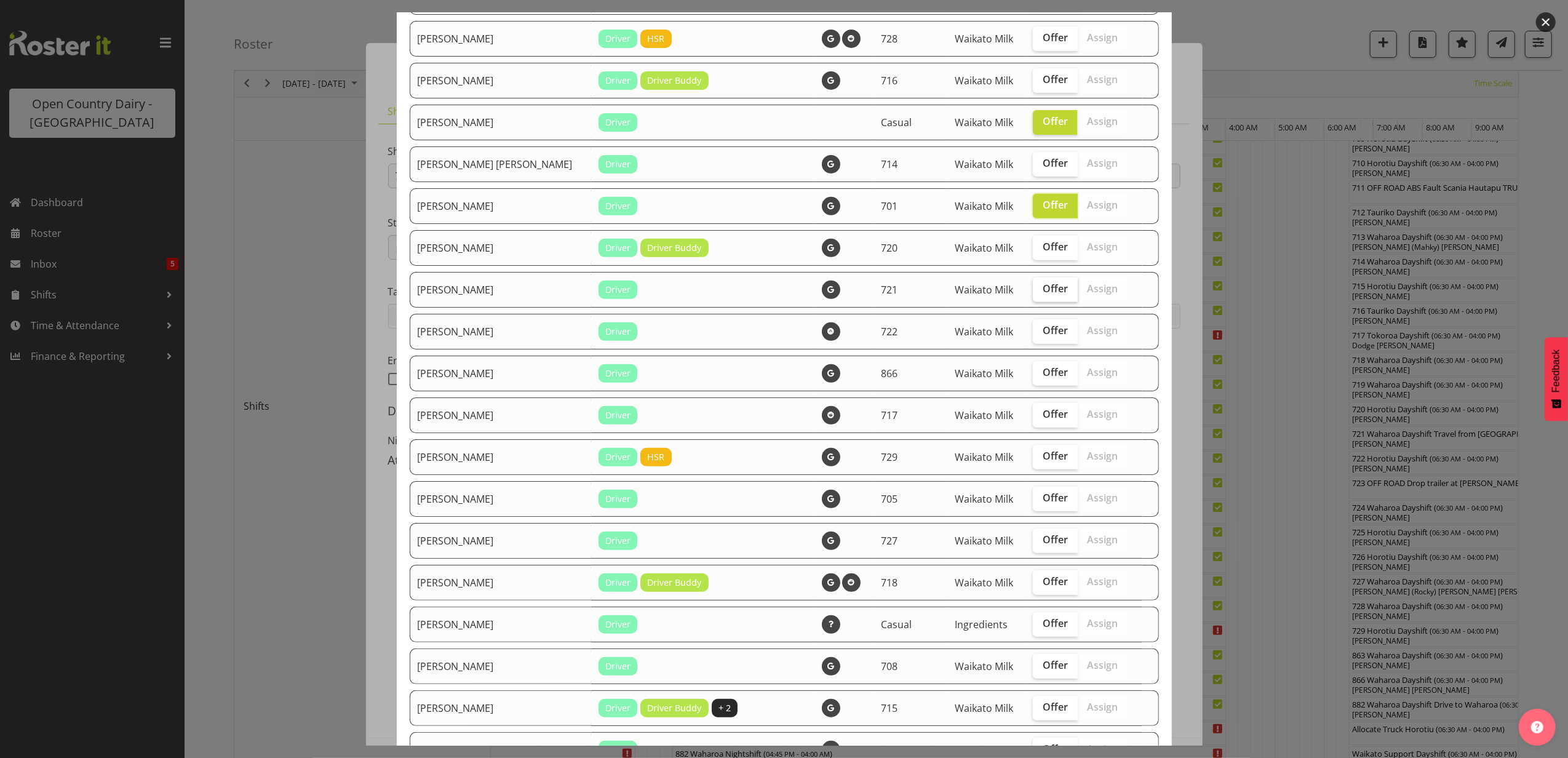
click at [1043, 284] on span "Offer" at bounding box center [1055, 288] width 25 height 12
click at [1039, 285] on input "Offer" at bounding box center [1036, 289] width 8 height 8
checkbox input "true"
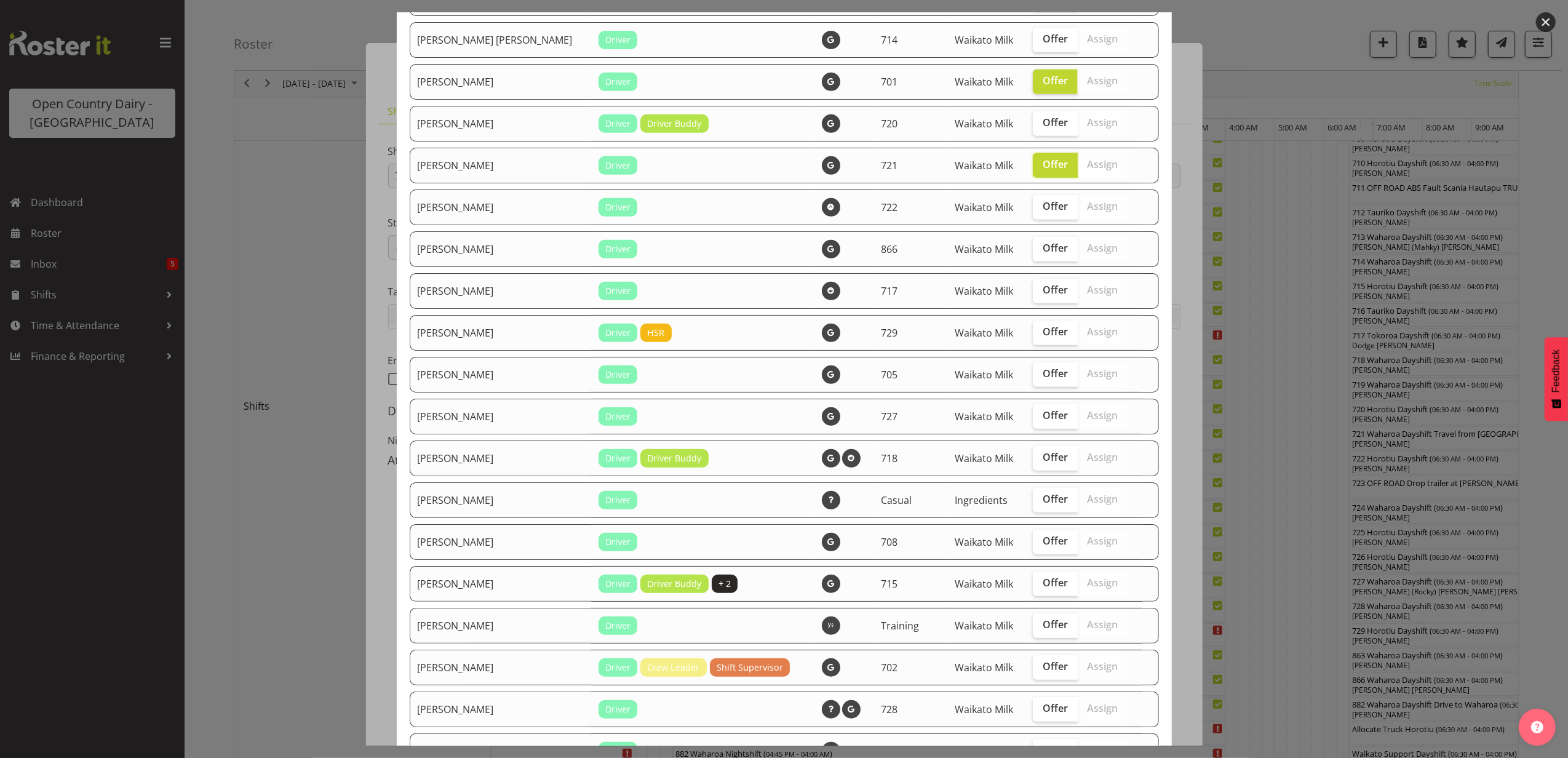
scroll to position [575, 0]
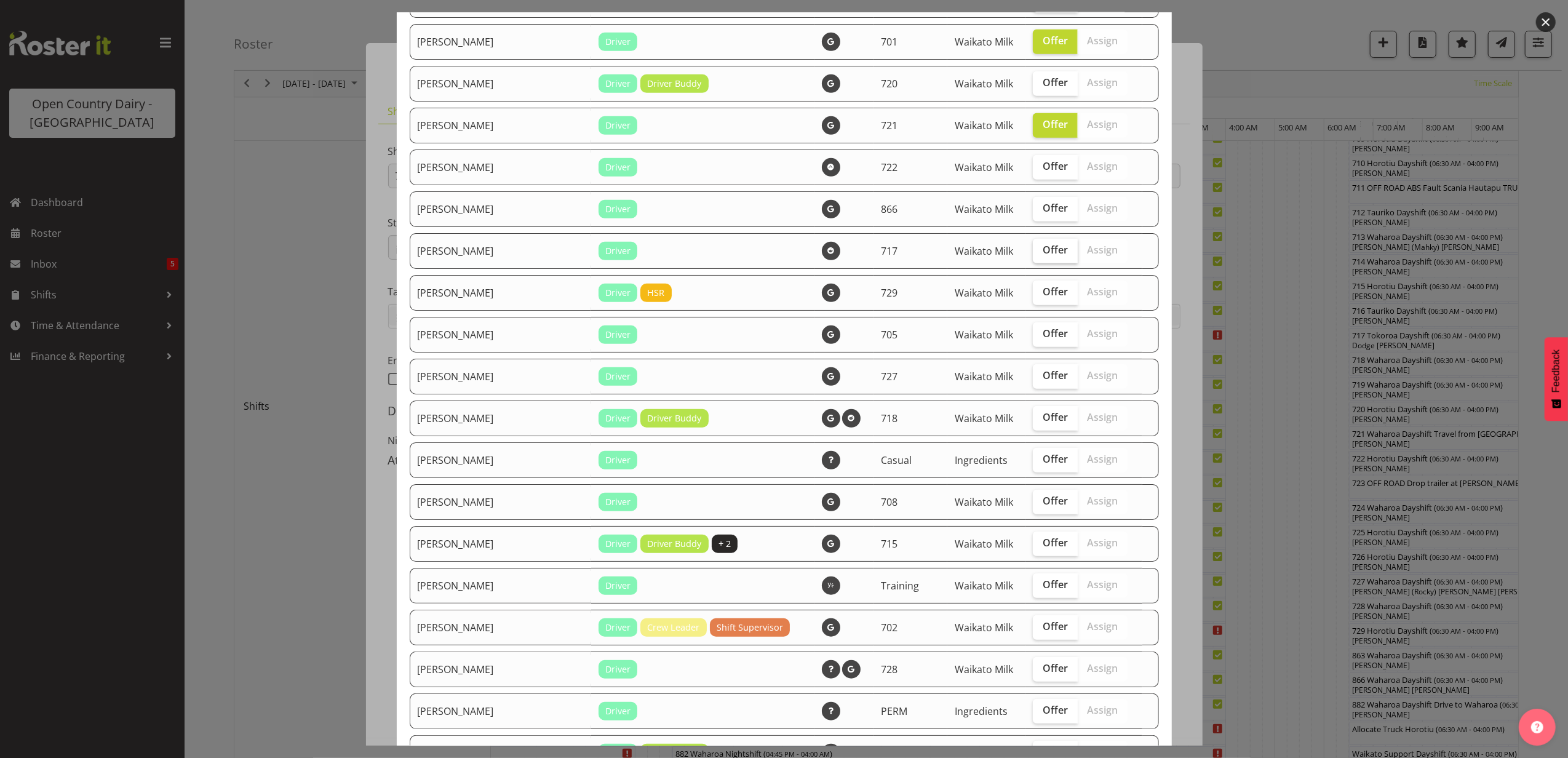
click at [1043, 250] on span "Offer" at bounding box center [1055, 250] width 25 height 12
click at [1037, 250] on input "Offer" at bounding box center [1036, 250] width 8 height 8
checkbox input "true"
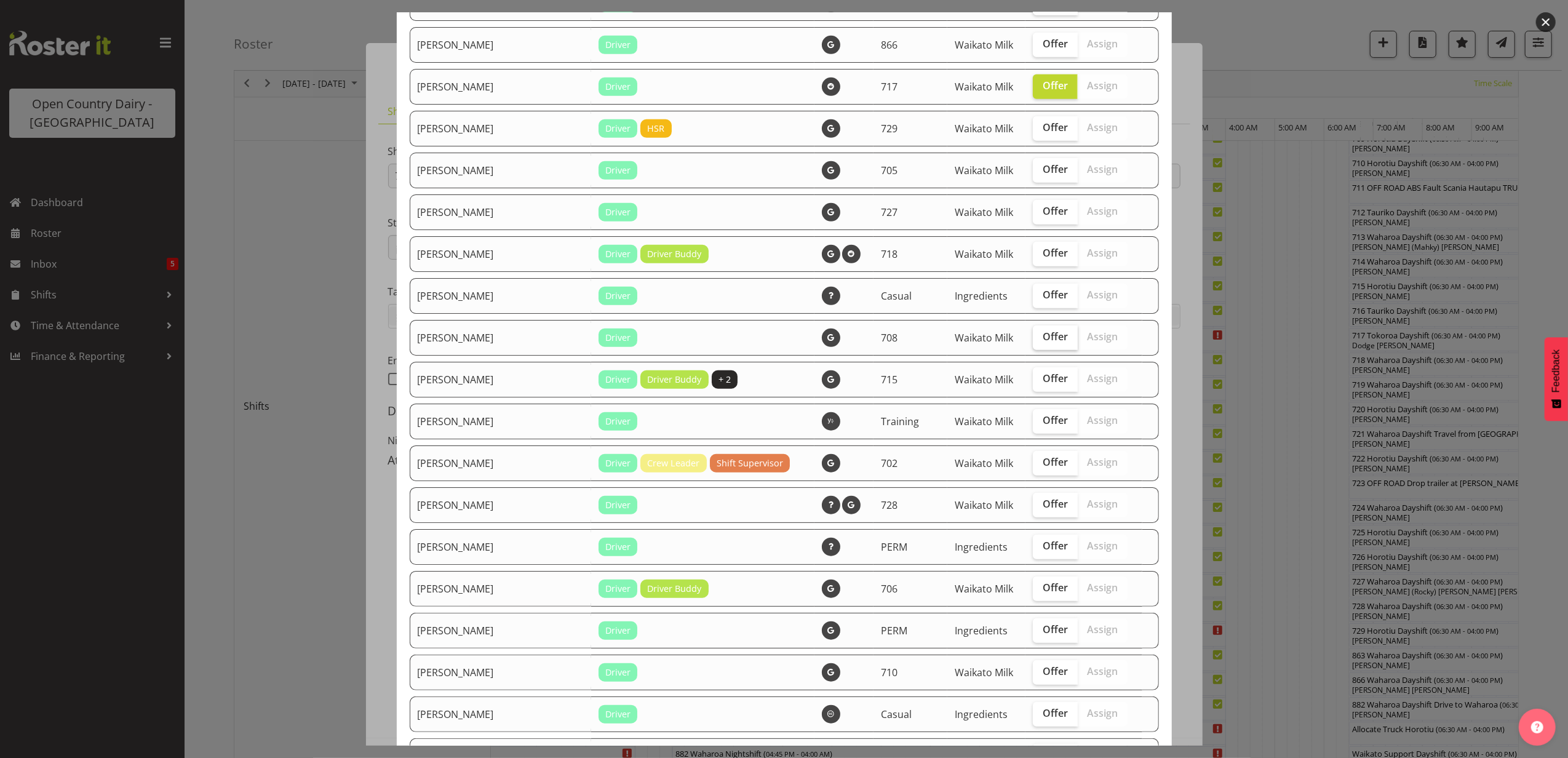
click at [1046, 343] on label "Offer" at bounding box center [1055, 338] width 45 height 25
click at [1041, 341] on input "Offer" at bounding box center [1036, 336] width 8 height 8
checkbox input "true"
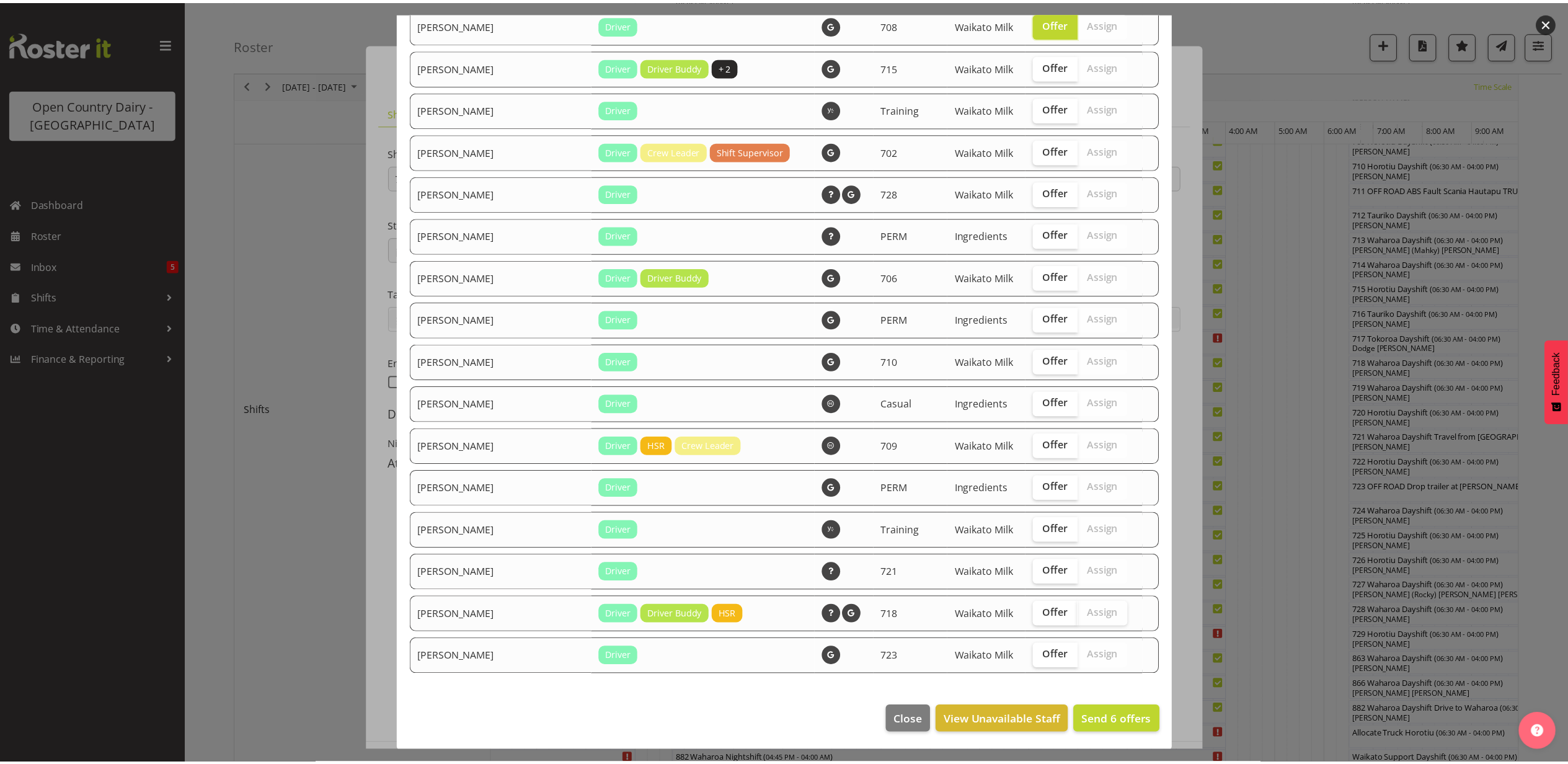
scroll to position [1061, 0]
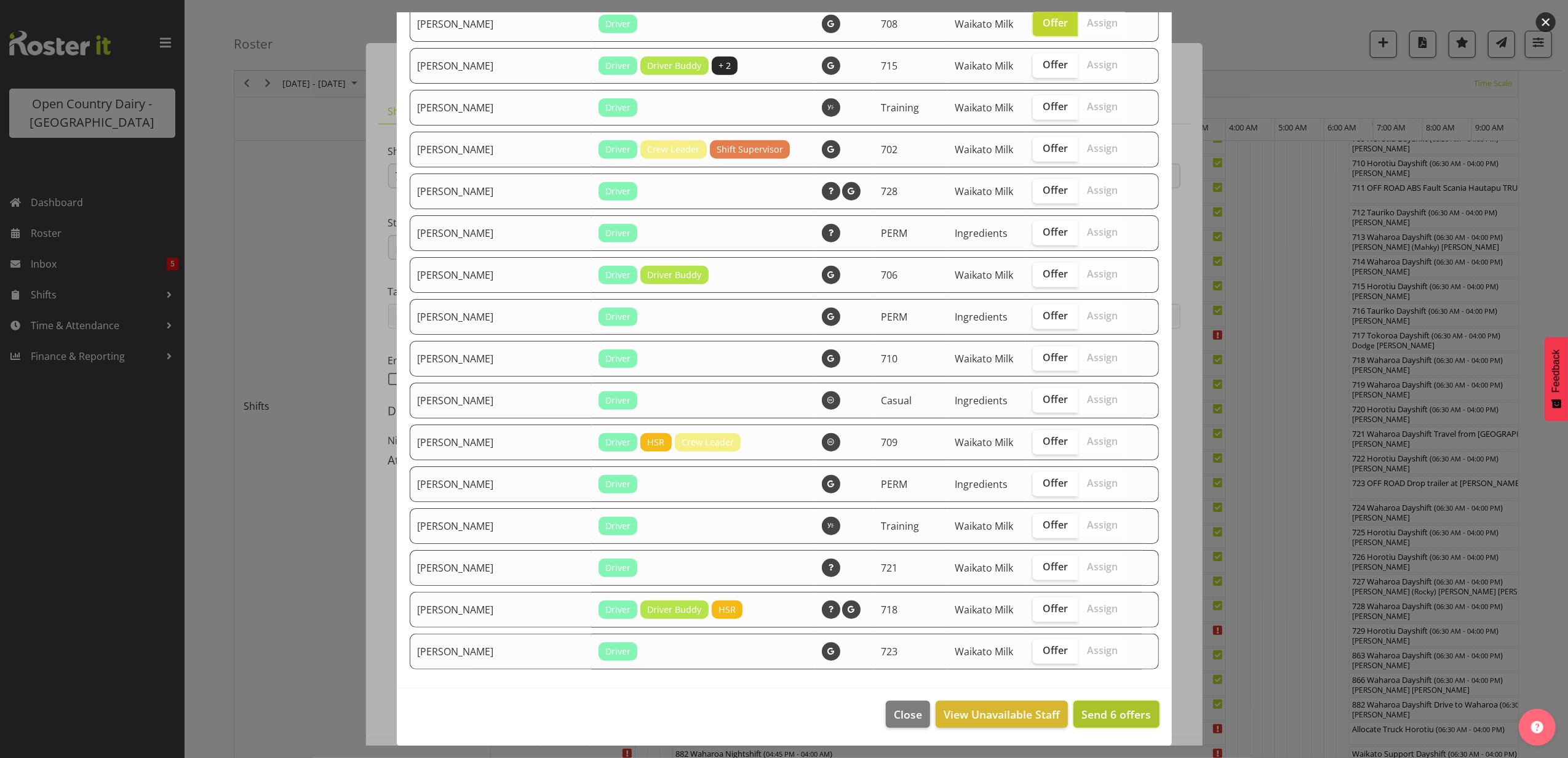
click at [1092, 712] on span "Send 6 offers" at bounding box center [1117, 715] width 70 height 15
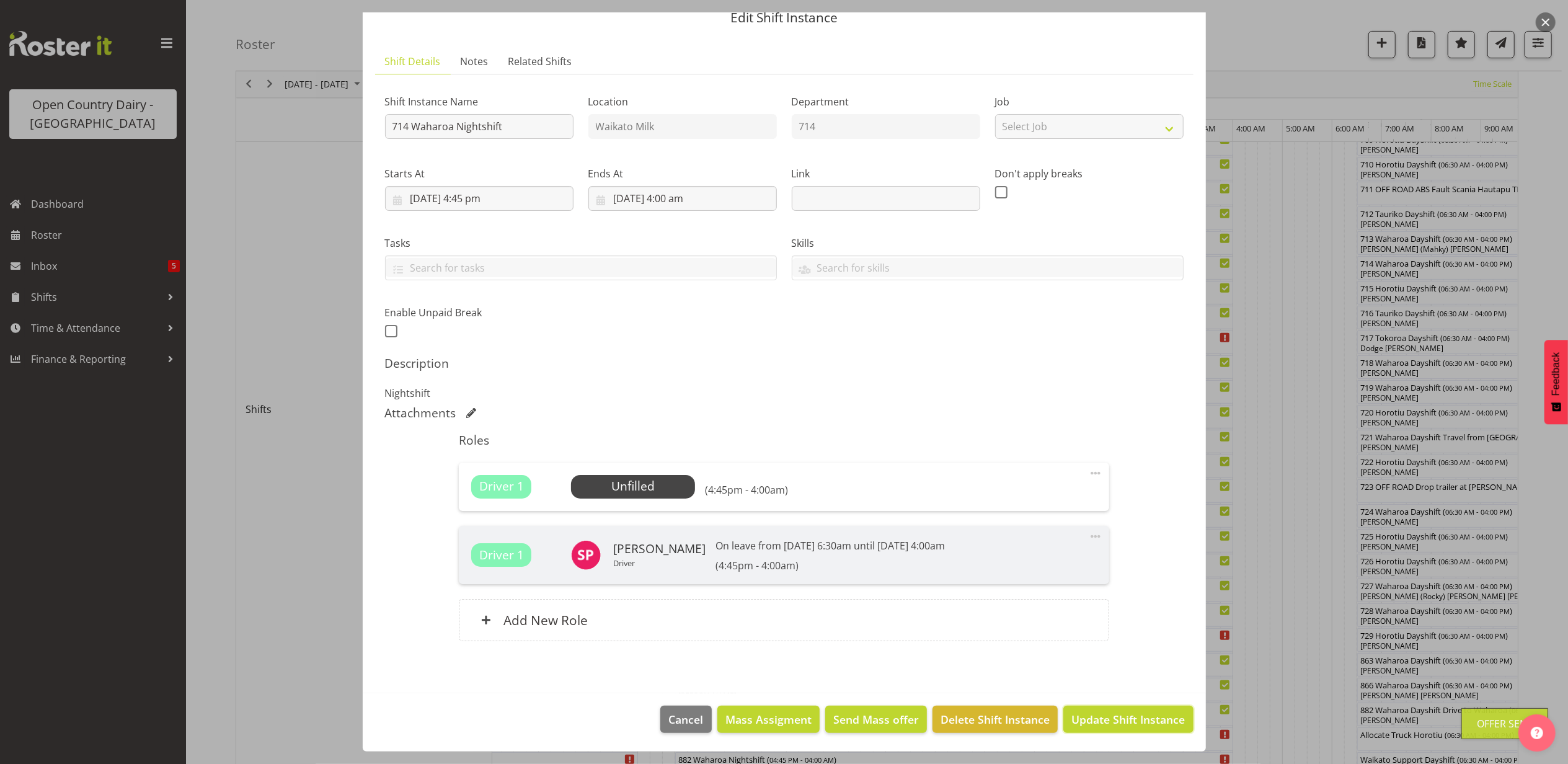
click at [1101, 717] on span "Update Shift Instance" at bounding box center [1128, 720] width 113 height 16
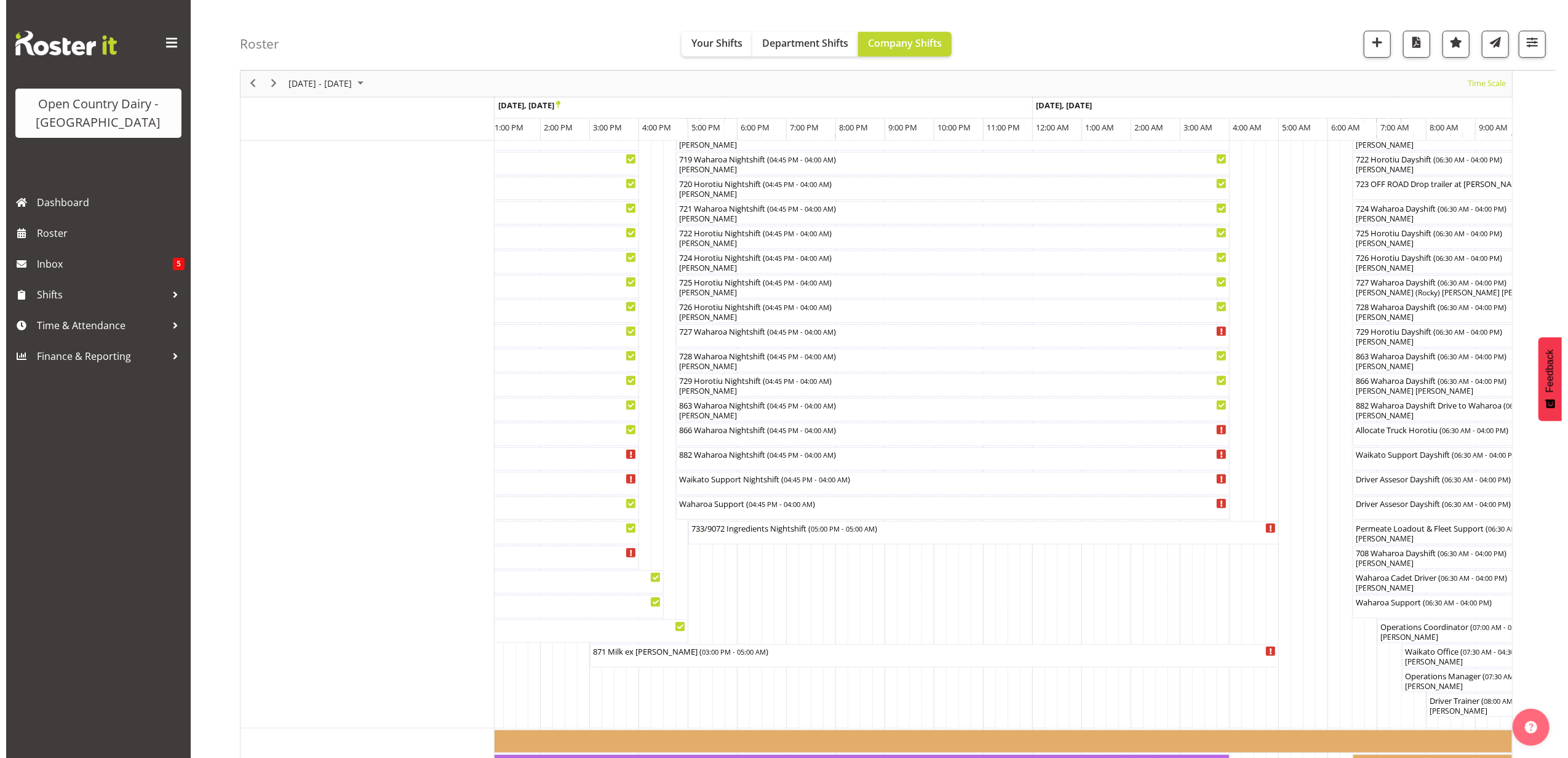
scroll to position [739, 0]
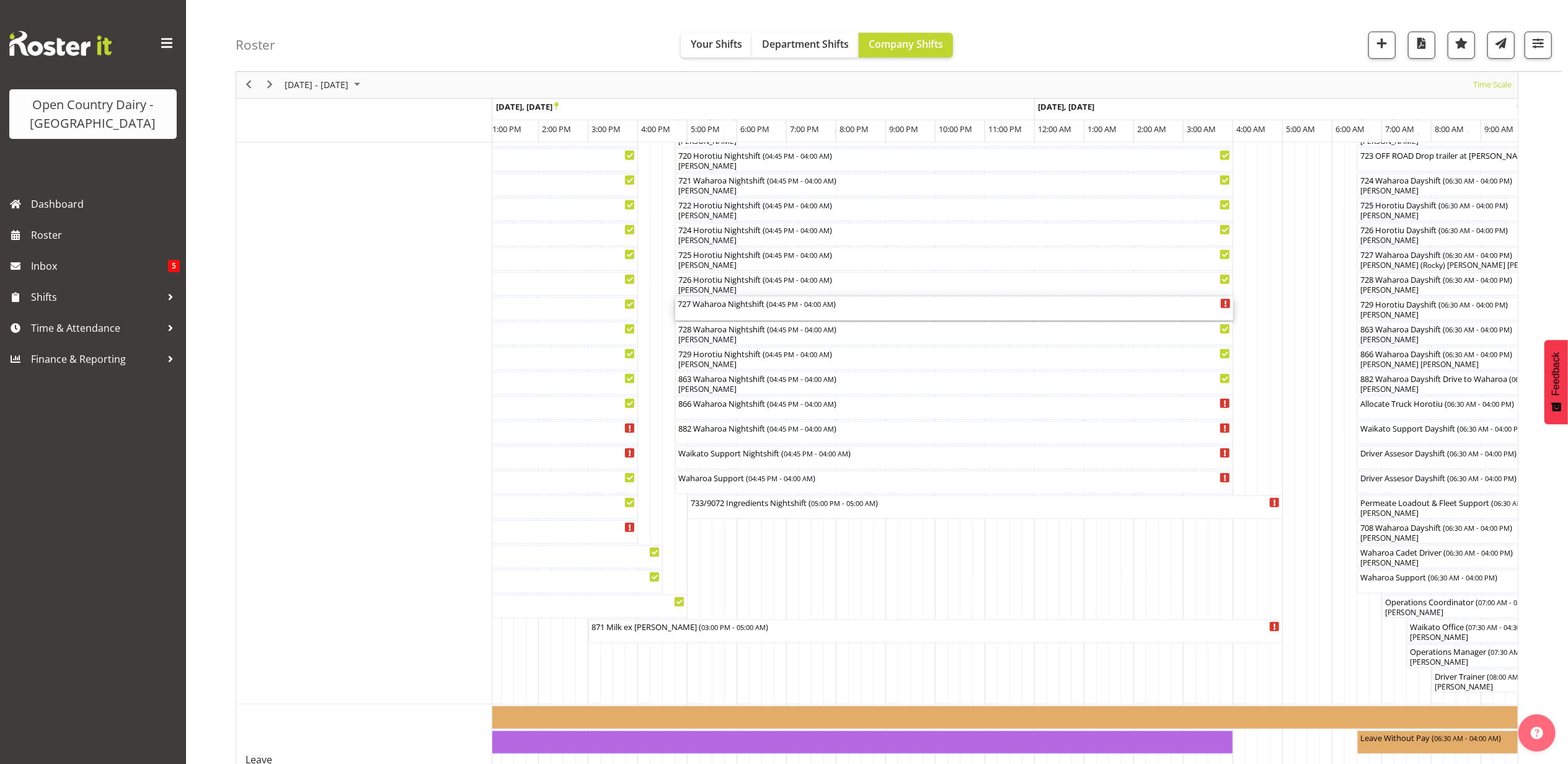
click at [698, 311] on div "727 Waharoa Nightshift ( 04:45 PM - 04:00 AM )" at bounding box center [954, 309] width 553 height 24
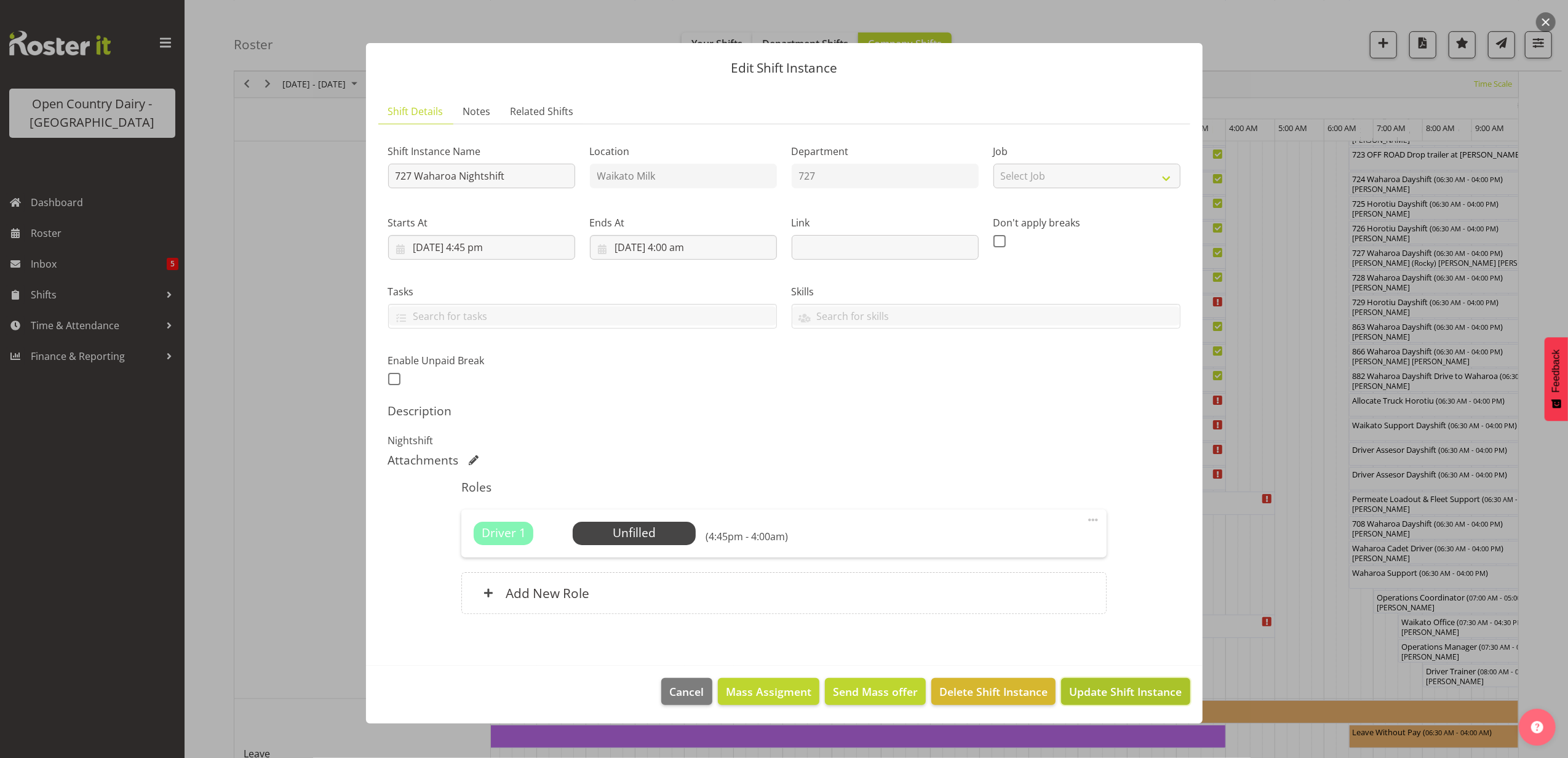
click at [1147, 690] on span "Update Shift Instance" at bounding box center [1125, 692] width 112 height 16
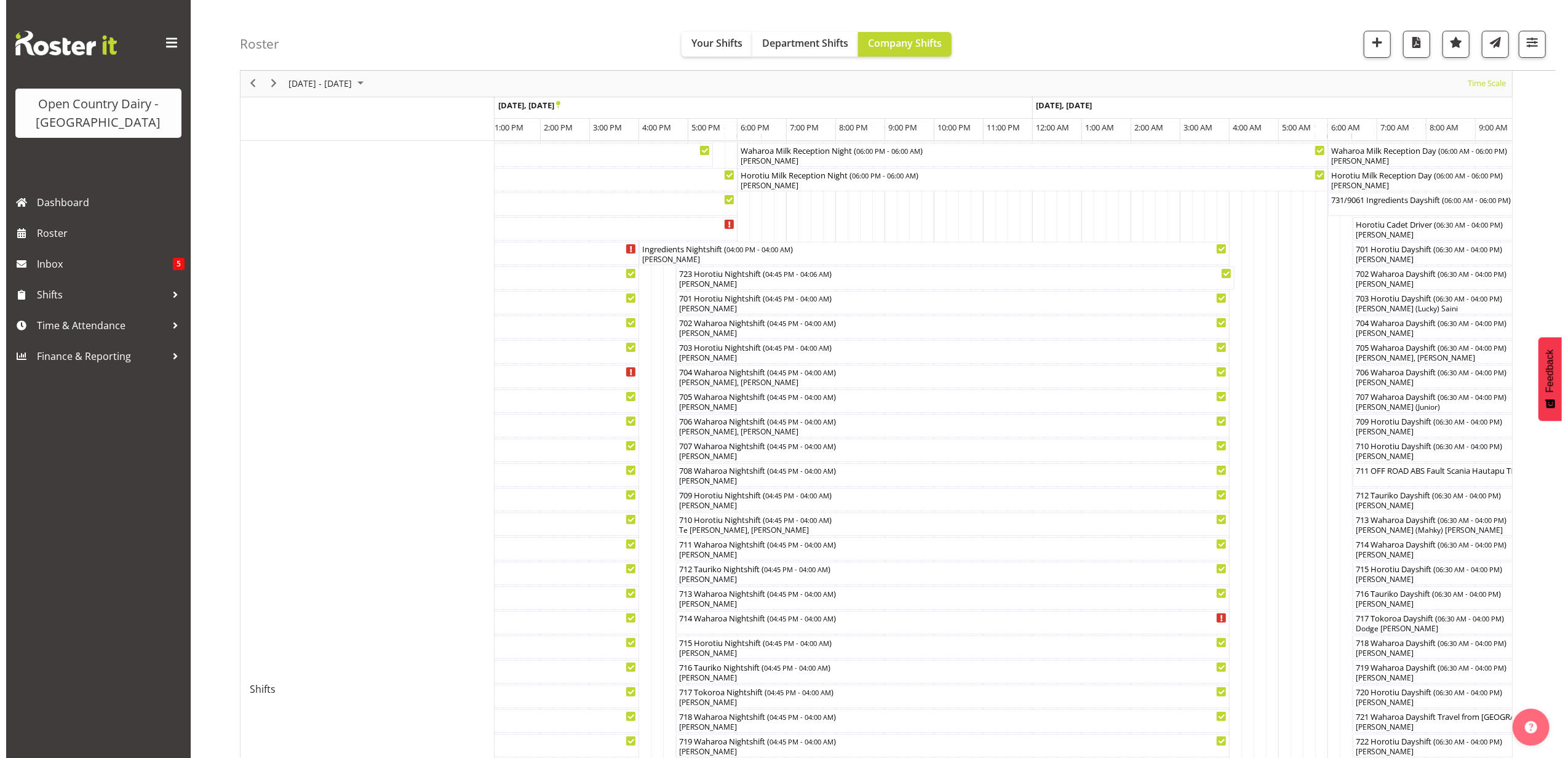
scroll to position [410, 0]
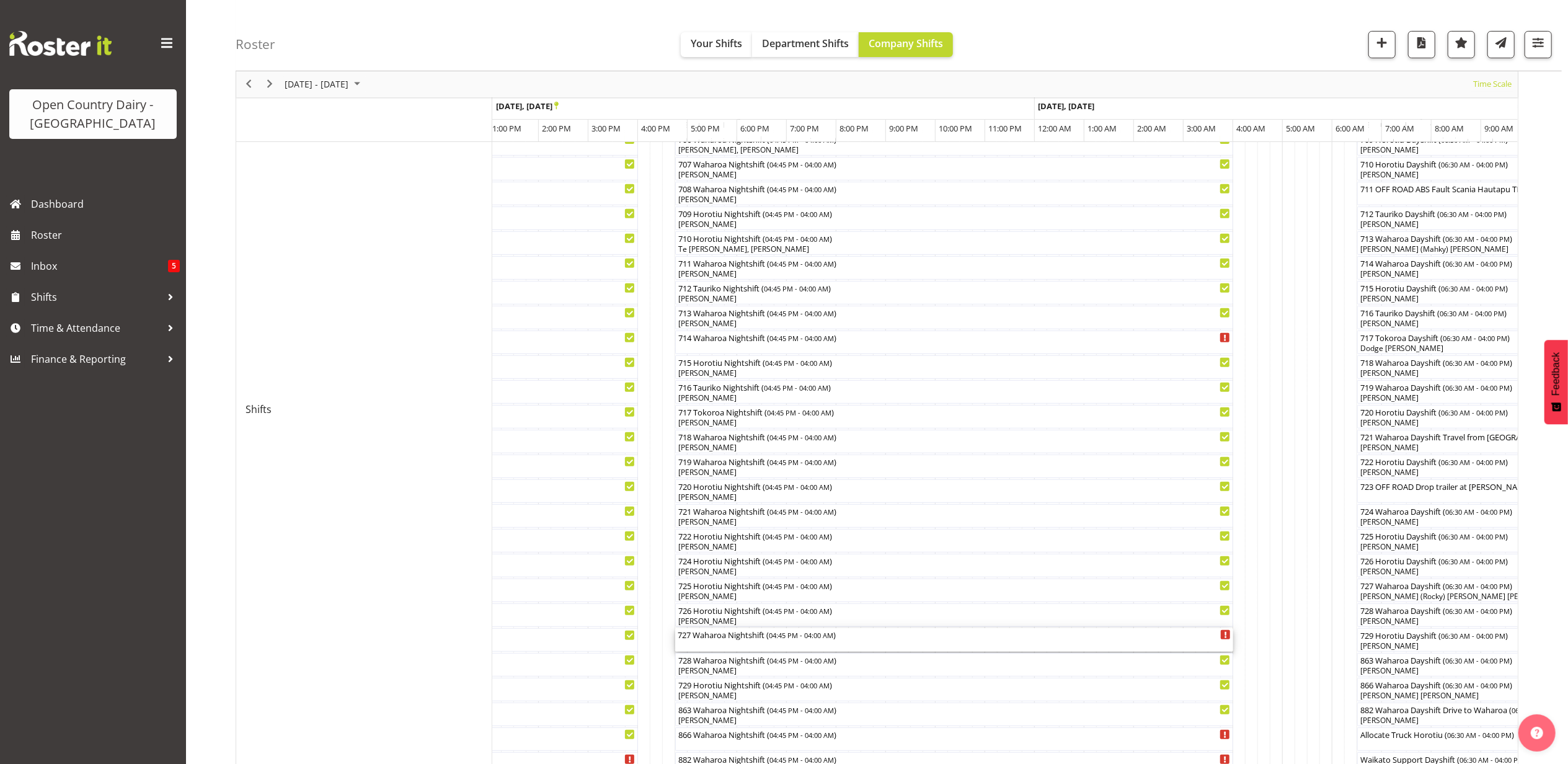
click at [701, 644] on div "727 Waharoa Nightshift ( 04:45 PM - 04:00 AM )" at bounding box center [954, 640] width 553 height 24
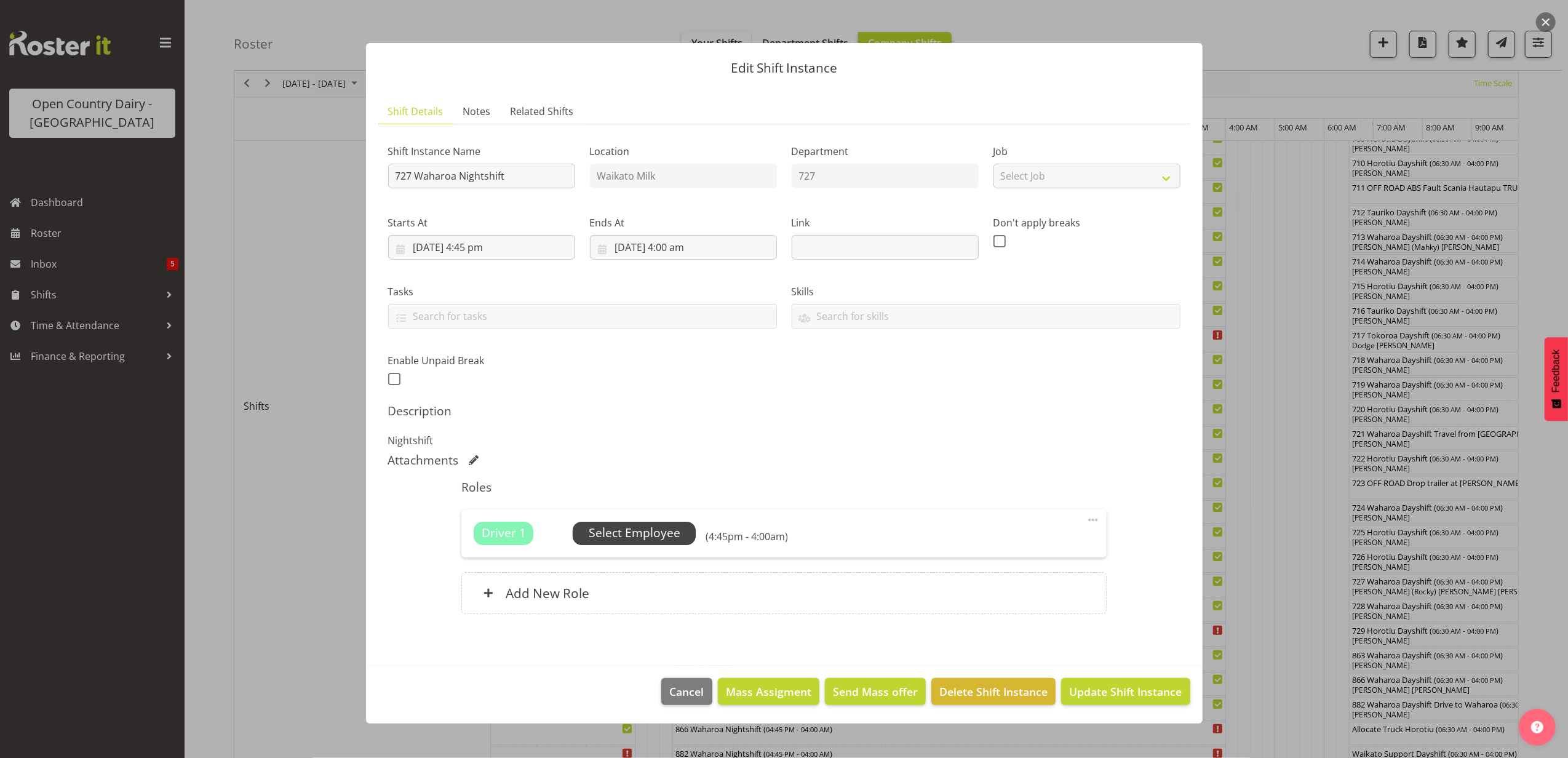
click at [648, 528] on span "Select Employee" at bounding box center [634, 533] width 92 height 18
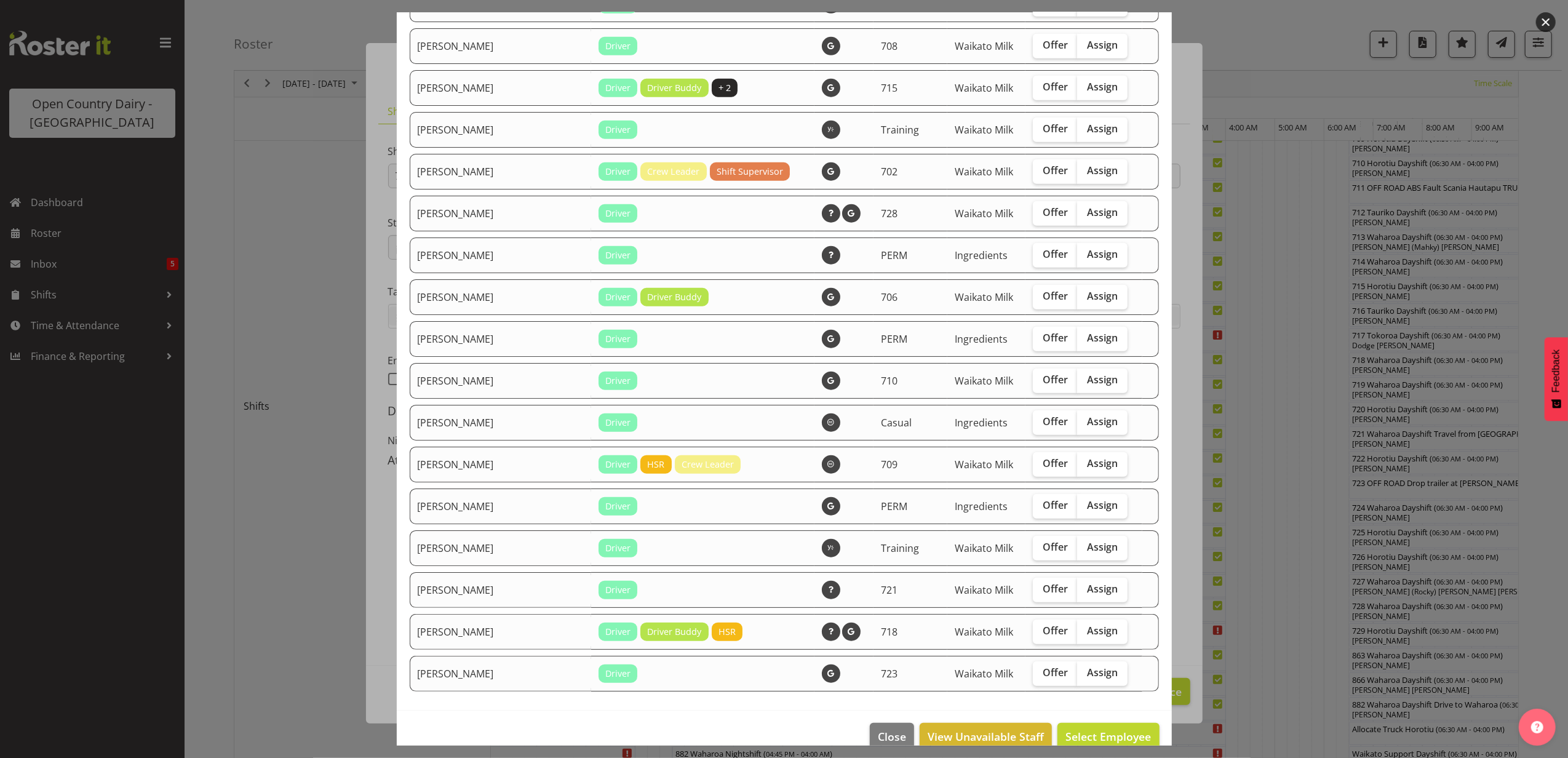
scroll to position [1052, 0]
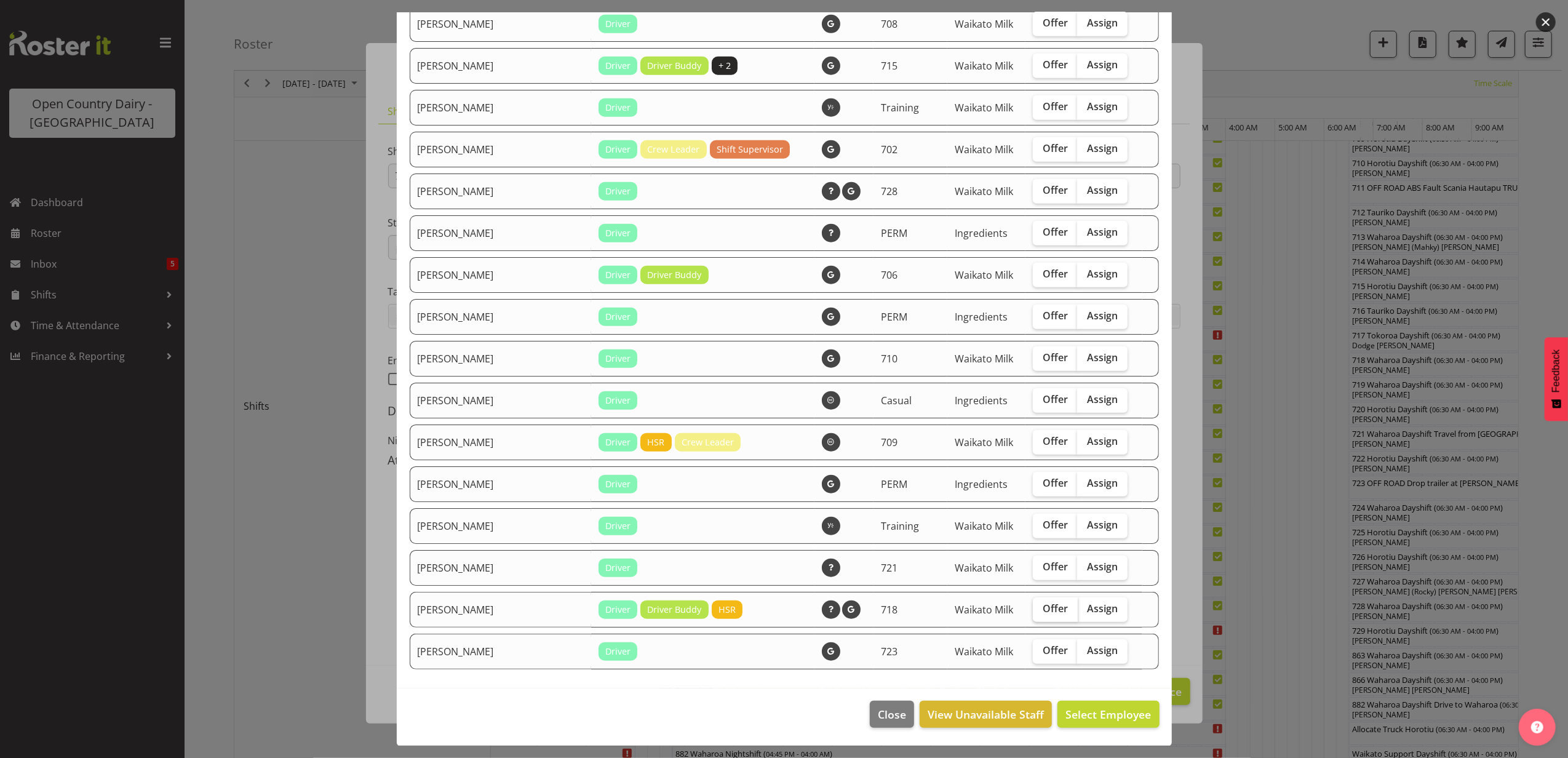
click at [1043, 613] on span "Offer" at bounding box center [1055, 608] width 25 height 12
click at [1039, 613] on input "Offer" at bounding box center [1036, 609] width 8 height 8
checkbox input "true"
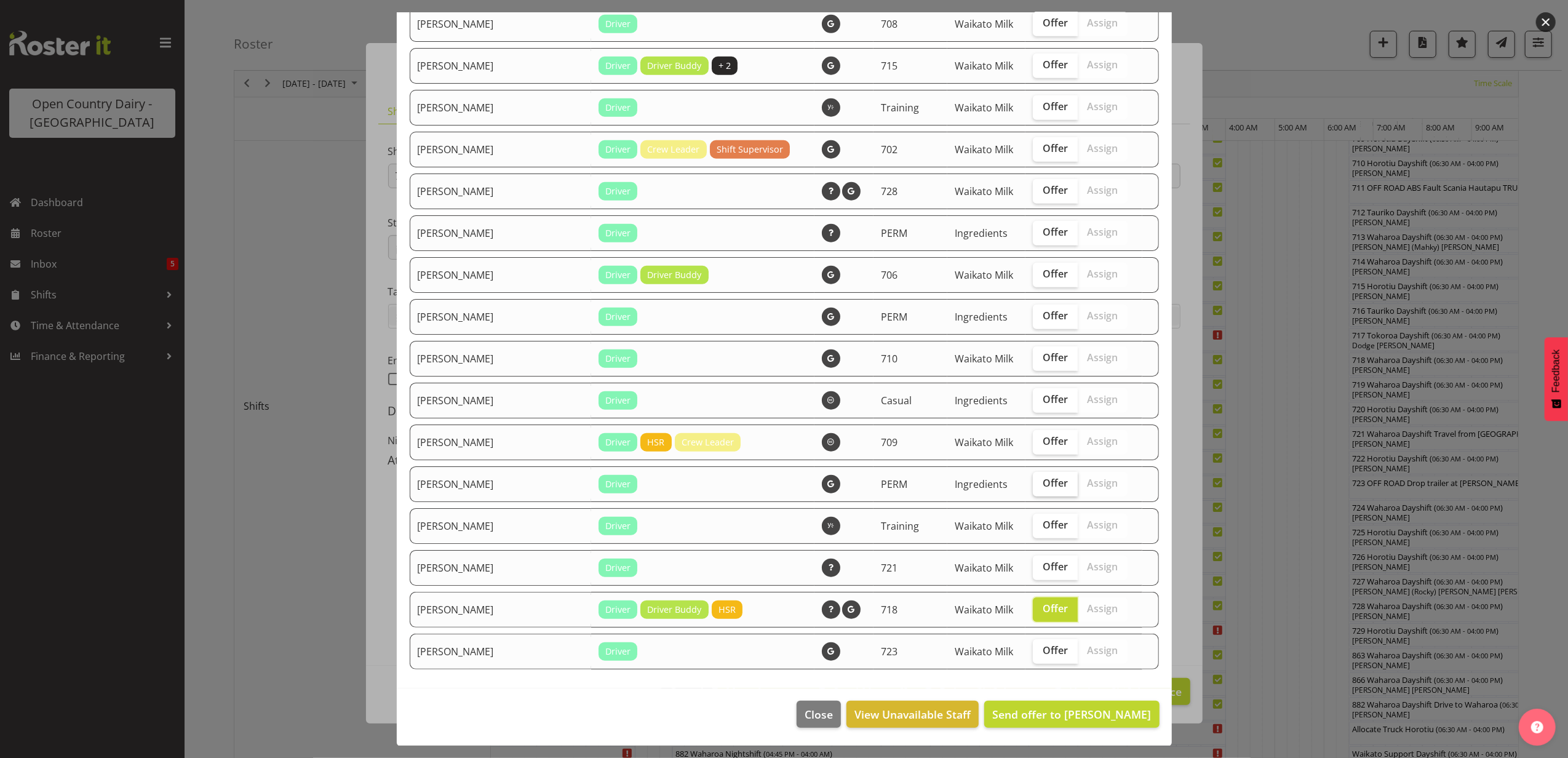
click at [1051, 651] on label "Offer" at bounding box center [1055, 651] width 45 height 25
click at [1041, 651] on input "Offer" at bounding box center [1036, 651] width 8 height 8
checkbox input "true"
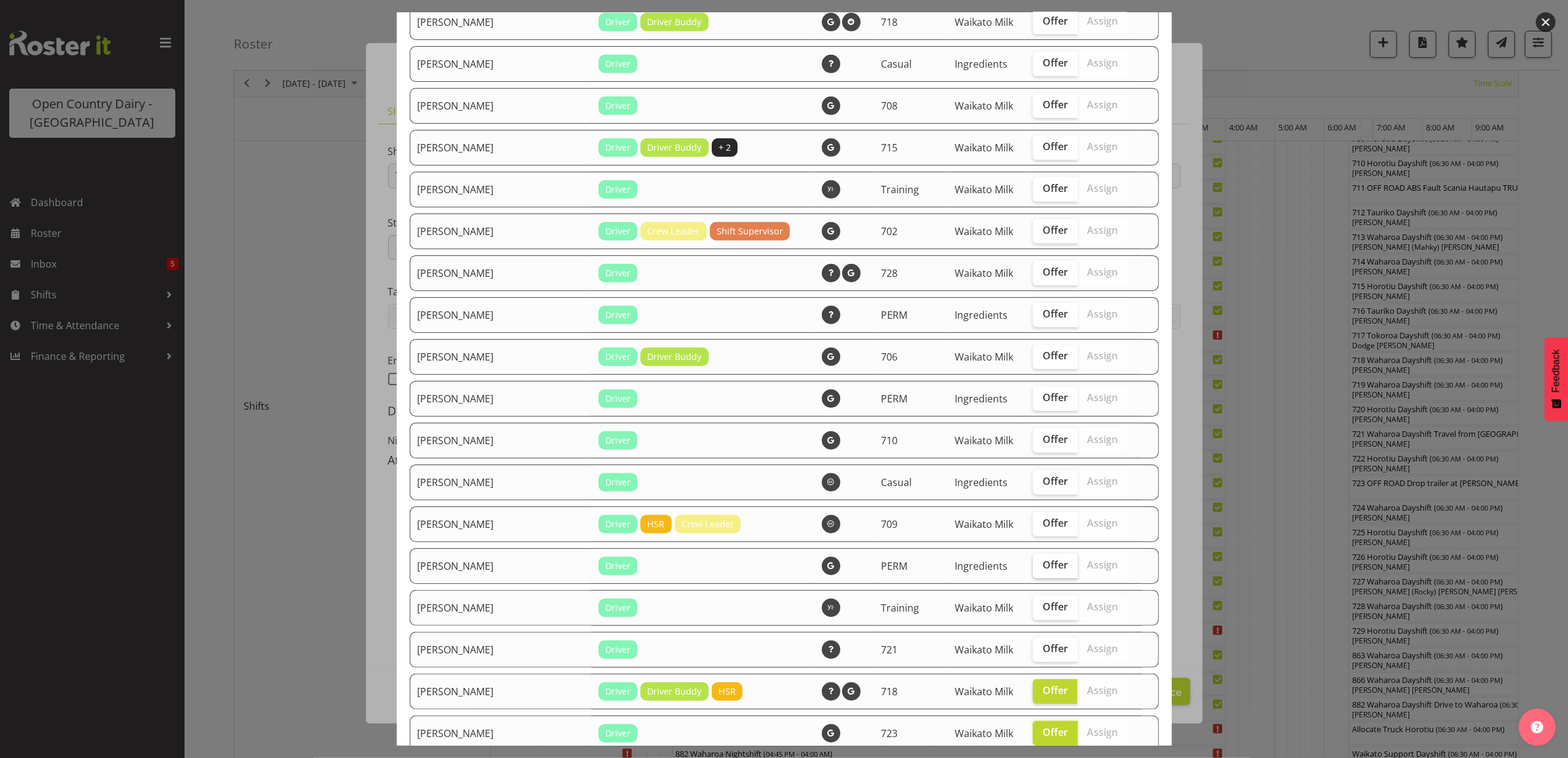
scroll to position [806, 0]
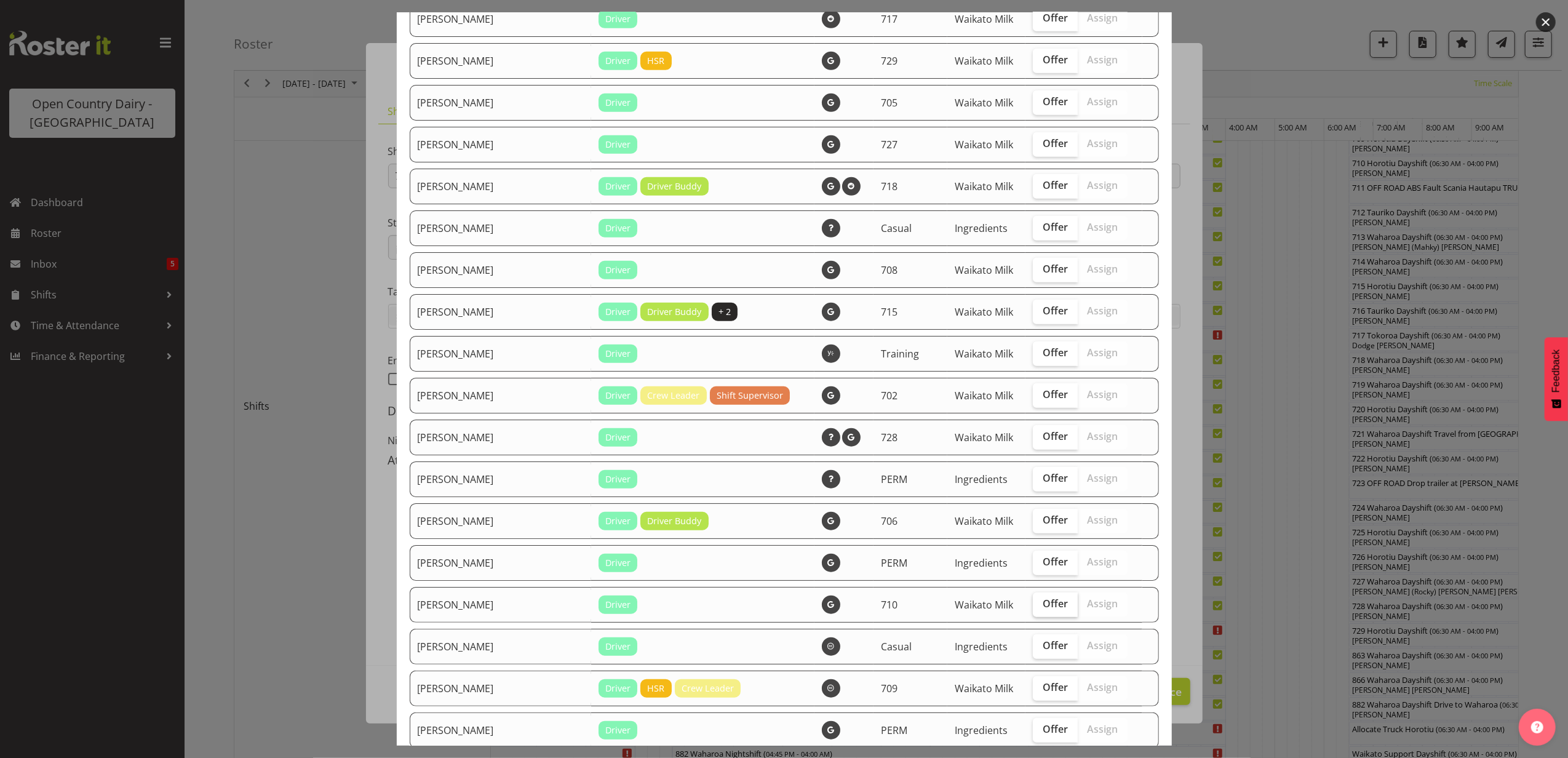
click at [1043, 608] on span "Offer" at bounding box center [1055, 603] width 25 height 12
click at [1038, 608] on input "Offer" at bounding box center [1036, 604] width 8 height 8
checkbox input "true"
click at [1042, 510] on label "Offer" at bounding box center [1055, 521] width 45 height 25
click at [1041, 516] on input "Offer" at bounding box center [1036, 520] width 8 height 8
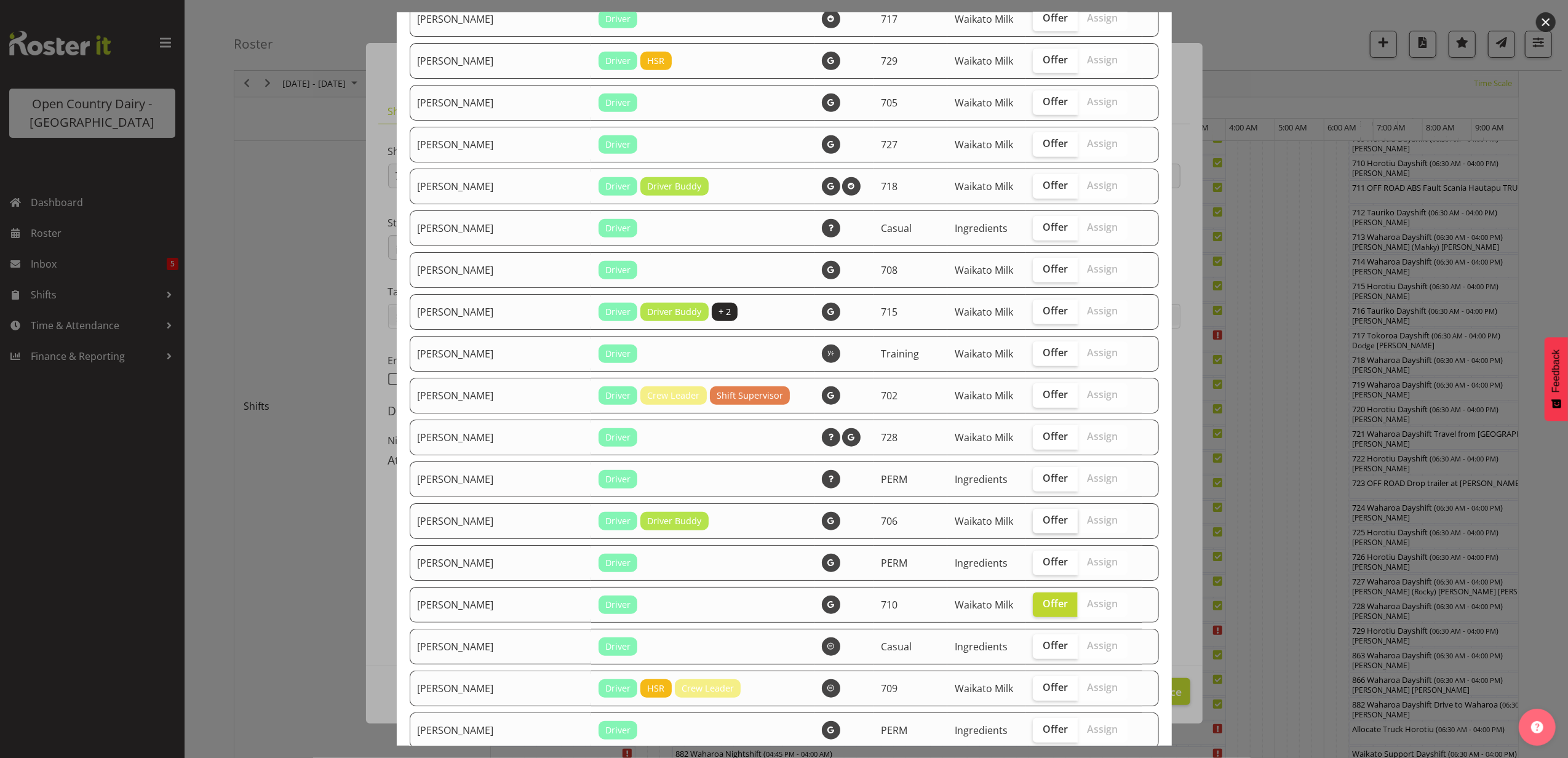
checkbox input "true"
click at [1042, 320] on label "Offer" at bounding box center [1055, 312] width 45 height 25
click at [1041, 315] on input "Offer" at bounding box center [1036, 311] width 8 height 8
checkbox input "true"
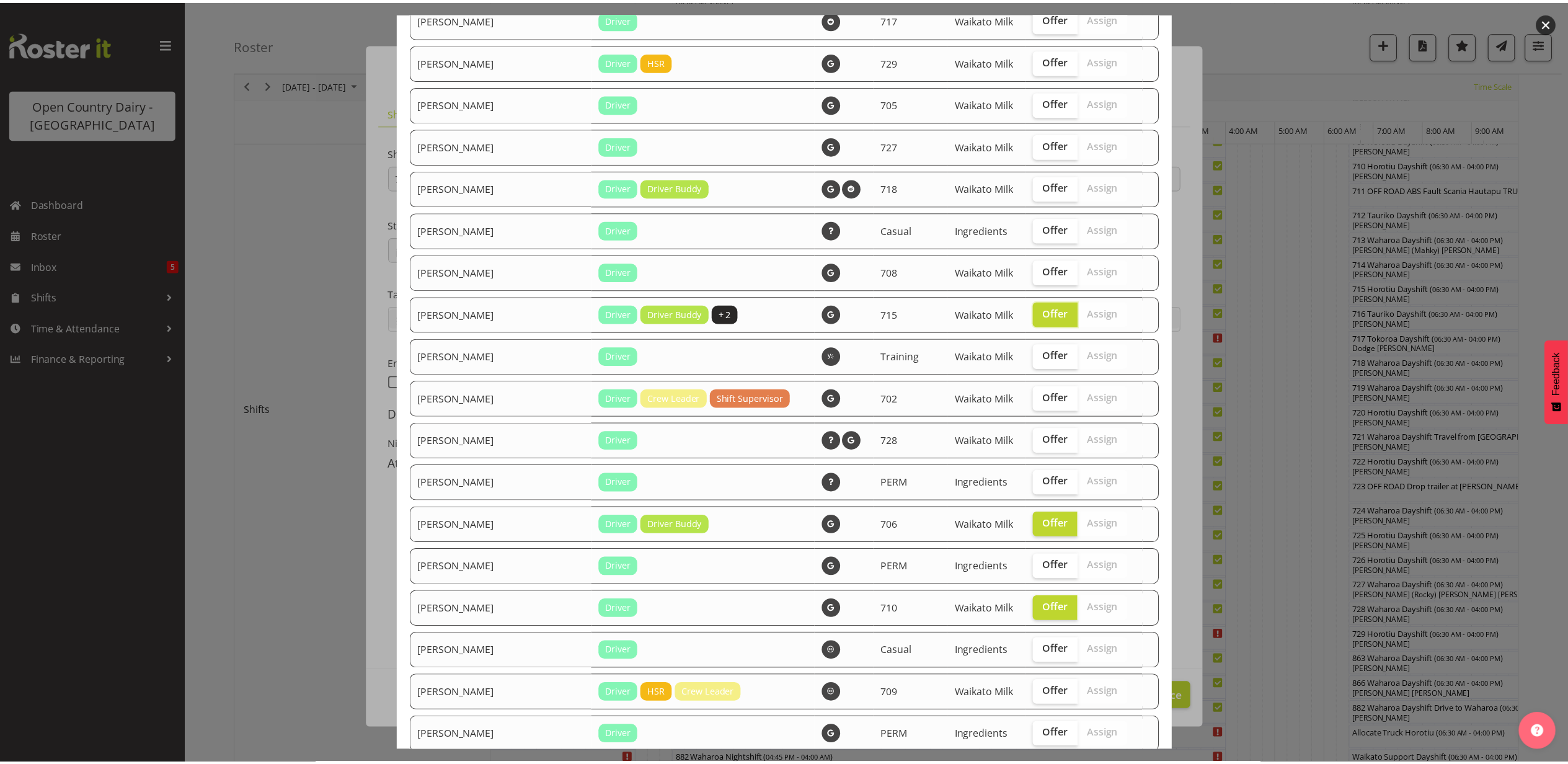
scroll to position [1061, 0]
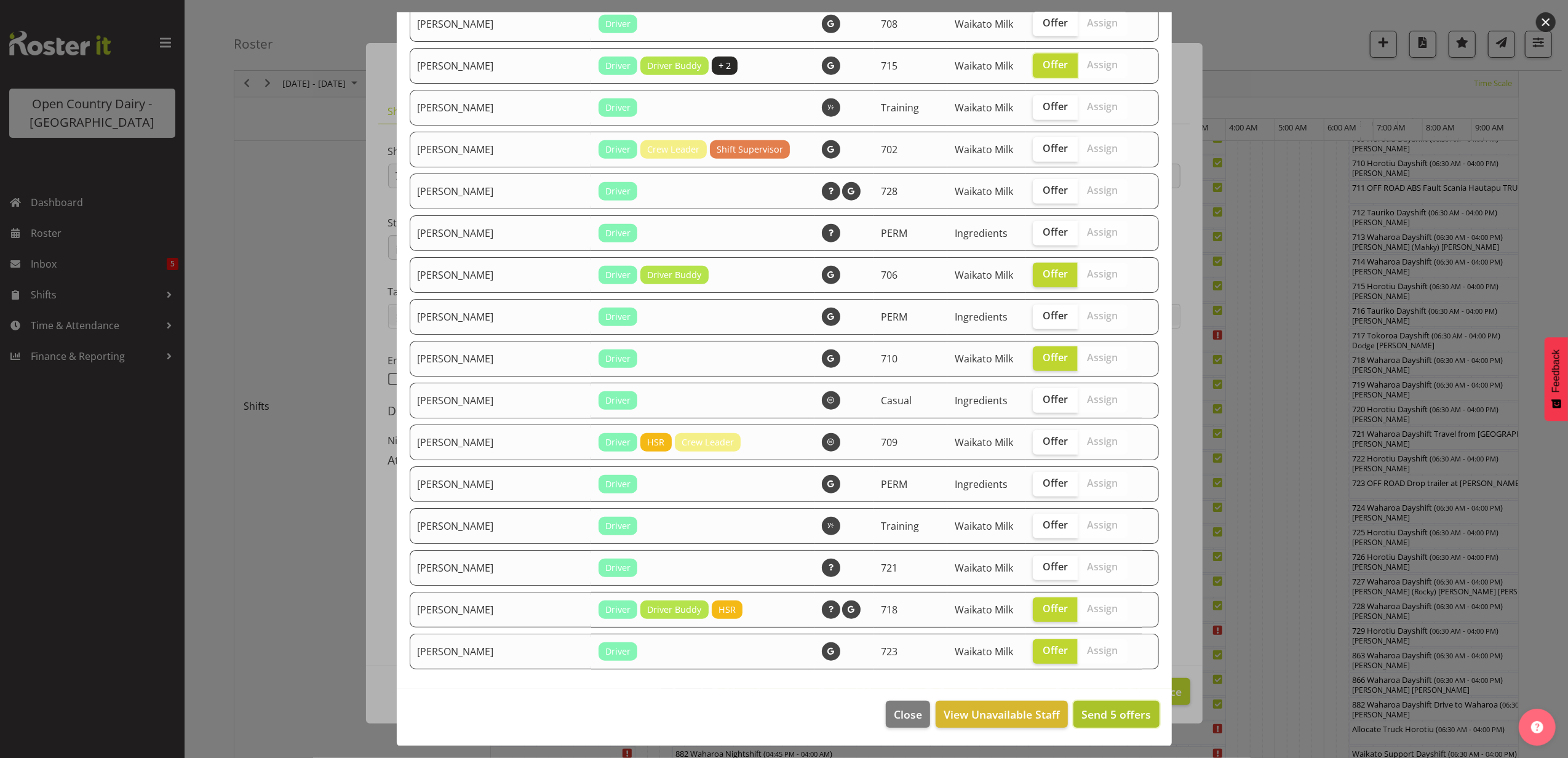
click at [1105, 712] on span "Send 5 offers" at bounding box center [1117, 715] width 70 height 15
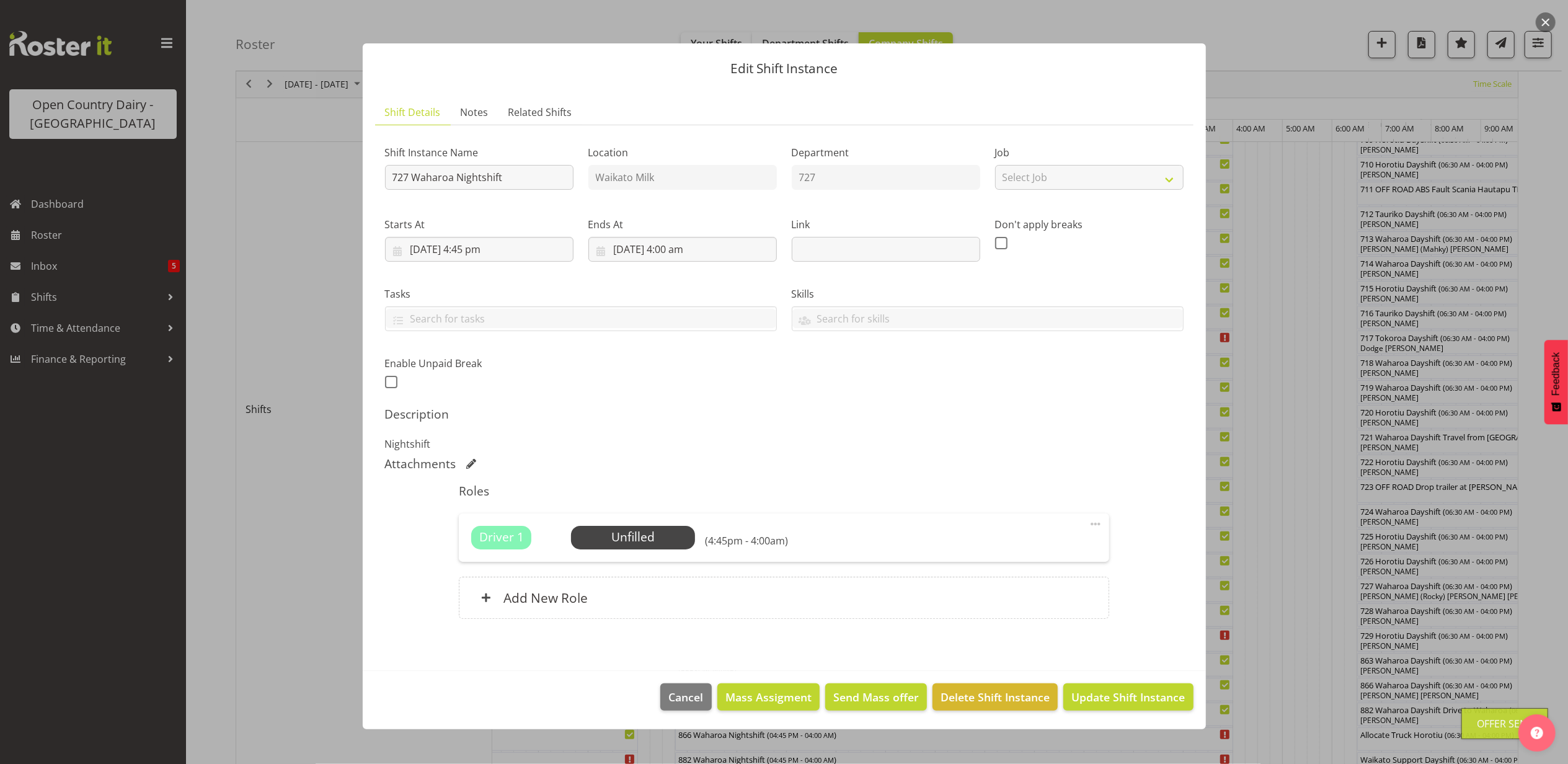
click at [1097, 677] on footer "Cancel Mass Assigment Send Mass offer Delete Shift Instance Update Shift Instan…" at bounding box center [784, 700] width 843 height 58
click at [1104, 690] on span "Update Shift Instance" at bounding box center [1128, 697] width 113 height 16
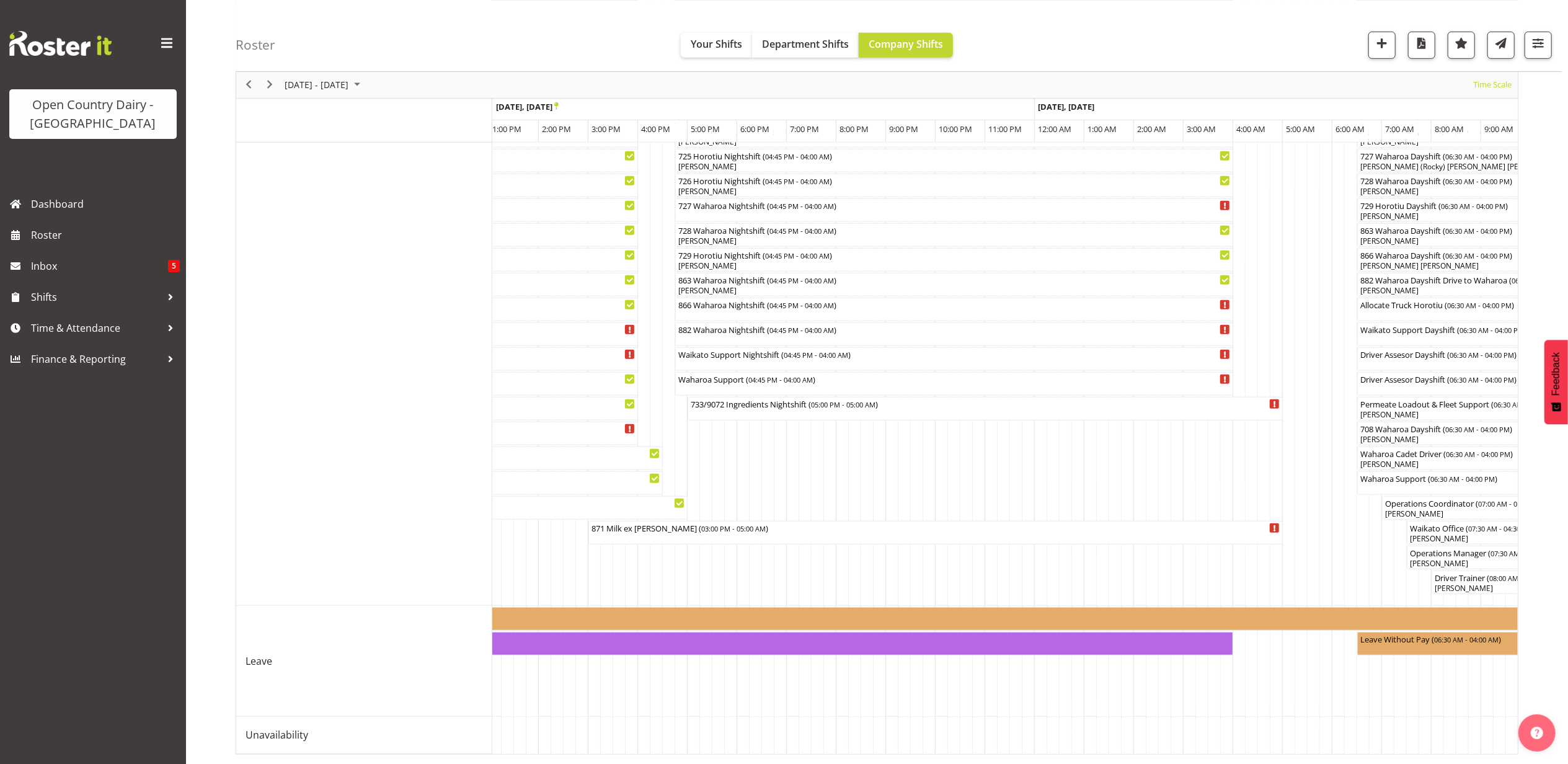
scroll to position [0, 0]
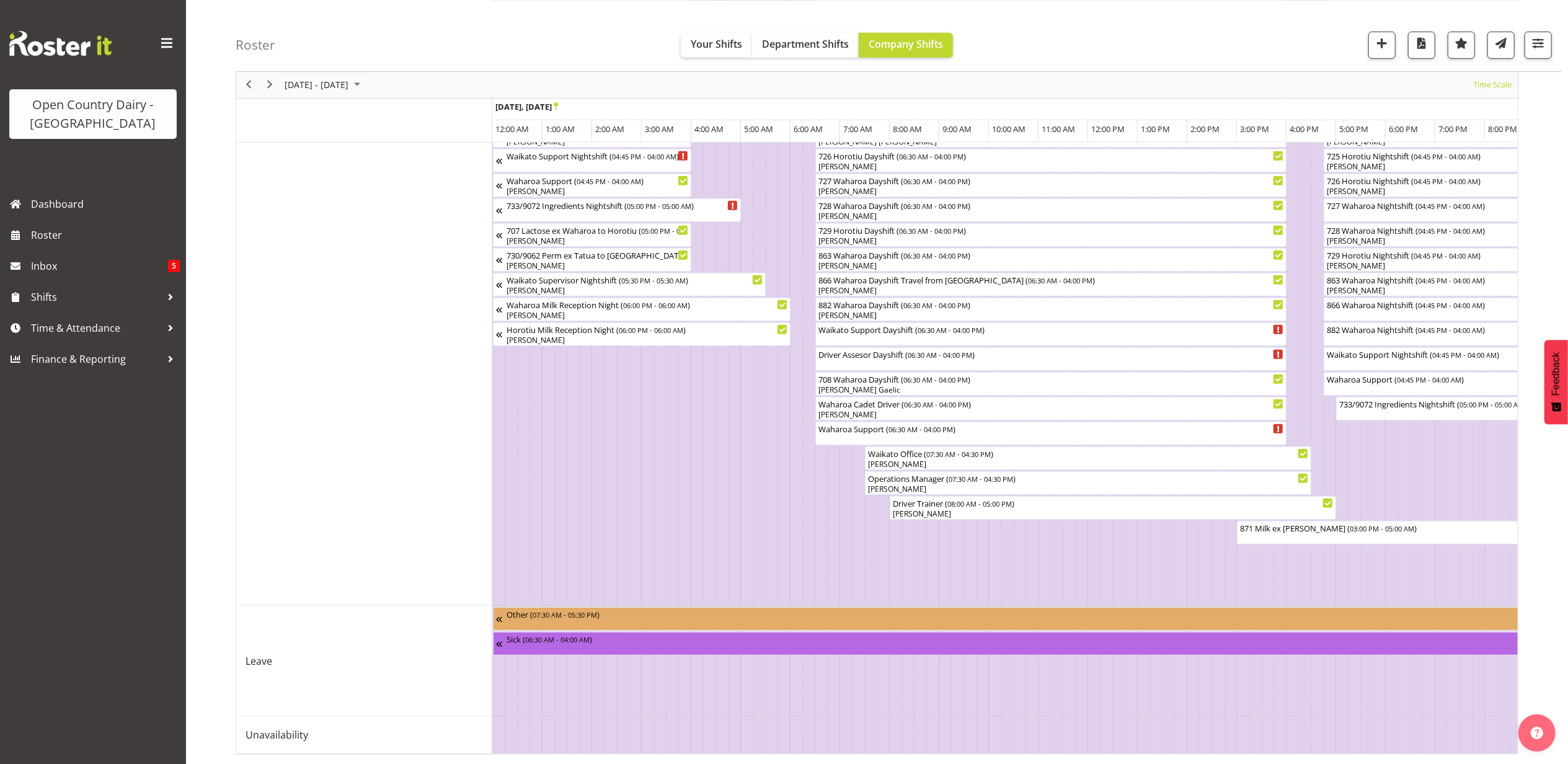
scroll to position [856, 0]
click at [264, 81] on span "Next" at bounding box center [269, 85] width 15 height 16
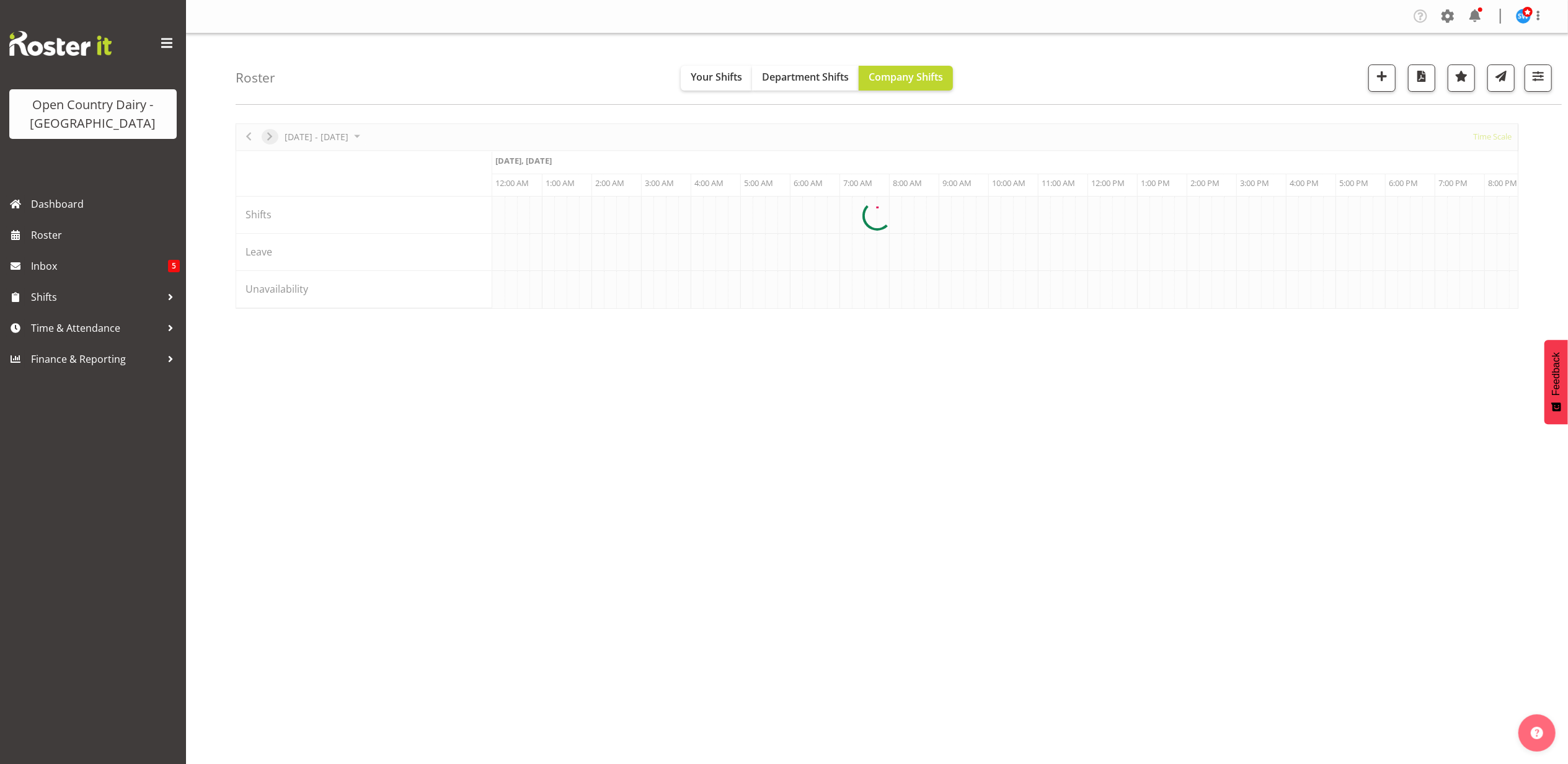
scroll to position [0, 0]
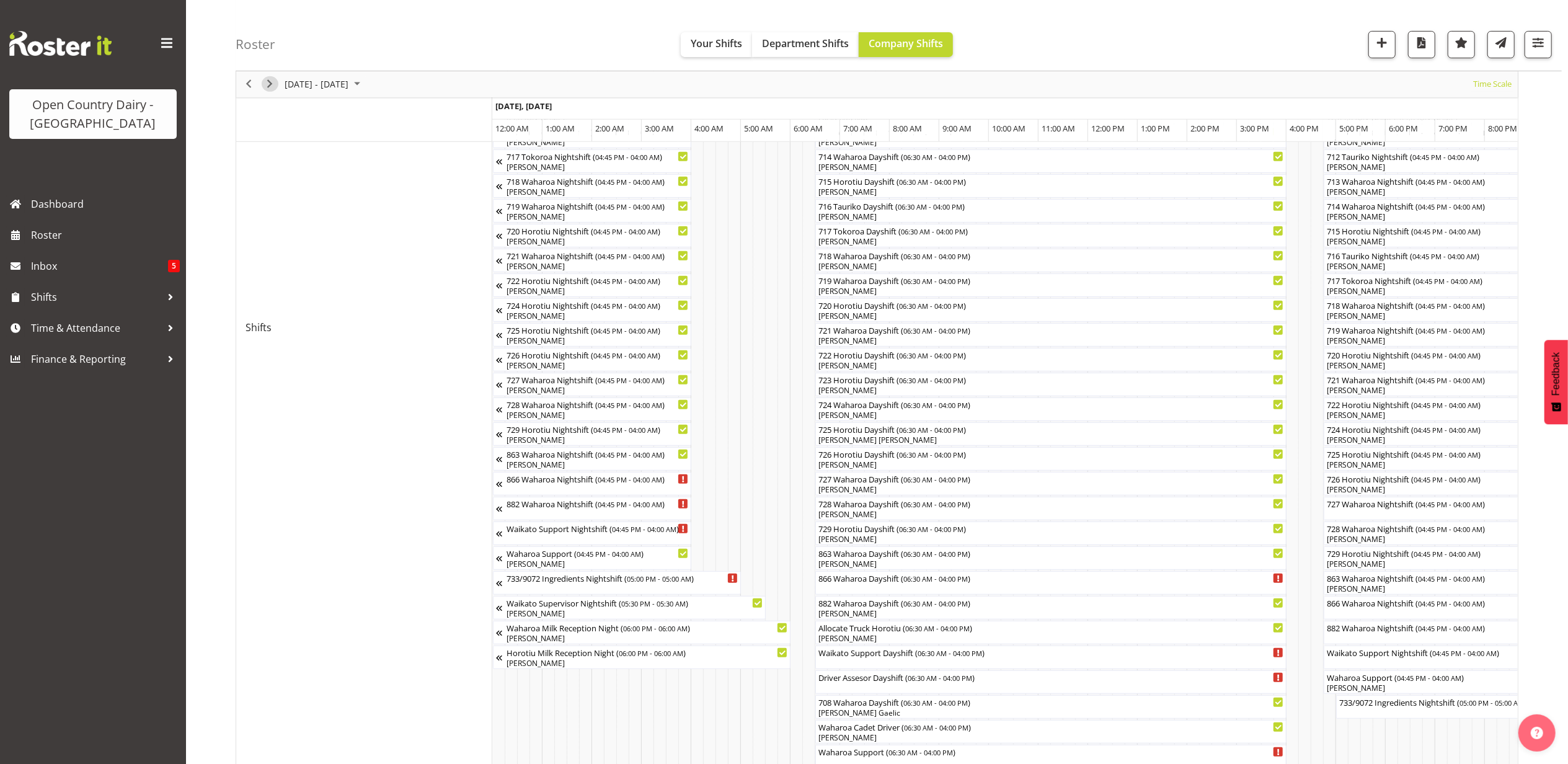
scroll to position [662, 0]
